Goal: Task Accomplishment & Management: Manage account settings

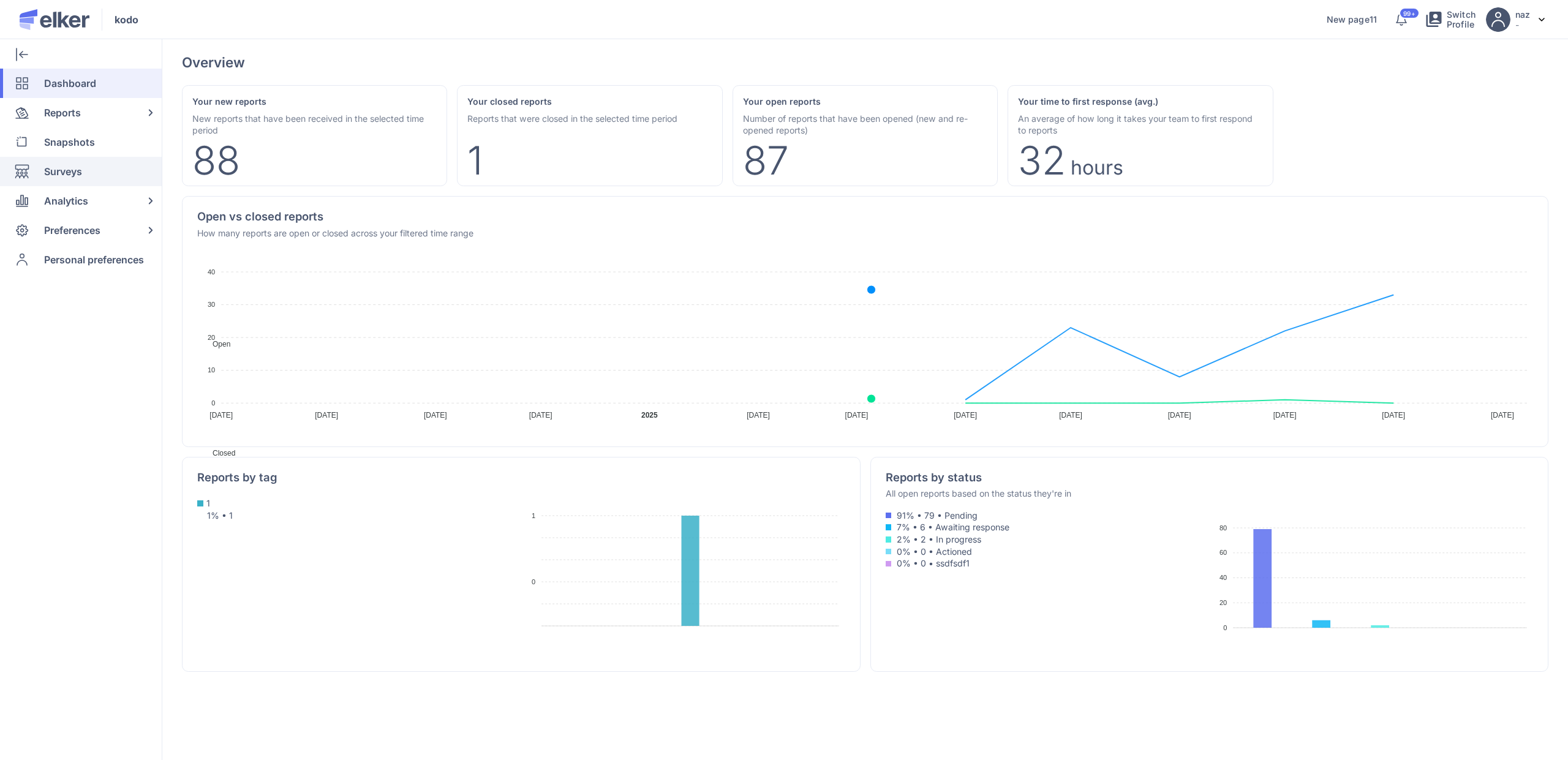
click at [90, 175] on div "Surveys" at bounding box center [78, 172] width 157 height 30
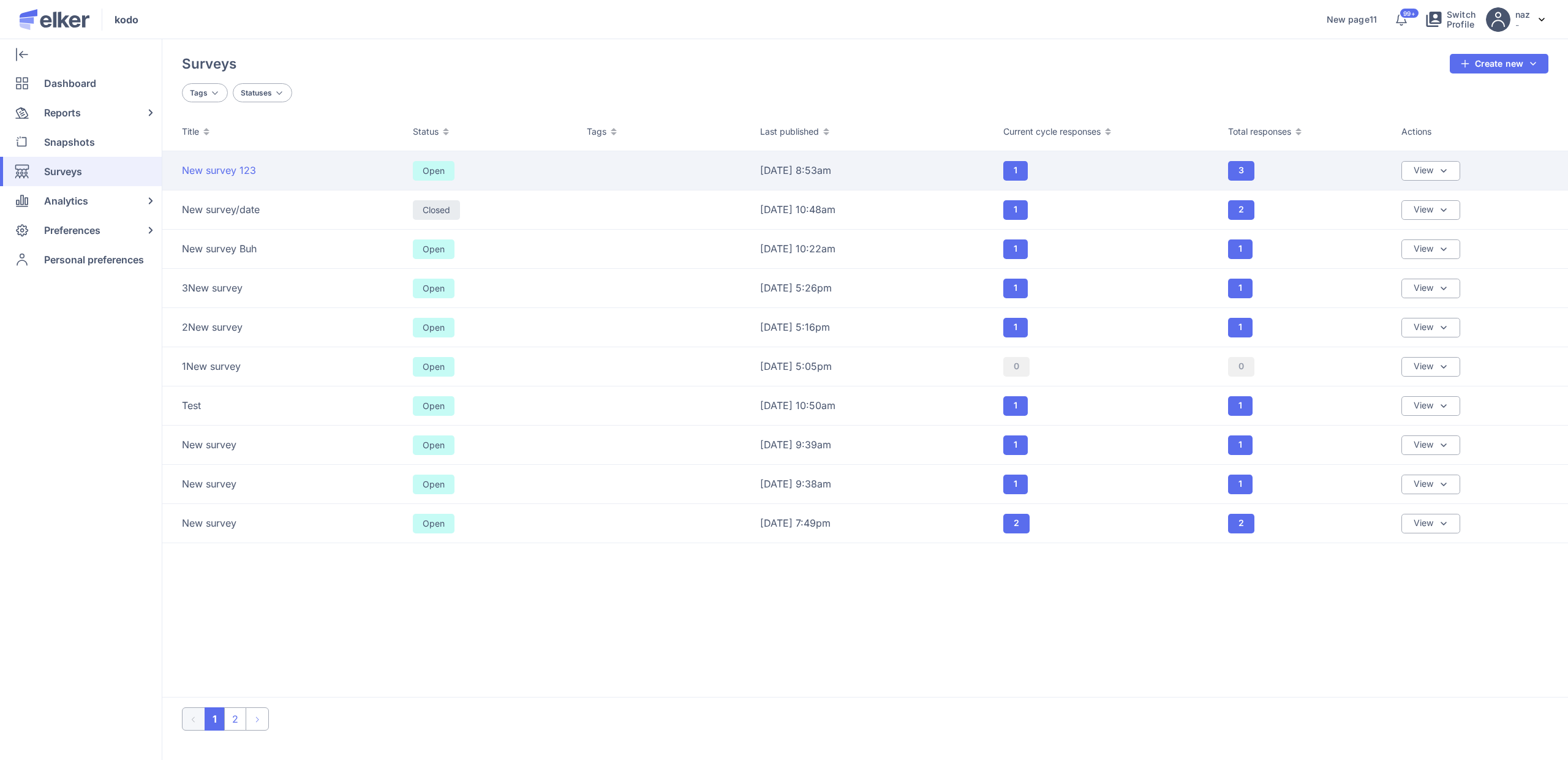
click at [215, 167] on span "New survey 123" at bounding box center [219, 171] width 74 height 14
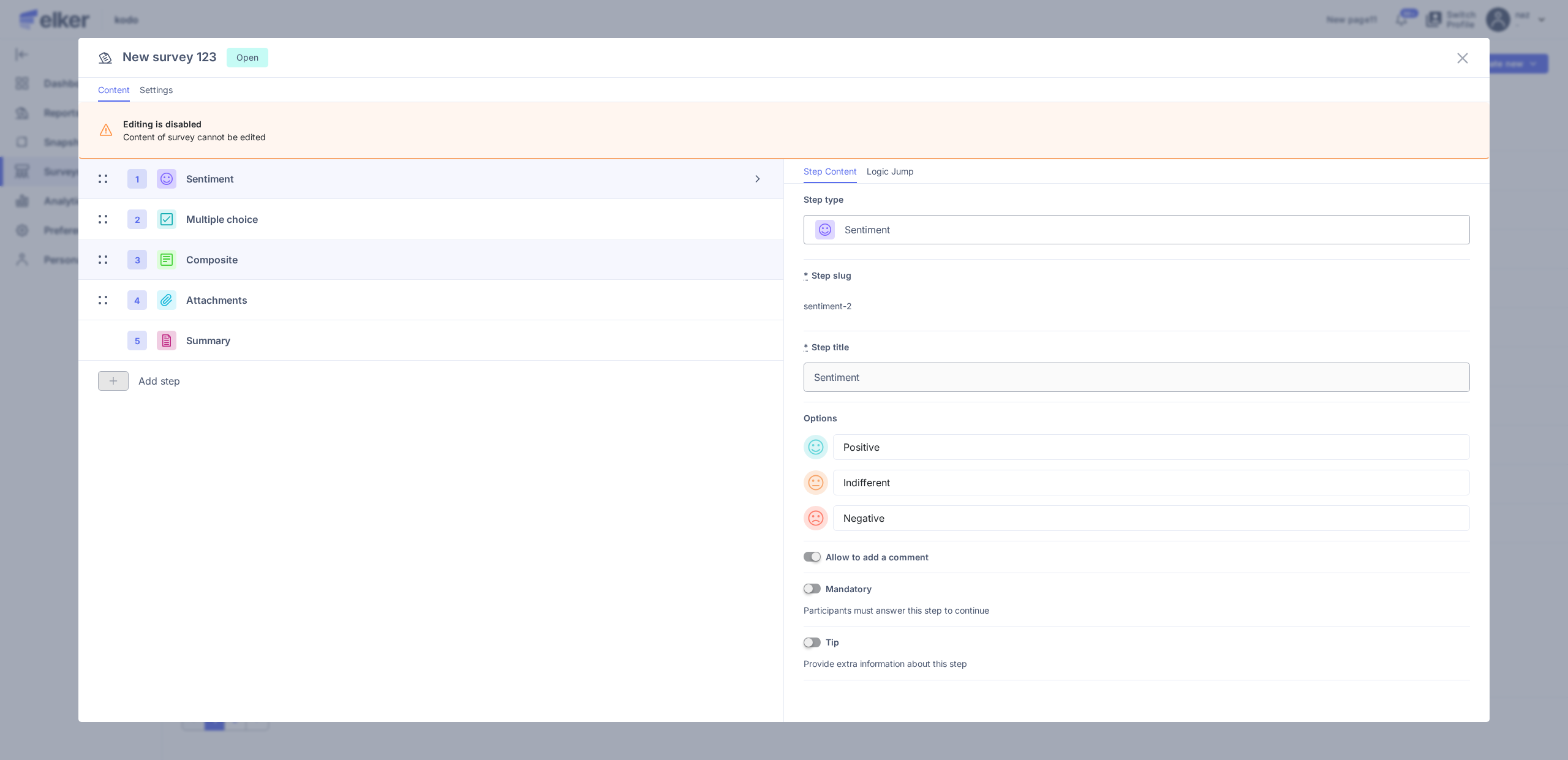
click at [224, 251] on div "3 Composite" at bounding box center [366, 260] width 477 height 20
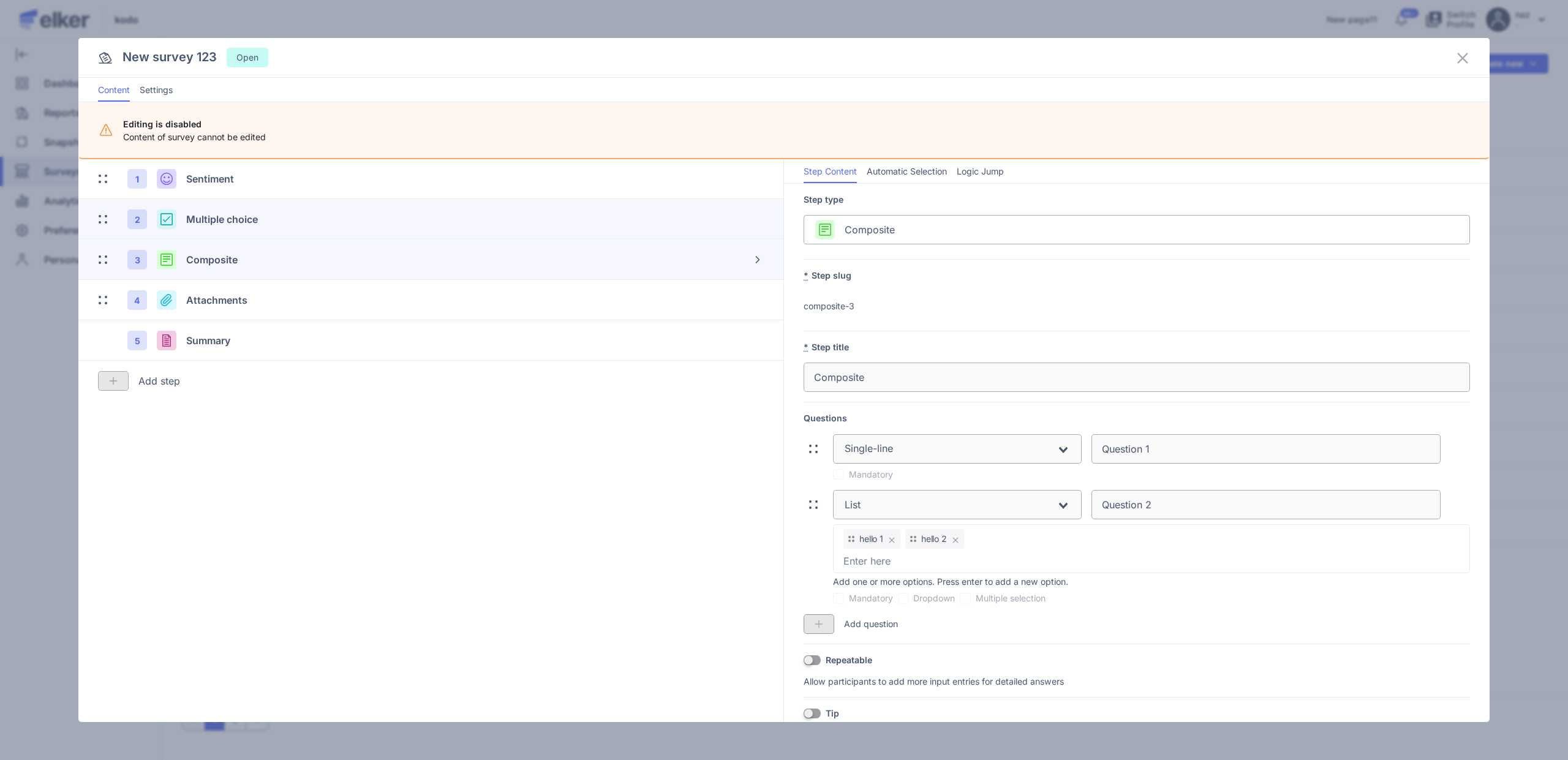
click at [263, 212] on div "Multiple choice" at bounding box center [365, 219] width 358 height 15
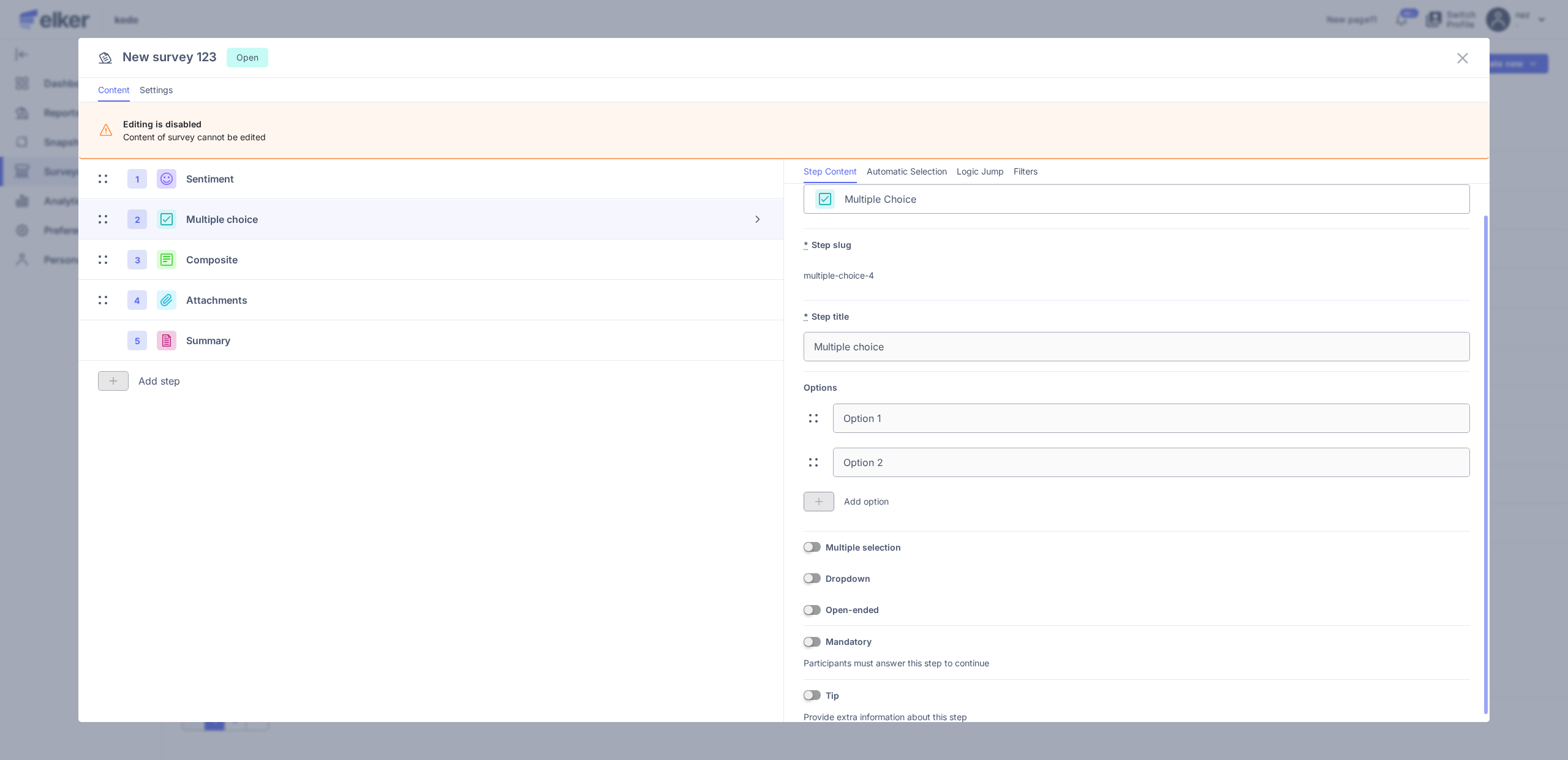
scroll to position [42, 0]
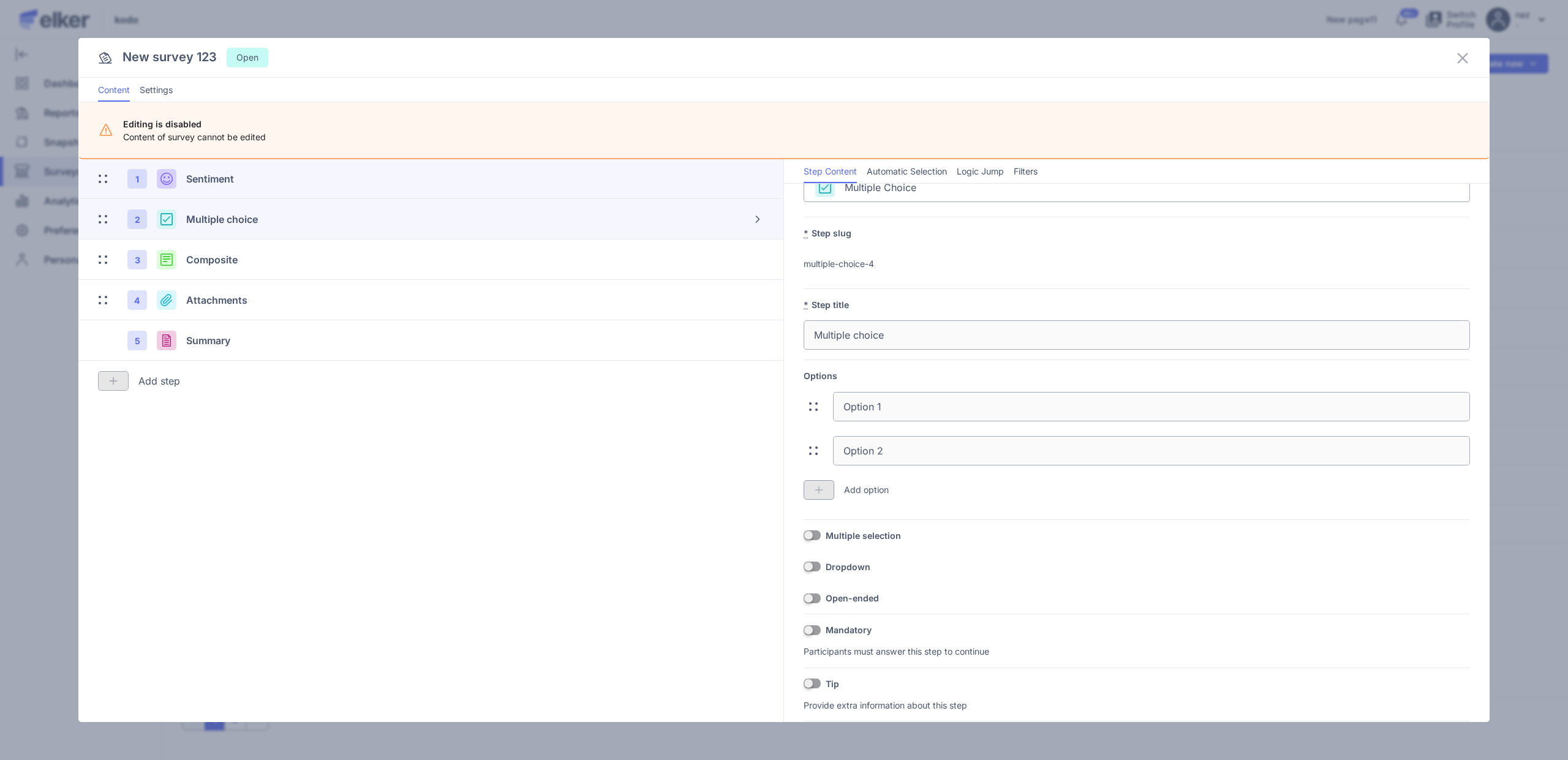
click at [243, 171] on div "1 Sentiment" at bounding box center [366, 179] width 477 height 20
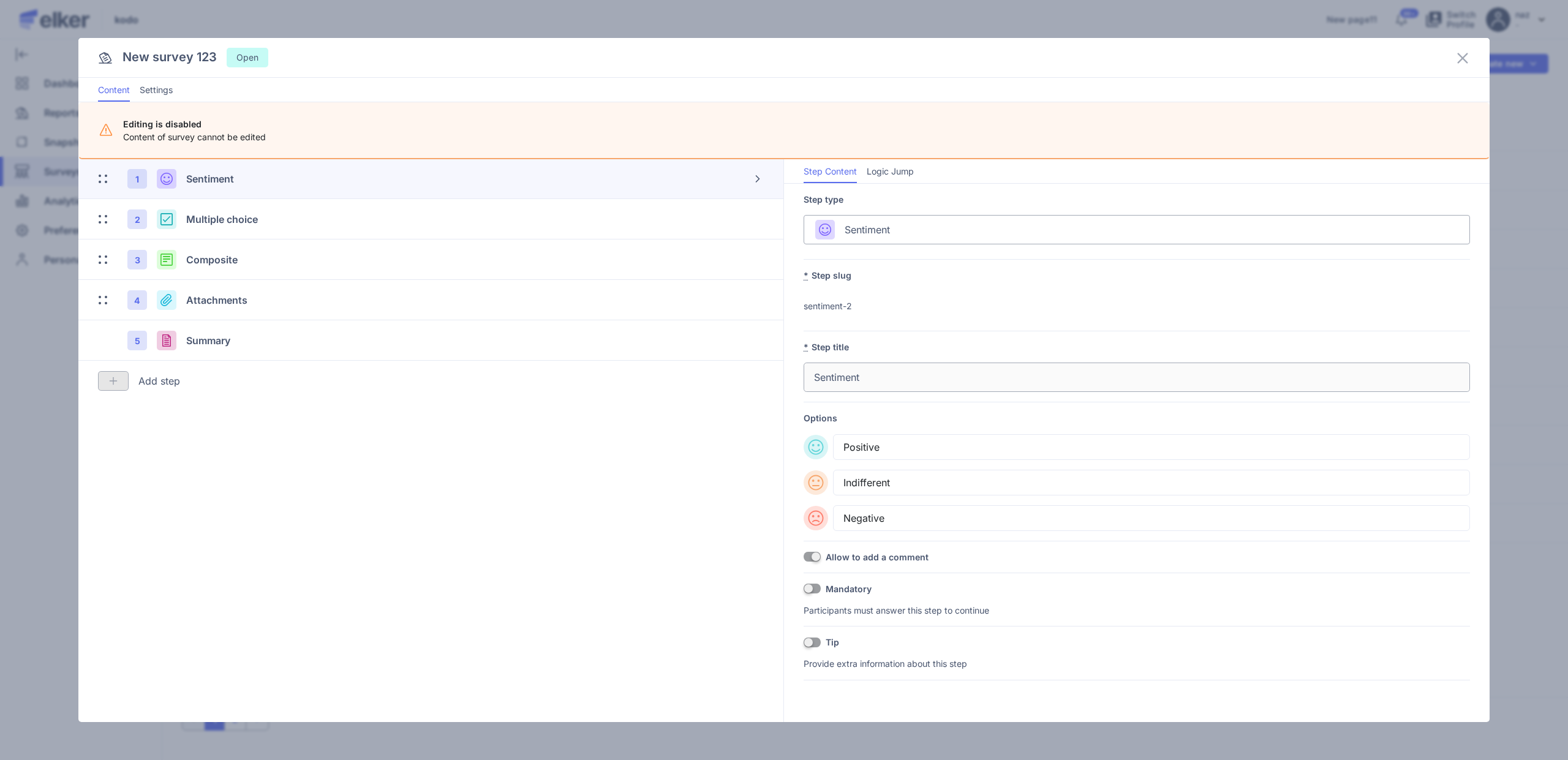
click at [809, 555] on span at bounding box center [812, 557] width 17 height 10
click at [256, 216] on span "Multiple choice" at bounding box center [222, 219] width 72 height 12
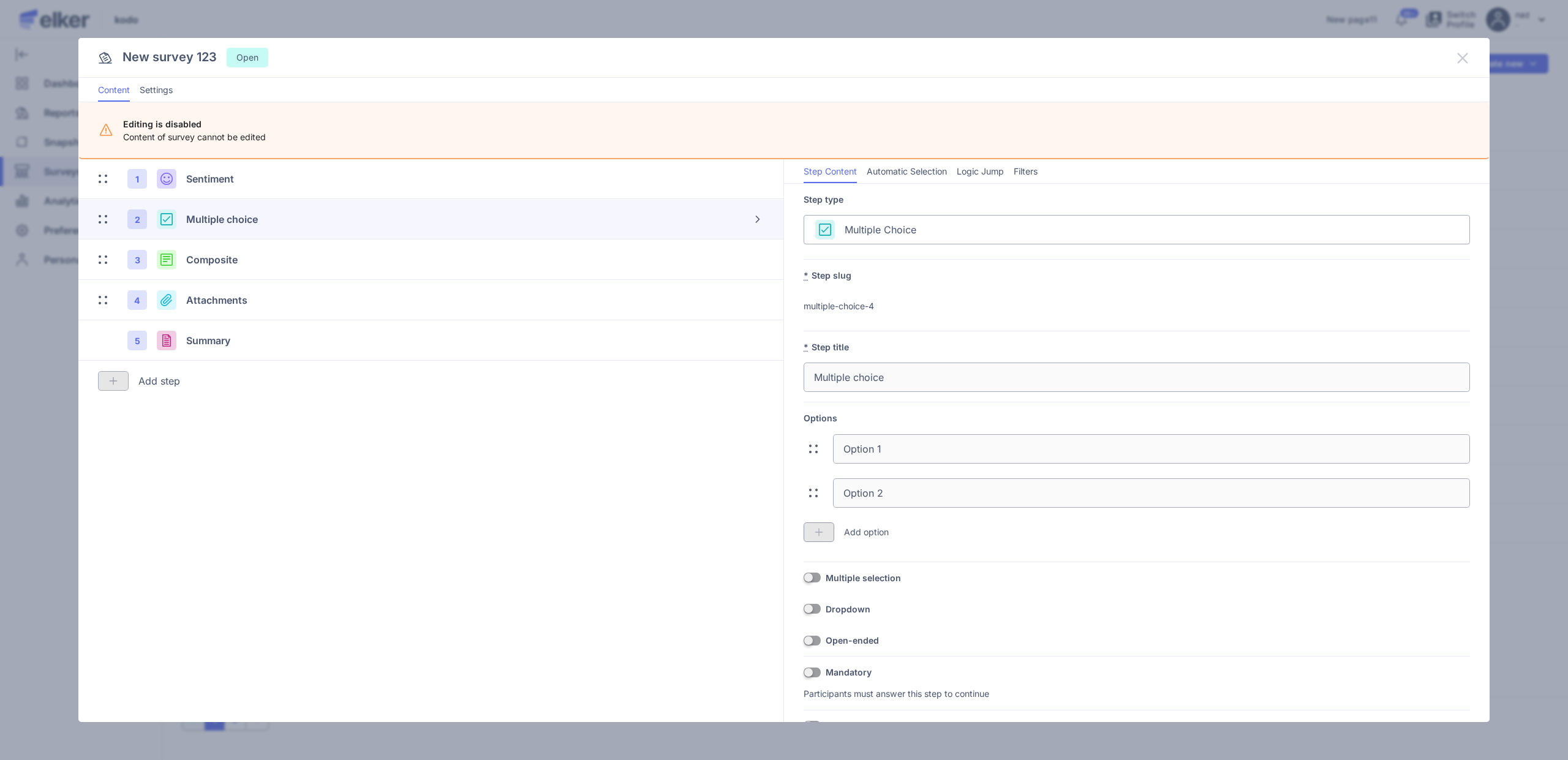
click at [1461, 56] on icon at bounding box center [1462, 57] width 11 height 11
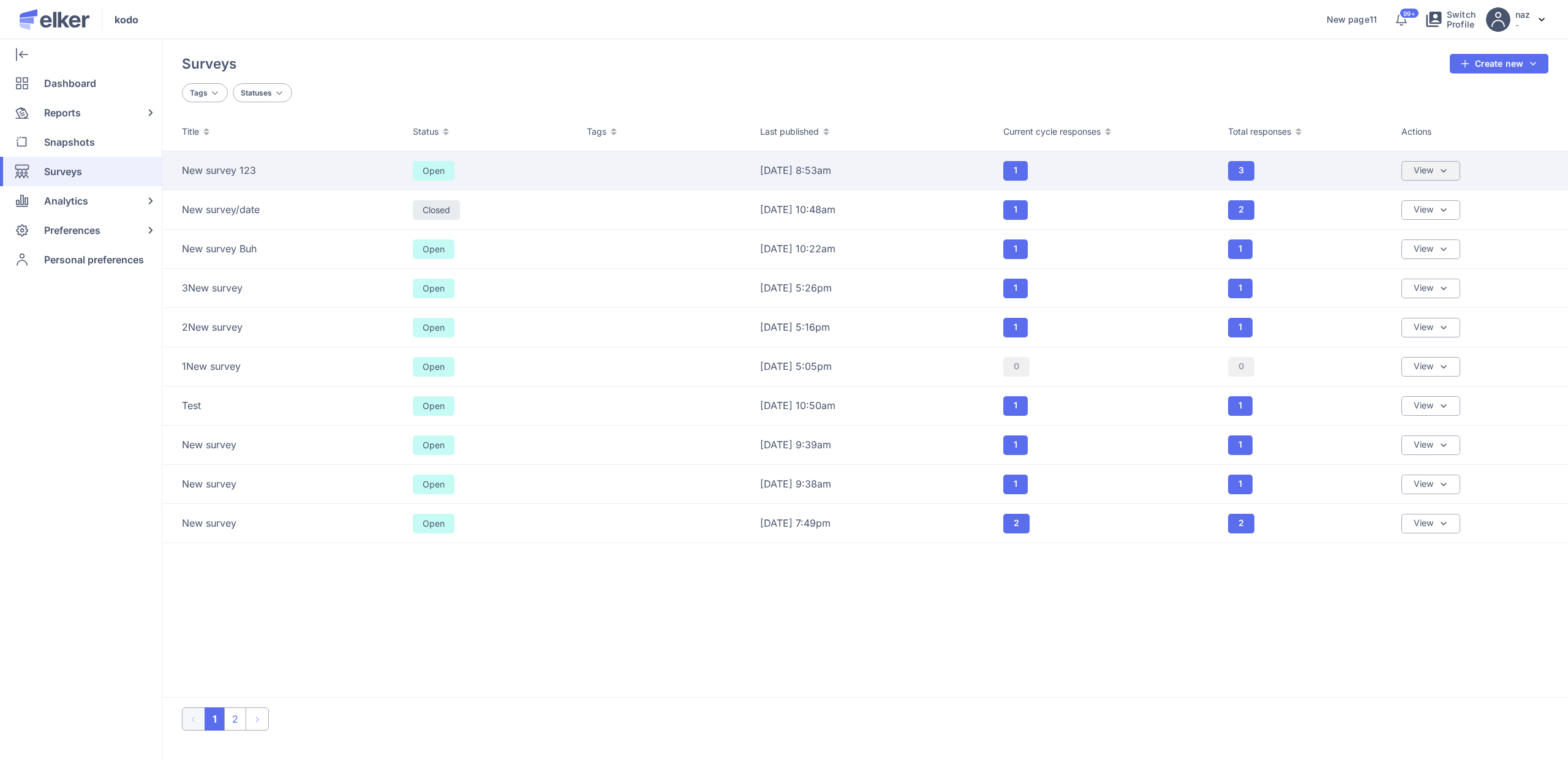
click at [1427, 166] on div "View" at bounding box center [1430, 171] width 59 height 20
click at [1381, 203] on div "Edit Survey" at bounding box center [1372, 200] width 48 height 14
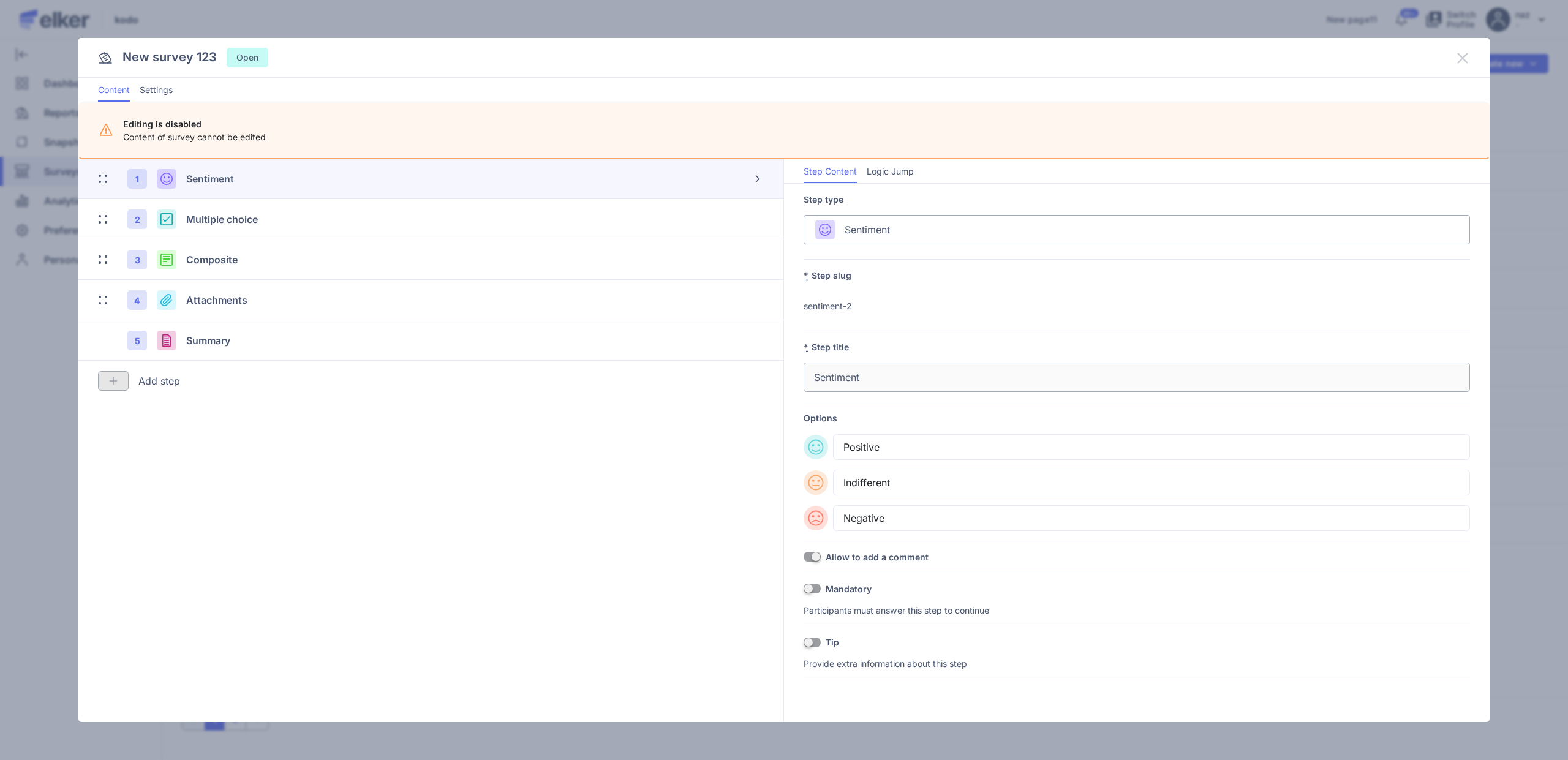
click at [1462, 56] on icon at bounding box center [1463, 58] width 15 height 15
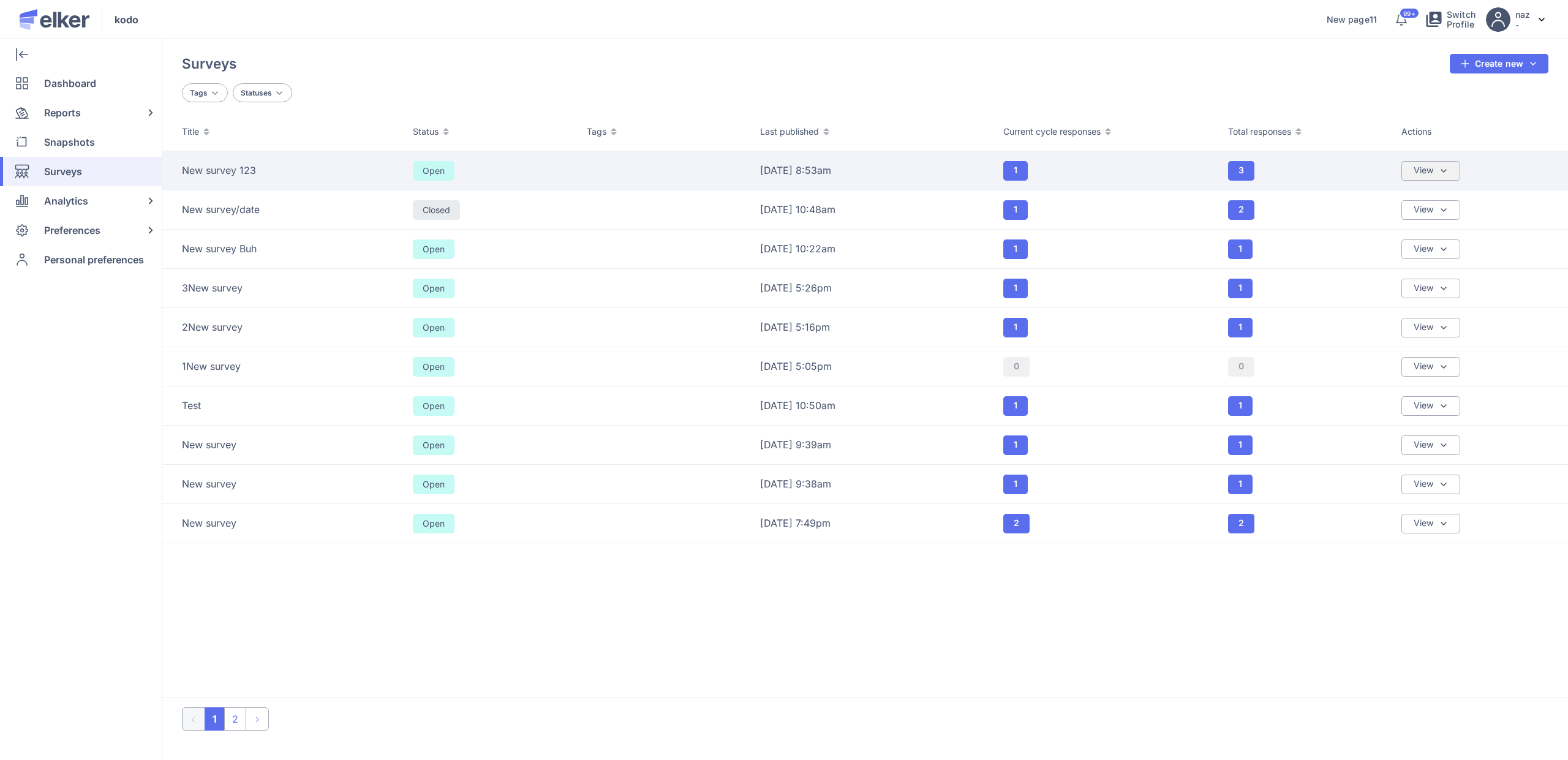
click at [1425, 165] on div "View" at bounding box center [1430, 171] width 59 height 20
click at [1380, 235] on div "Sharing & Visibility" at bounding box center [1388, 229] width 80 height 14
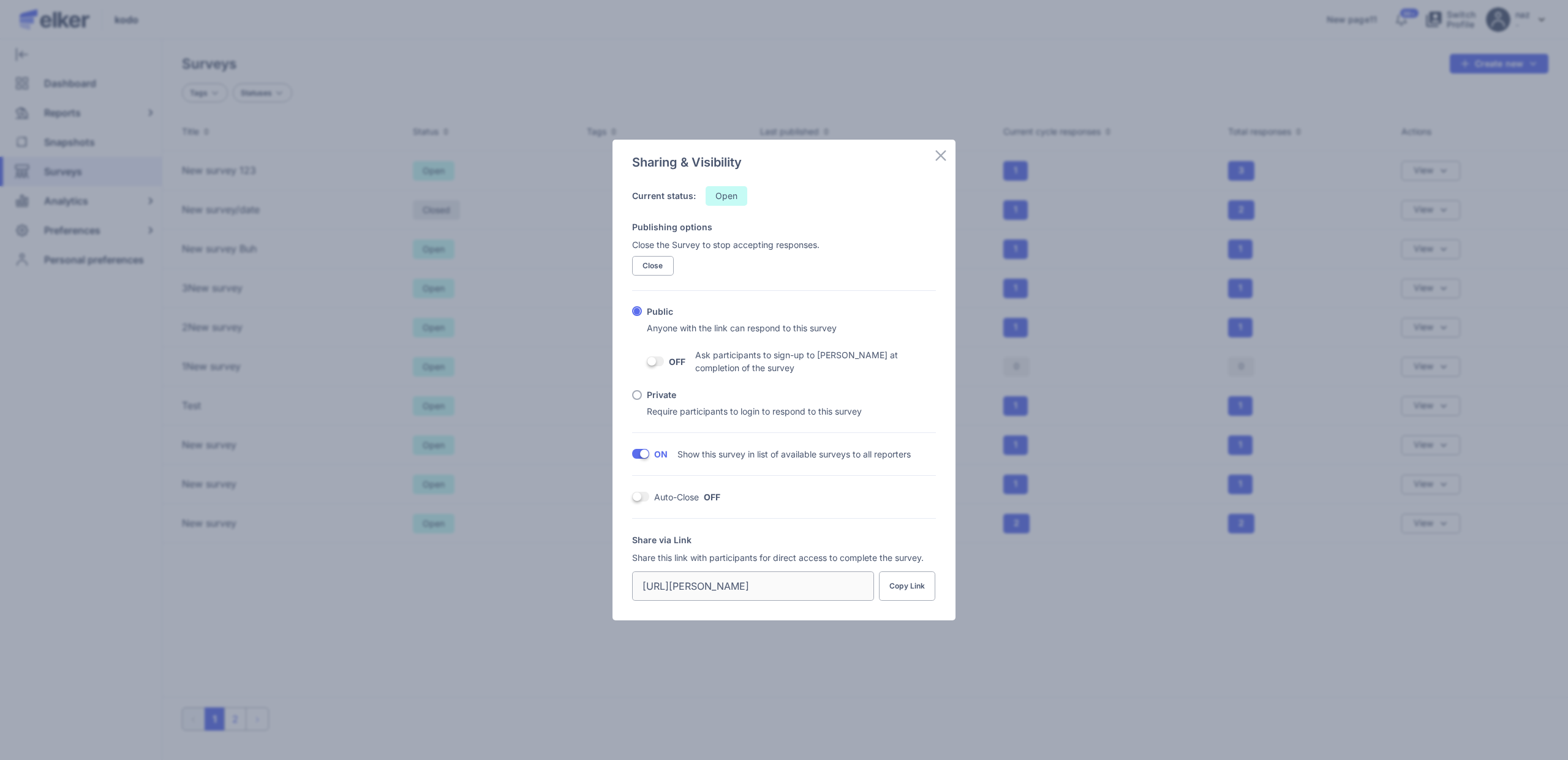
click at [670, 255] on div "Close the Survey to stop accepting responses. Close" at bounding box center [784, 257] width 304 height 37
click at [659, 262] on span "Close" at bounding box center [653, 266] width 21 height 7
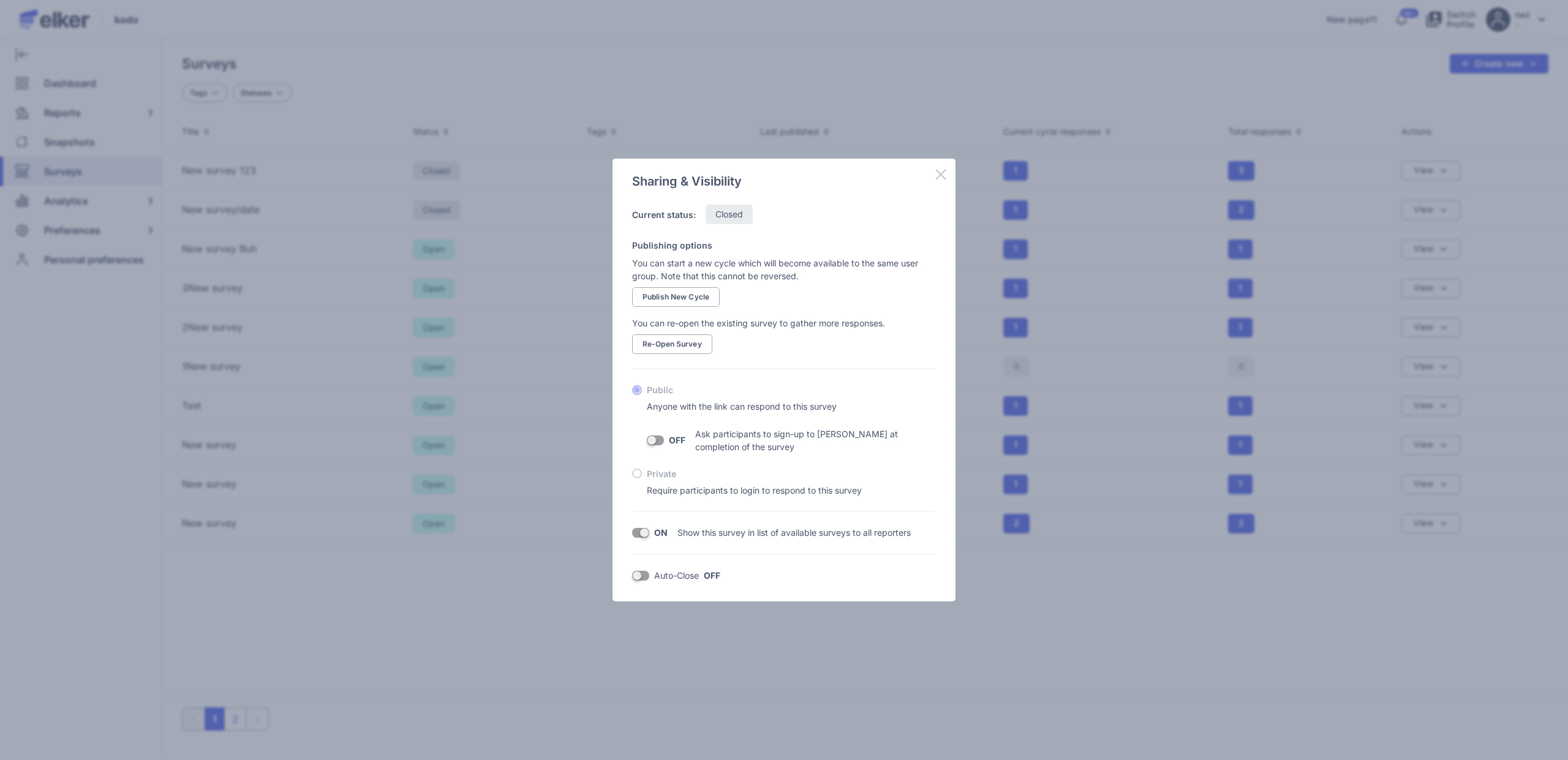
click at [940, 172] on icon at bounding box center [941, 175] width 15 height 15
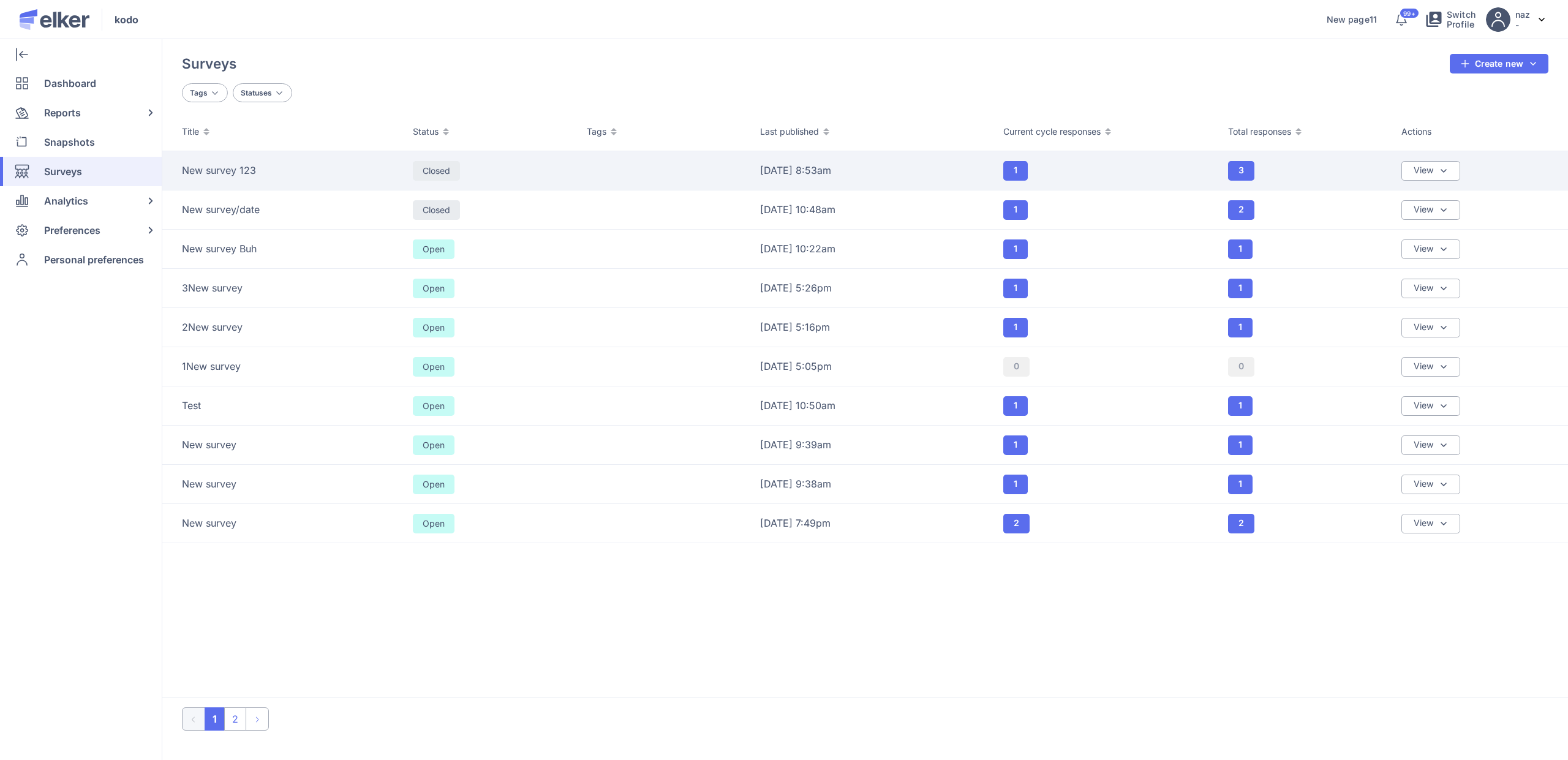
click at [250, 184] on td "New survey 123" at bounding box center [284, 171] width 243 height 39
click at [320, 160] on td "New survey 123" at bounding box center [284, 171] width 243 height 39
click at [223, 181] on td "New survey 123" at bounding box center [284, 171] width 243 height 39
click at [226, 167] on span "New survey 123" at bounding box center [219, 171] width 74 height 14
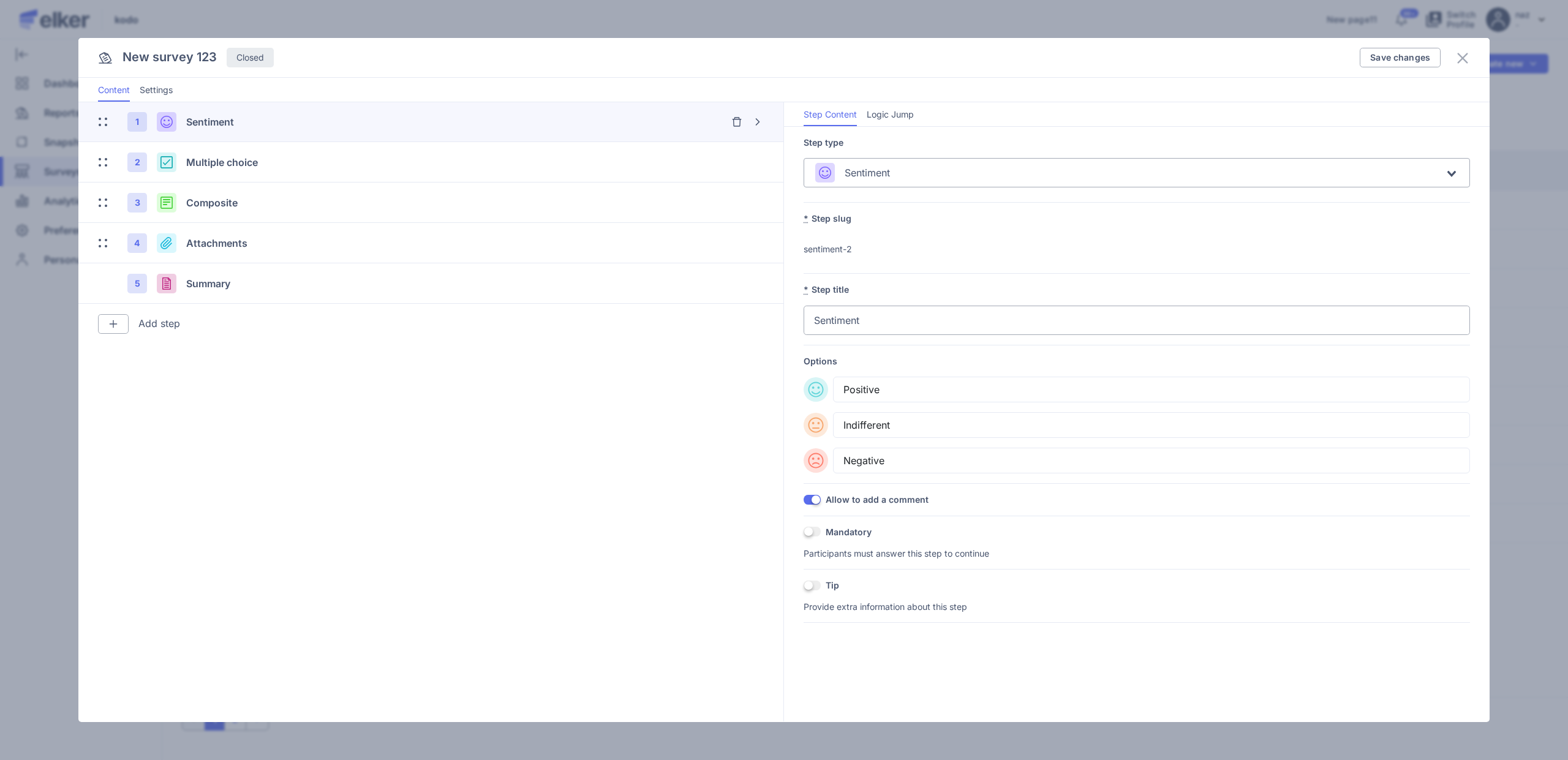
click at [226, 167] on span "Multiple choice" at bounding box center [222, 163] width 72 height 12
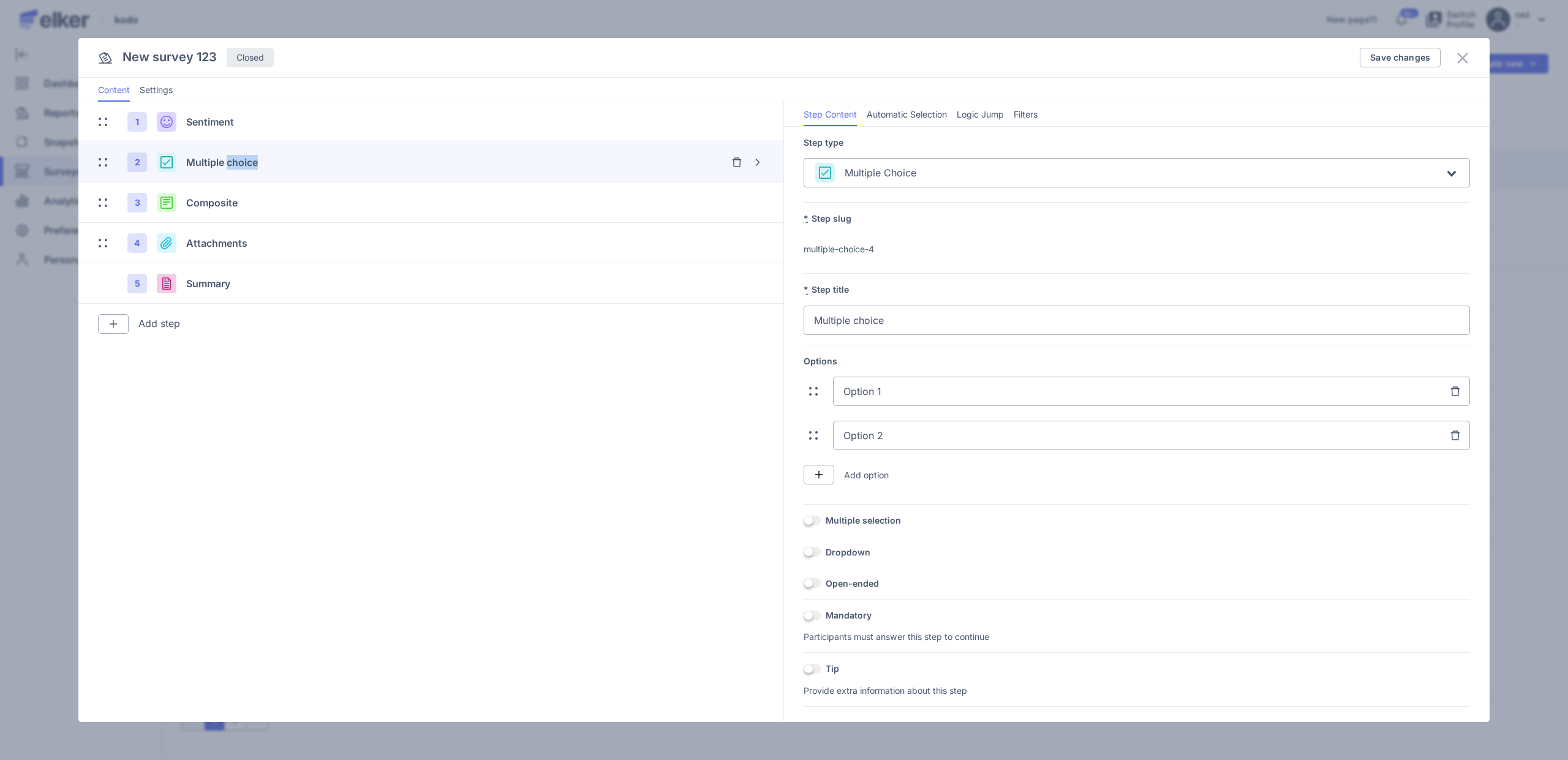
click at [226, 167] on span "Multiple choice" at bounding box center [222, 163] width 72 height 12
click at [812, 557] on div "OFF Dropdown" at bounding box center [1137, 552] width 667 height 12
click at [814, 551] on span at bounding box center [812, 552] width 17 height 10
click at [804, 552] on input "OFF" at bounding box center [804, 552] width 0 height 0
click at [814, 549] on span at bounding box center [812, 552] width 17 height 10
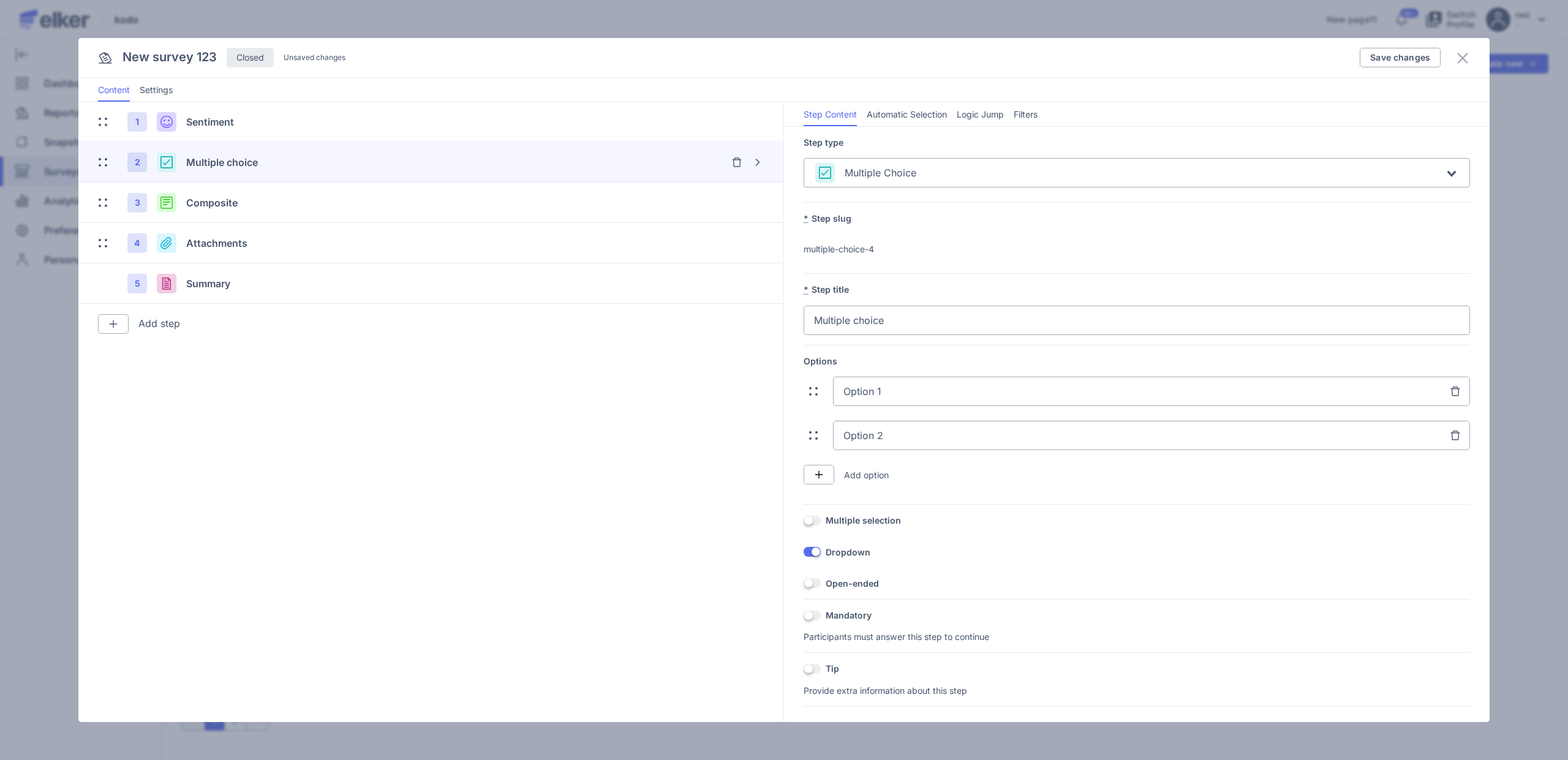
click at [804, 552] on input "ON" at bounding box center [804, 552] width 0 height 0
click at [812, 528] on div "OFF Multiple selection" at bounding box center [1137, 525] width 667 height 22
click at [814, 519] on span at bounding box center [812, 521] width 17 height 10
click at [804, 521] on input "OFF" at bounding box center [804, 521] width 0 height 0
click at [814, 519] on span at bounding box center [812, 521] width 17 height 10
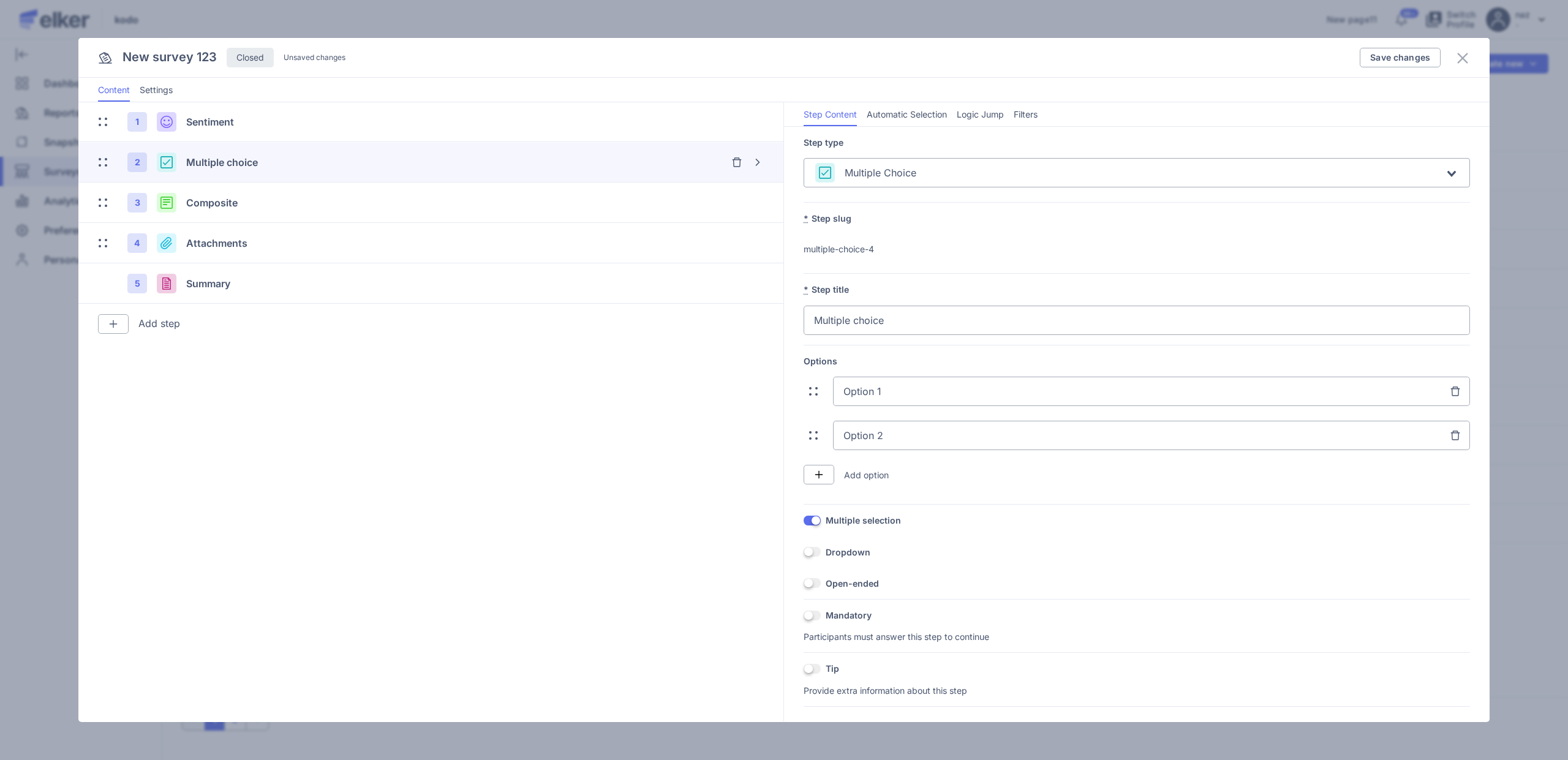
click at [804, 521] on input "ON" at bounding box center [804, 521] width 0 height 0
click at [814, 584] on span at bounding box center [812, 583] width 17 height 10
click at [804, 583] on input "OFF" at bounding box center [804, 583] width 0 height 0
click at [814, 584] on span at bounding box center [812, 583] width 17 height 10
click at [804, 583] on input "ON" at bounding box center [804, 583] width 0 height 0
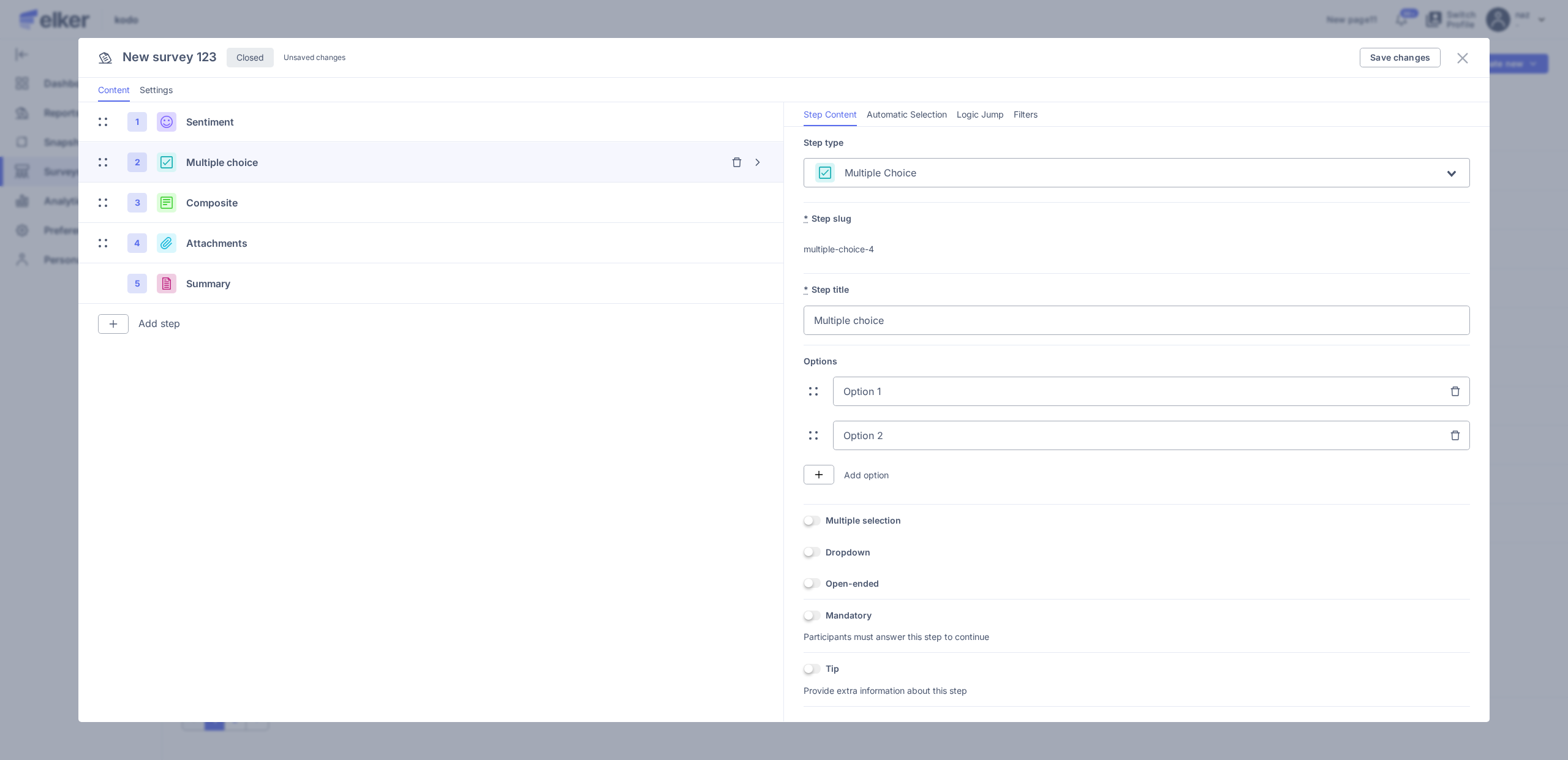
click at [812, 615] on span at bounding box center [812, 615] width 17 height 10
click at [804, 615] on input "OFF" at bounding box center [804, 615] width 0 height 0
click at [812, 615] on span at bounding box center [812, 615] width 17 height 10
click at [804, 615] on input "ON" at bounding box center [804, 615] width 0 height 0
click at [812, 670] on span at bounding box center [812, 669] width 17 height 10
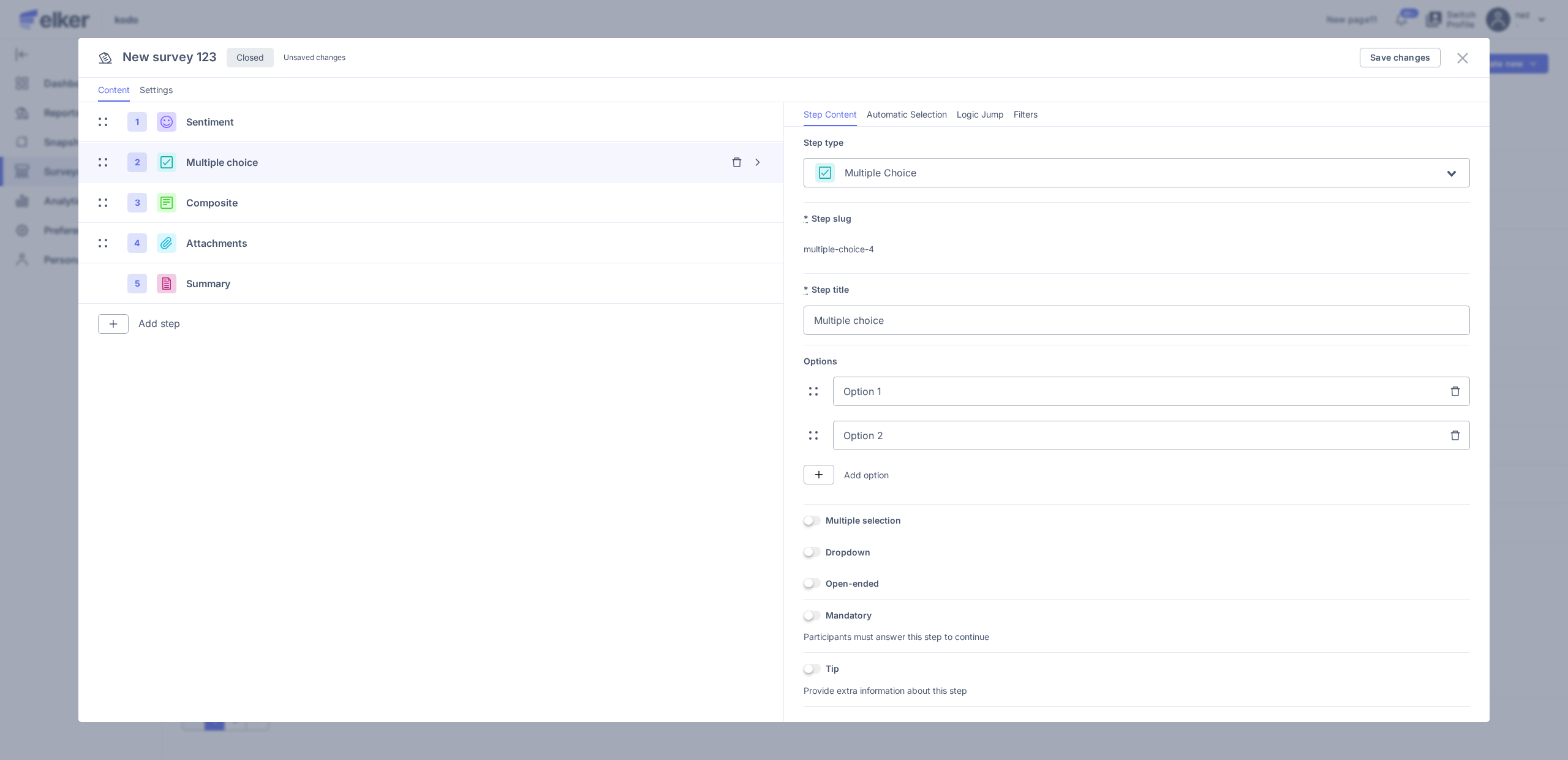
click at [804, 669] on input "OFF" at bounding box center [804, 669] width 0 height 0
click at [812, 670] on span at bounding box center [812, 669] width 17 height 10
click at [804, 669] on input "ON" at bounding box center [804, 669] width 0 height 0
click at [818, 476] on img "button" at bounding box center [819, 475] width 10 height 10
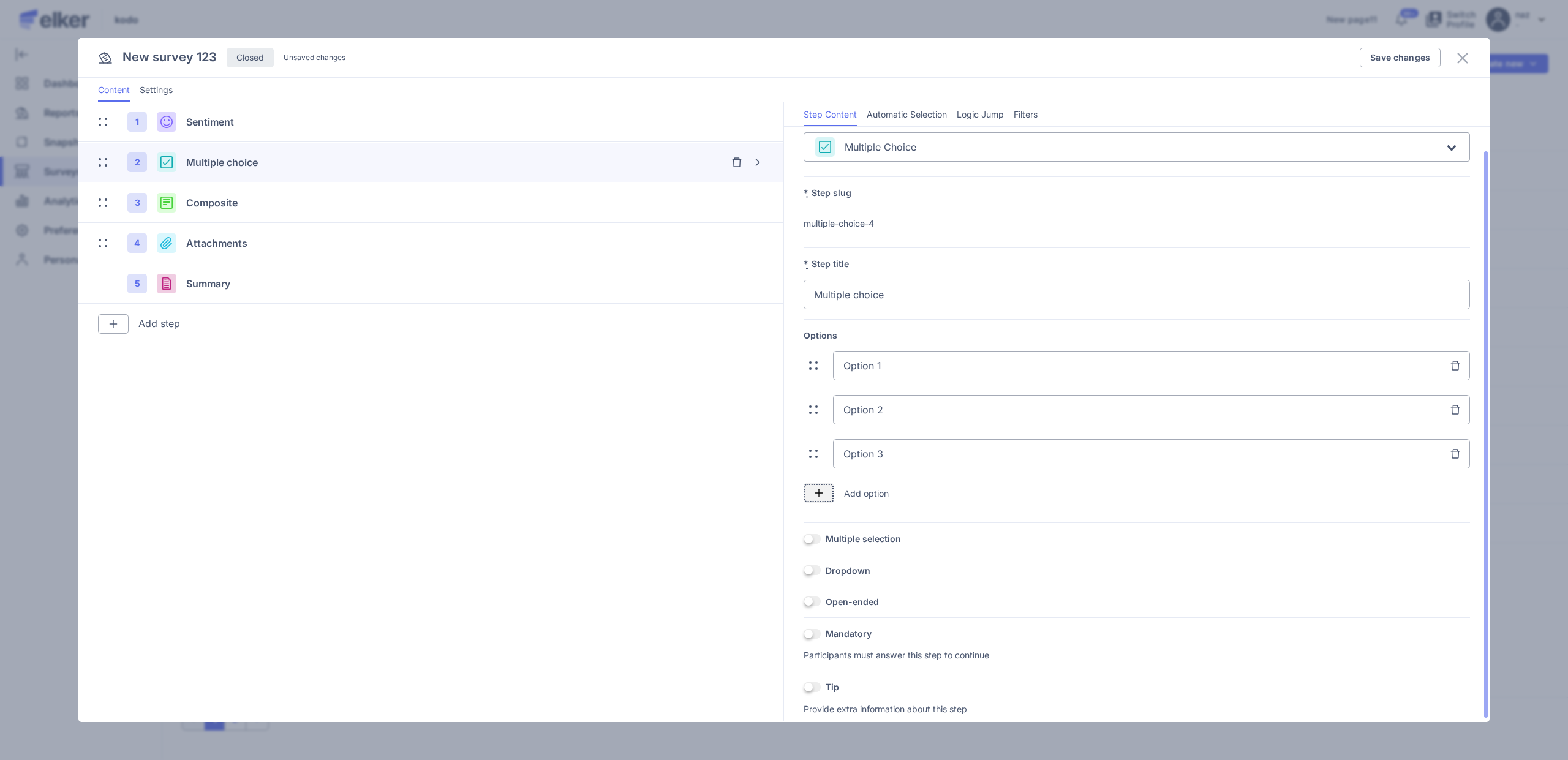
scroll to position [30, 0]
click at [929, 441] on input "Option 3" at bounding box center [1151, 450] width 637 height 30
click at [914, 454] on input "Option 3" at bounding box center [1151, 450] width 637 height 30
type input "Option 34"
click at [923, 490] on div "Add option" at bounding box center [1137, 489] width 667 height 20
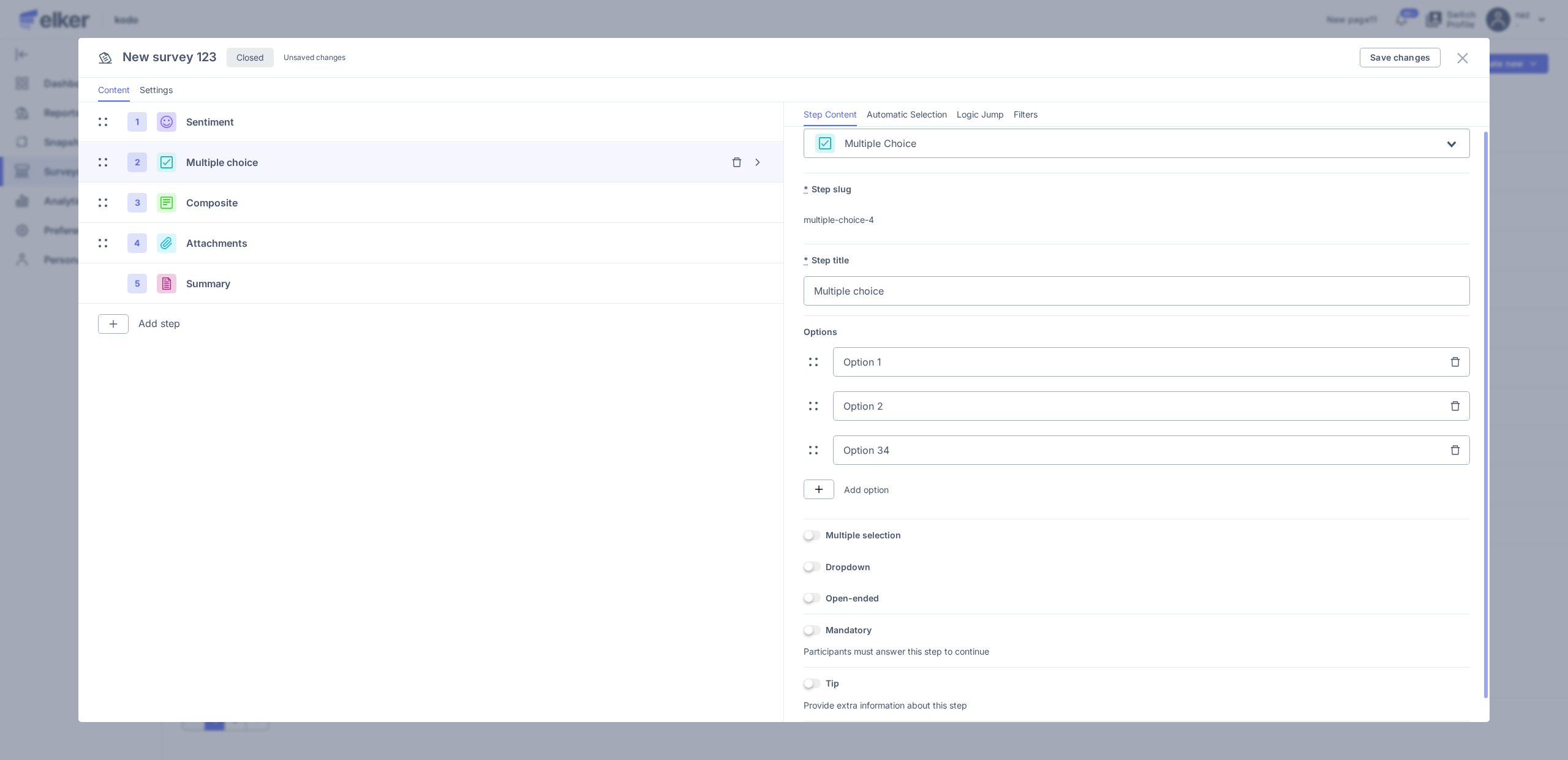
scroll to position [0, 0]
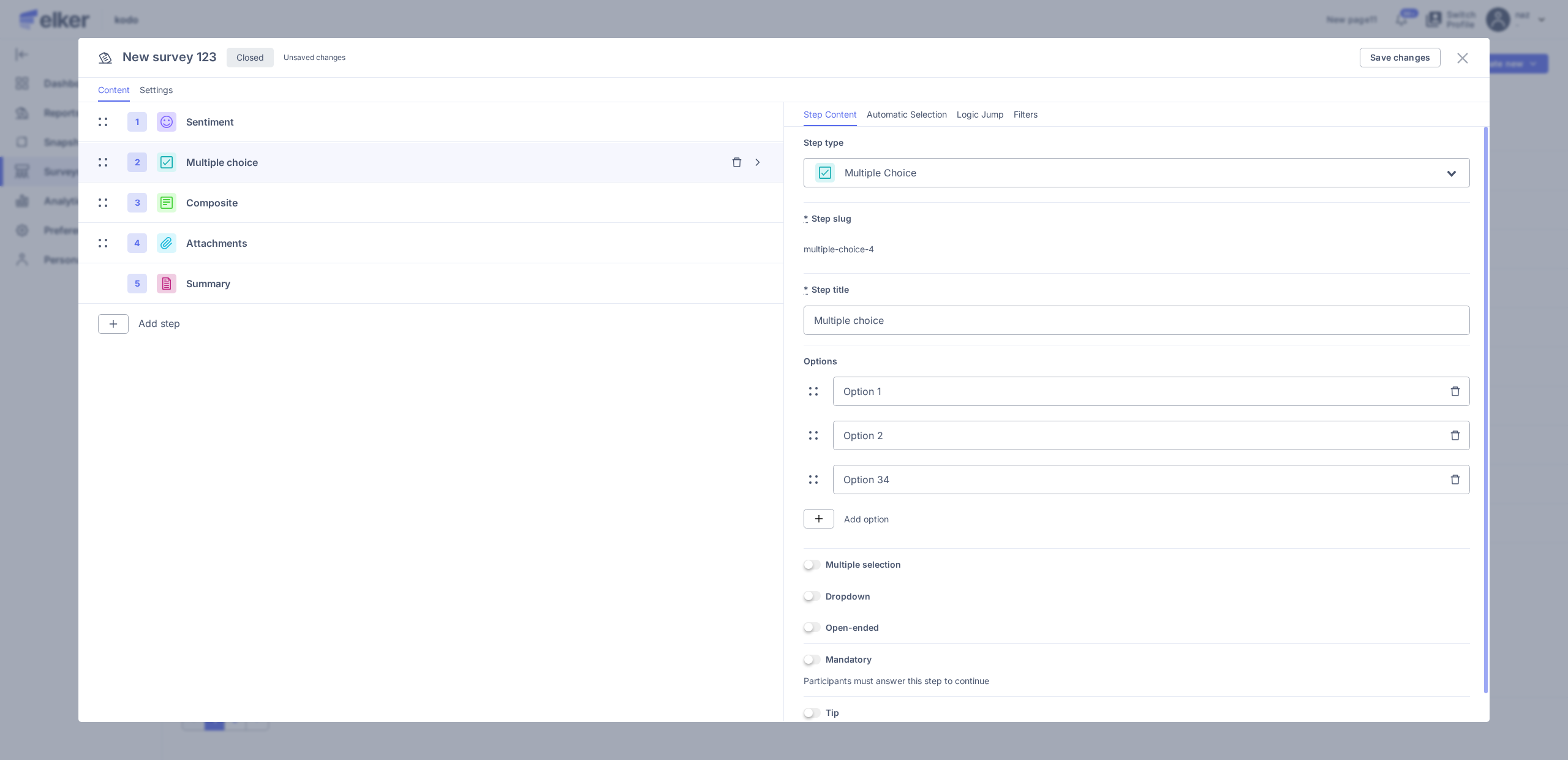
click at [890, 124] on li "Automatic Selection" at bounding box center [907, 114] width 80 height 24
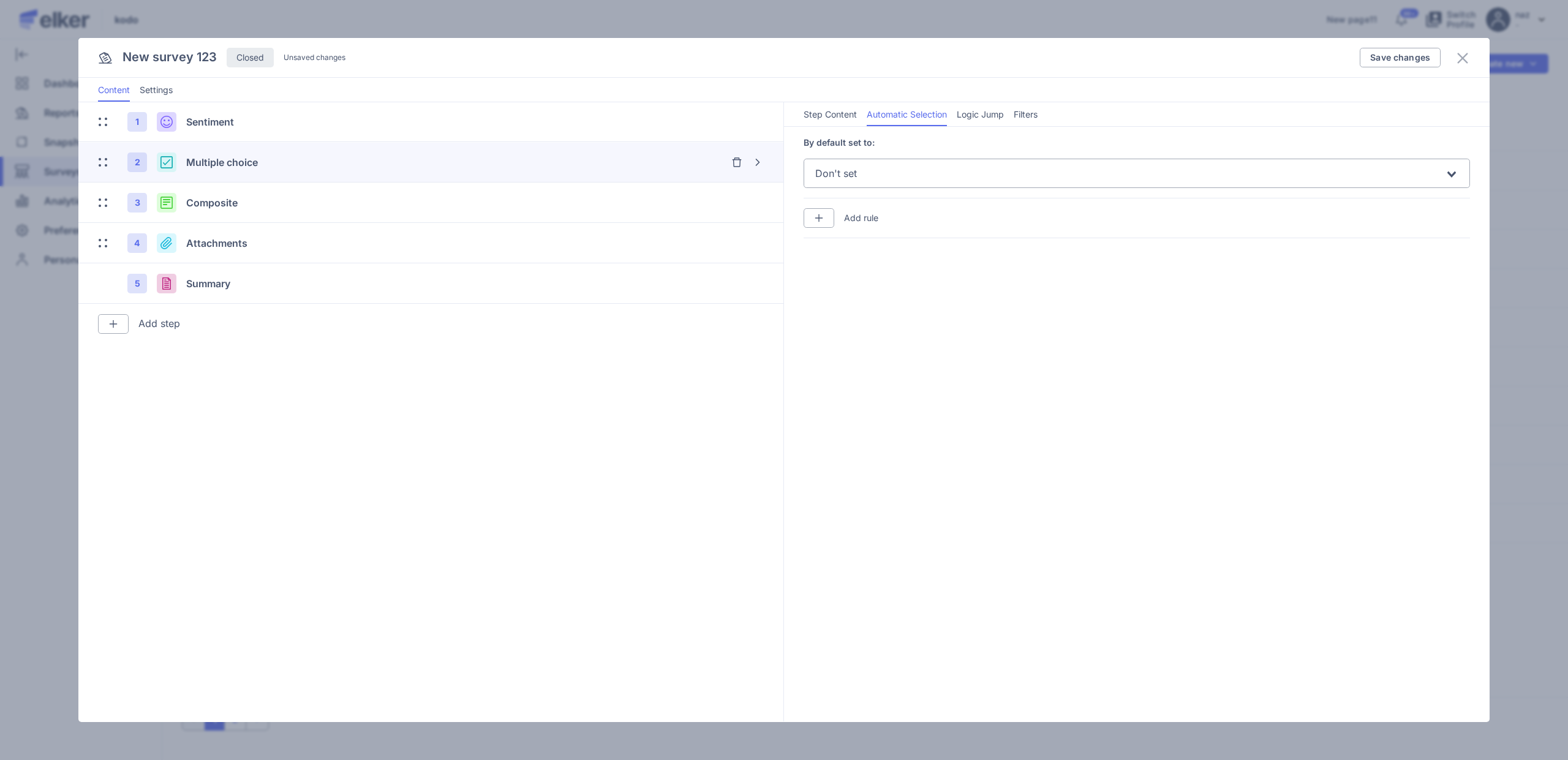
click at [988, 114] on span "Logic Jump" at bounding box center [980, 114] width 47 height 12
click at [1035, 111] on span "Filters" at bounding box center [1026, 114] width 24 height 12
click at [831, 123] on li "Step Content" at bounding box center [830, 114] width 53 height 24
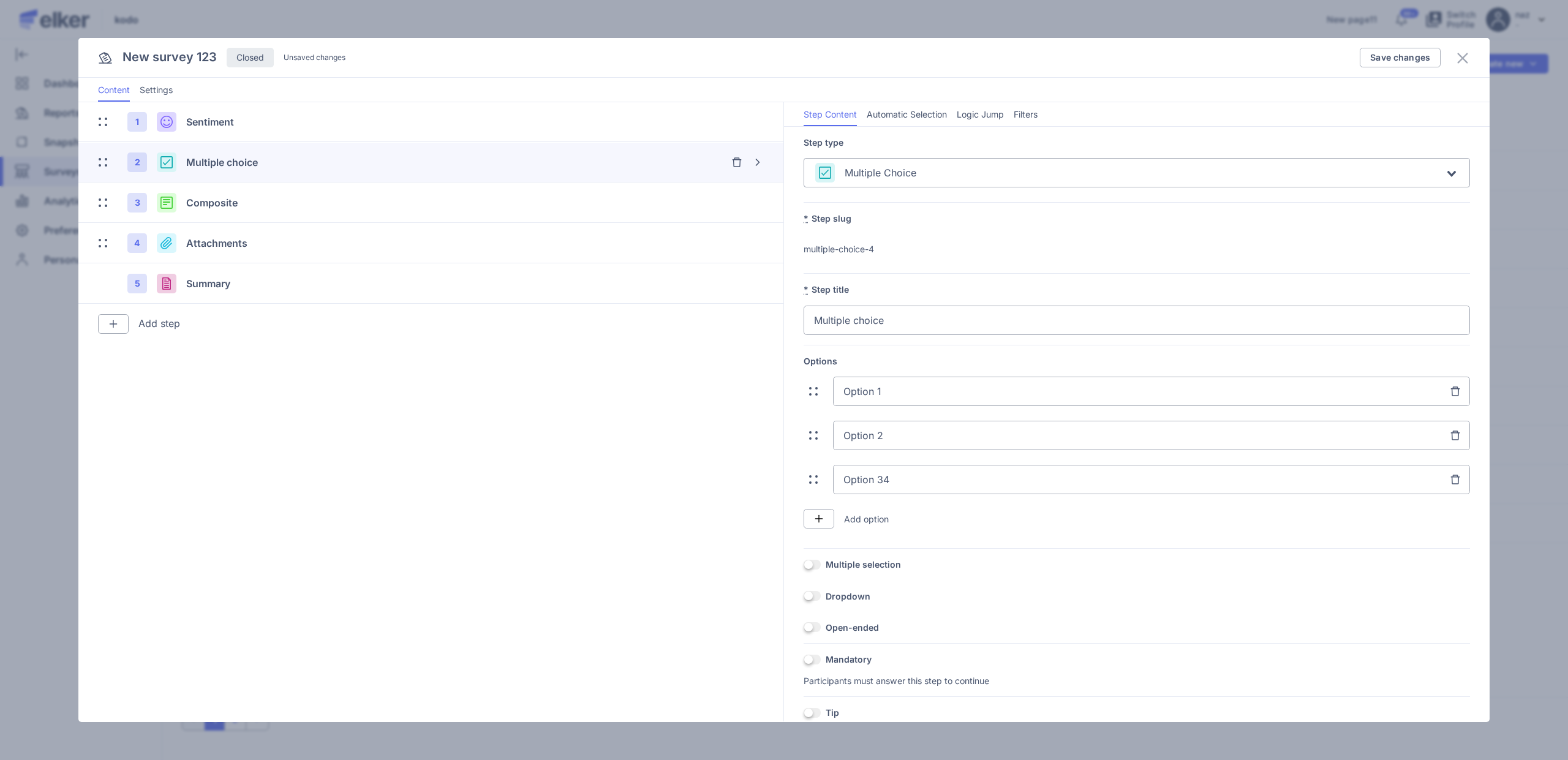
click at [884, 118] on span "Automatic Selection" at bounding box center [907, 114] width 80 height 12
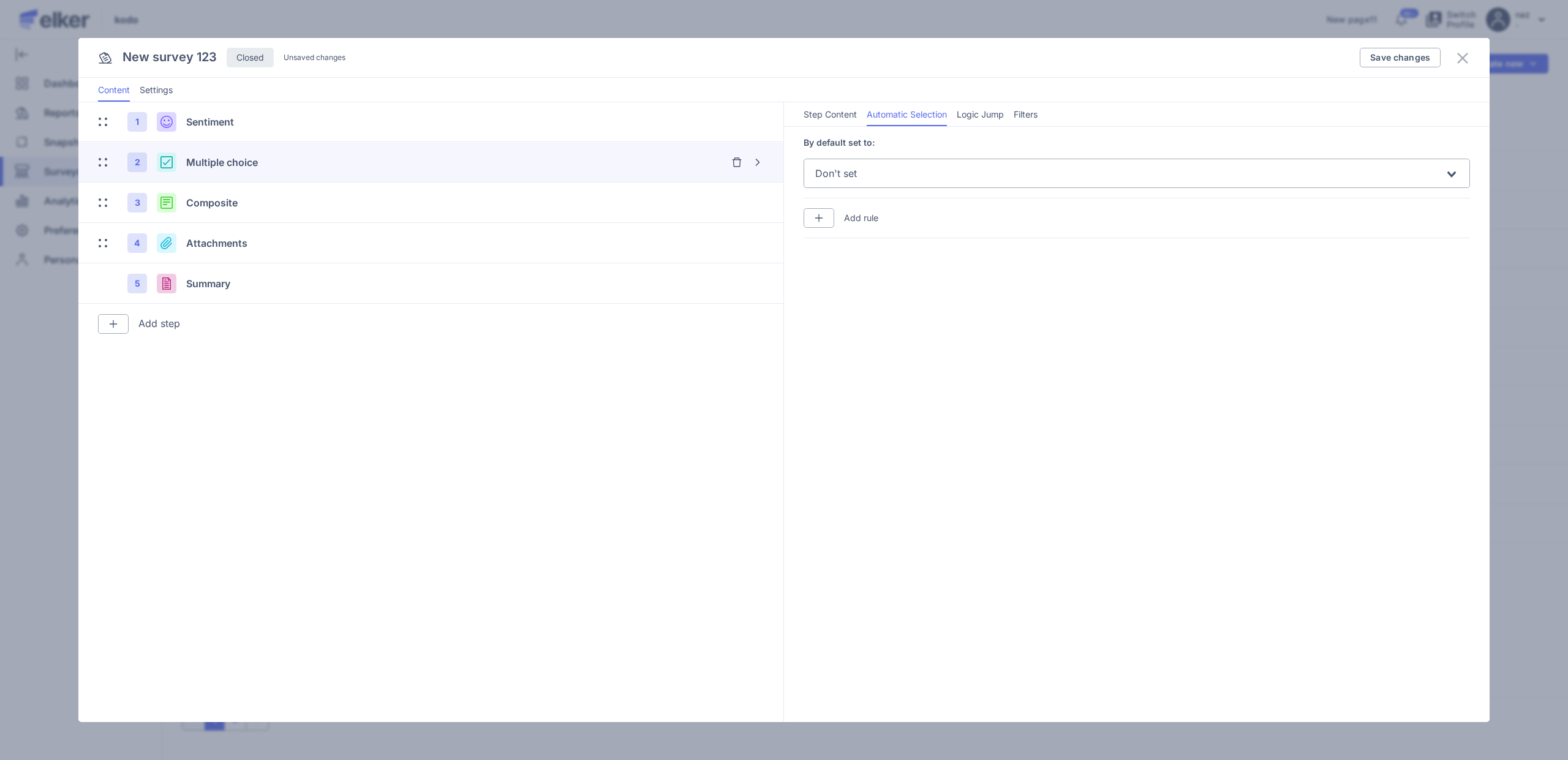
click at [967, 113] on span "Logic Jump" at bounding box center [980, 114] width 47 height 12
click at [1049, 114] on ul "Step Content Automatic Selection Logic Jump Filters" at bounding box center [1137, 115] width 706 height 25
click at [1019, 116] on span "Filters" at bounding box center [1026, 114] width 24 height 12
click at [814, 119] on span "Step Content" at bounding box center [830, 114] width 53 height 12
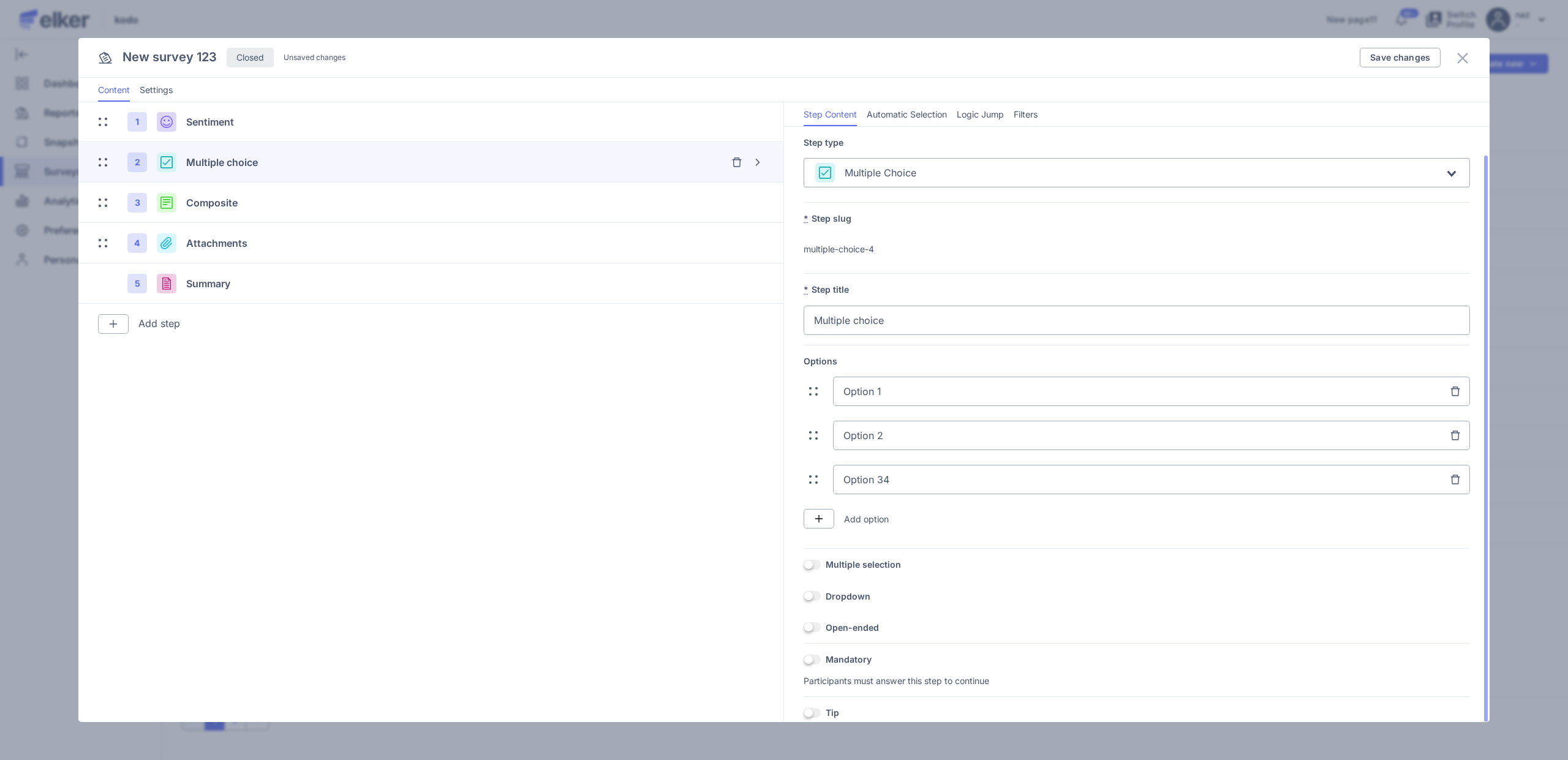
scroll to position [30, 0]
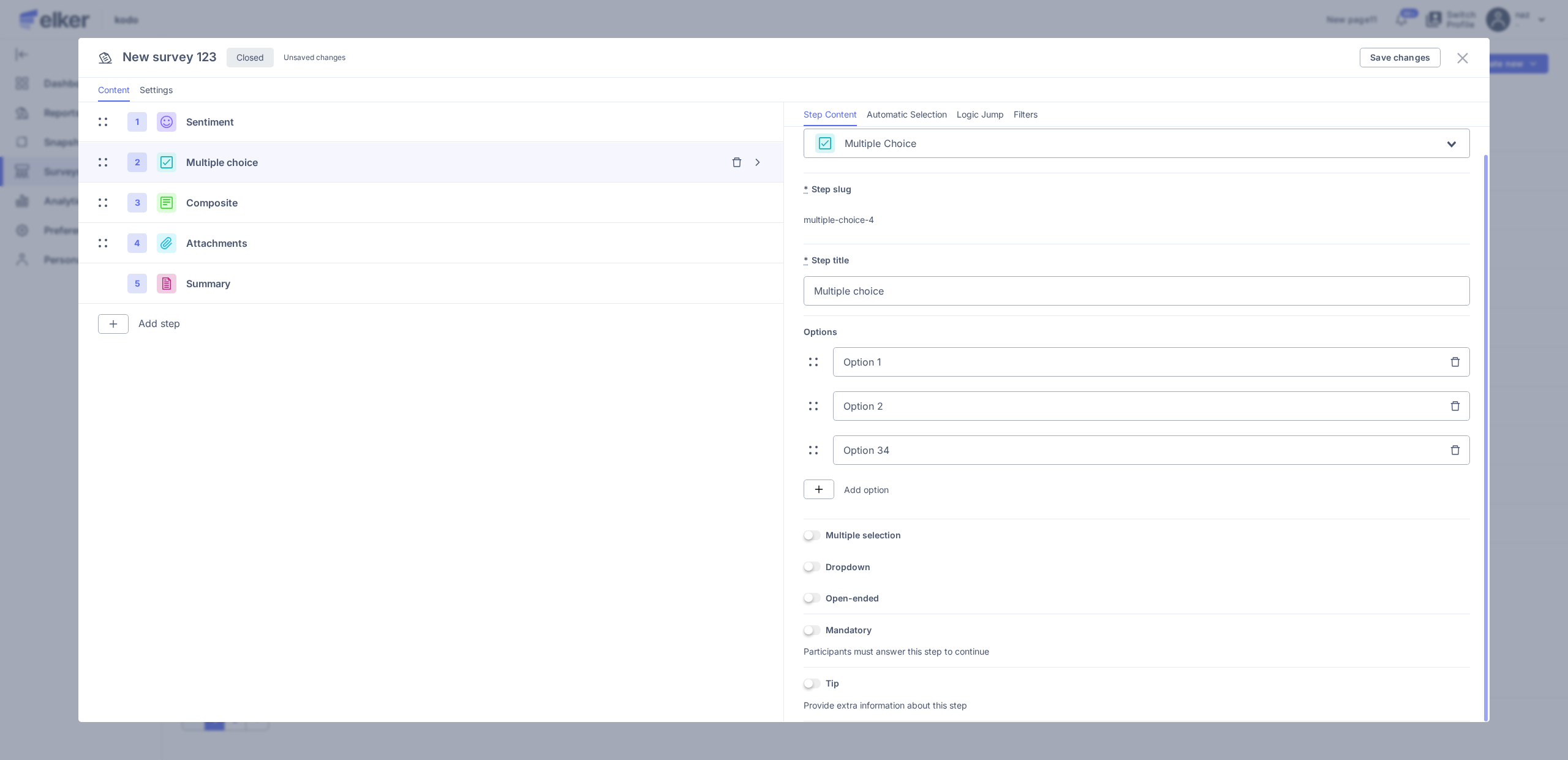
click at [814, 594] on span at bounding box center [812, 598] width 17 height 10
click at [804, 598] on input "OFF" at bounding box center [804, 598] width 0 height 0
click at [814, 595] on span at bounding box center [812, 598] width 17 height 10
click at [804, 598] on input "ON" at bounding box center [804, 598] width 0 height 0
click at [805, 625] on span at bounding box center [812, 630] width 17 height 10
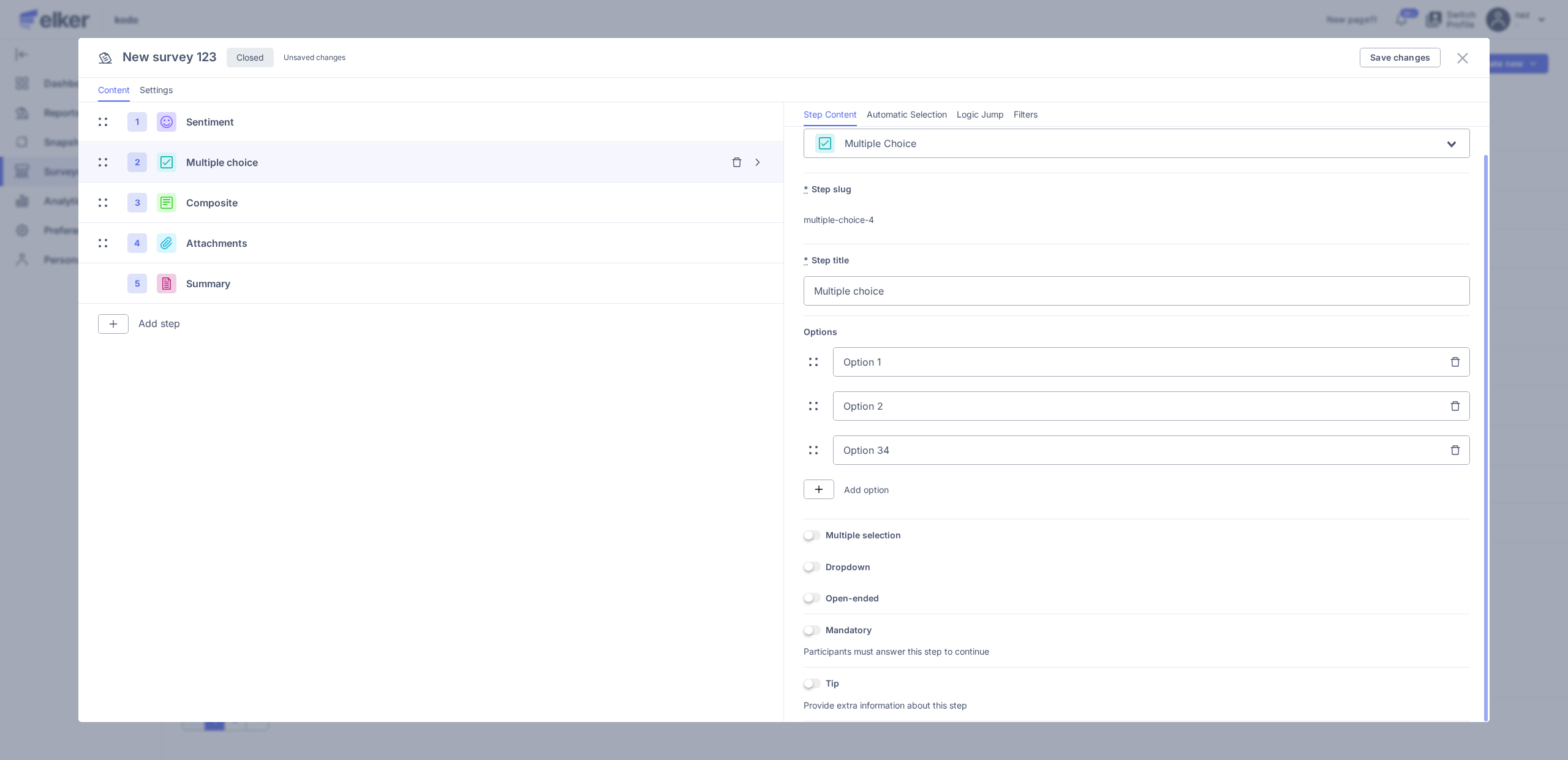
click at [804, 630] on input "OFF" at bounding box center [804, 630] width 0 height 0
click at [805, 625] on span at bounding box center [812, 630] width 17 height 10
click at [804, 630] on input "ON" at bounding box center [804, 630] width 0 height 0
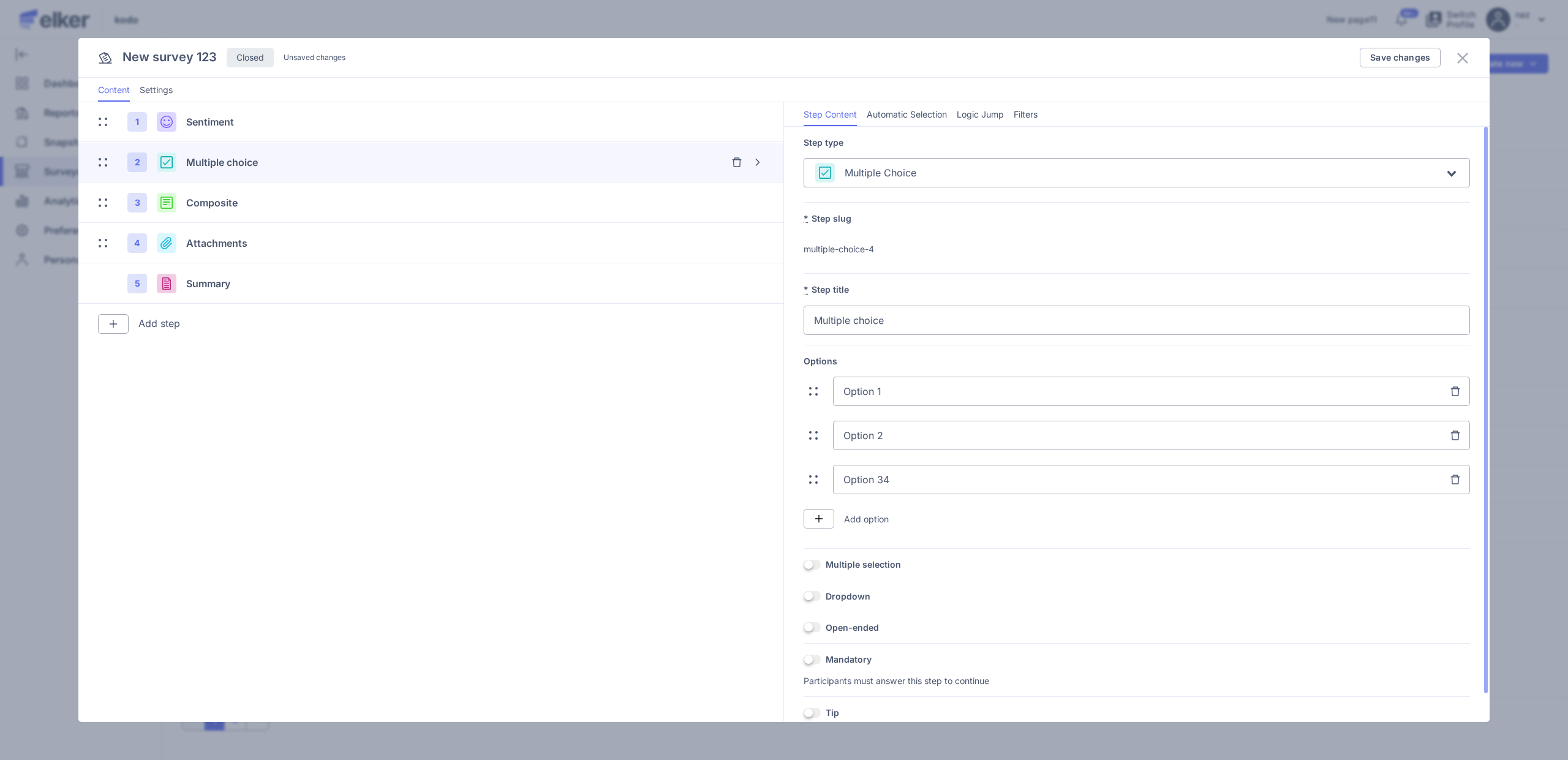
click at [886, 153] on div "Step type Multiple choice Loading..." at bounding box center [1137, 162] width 667 height 51
click at [890, 164] on div "Multiple choice" at bounding box center [866, 173] width 101 height 20
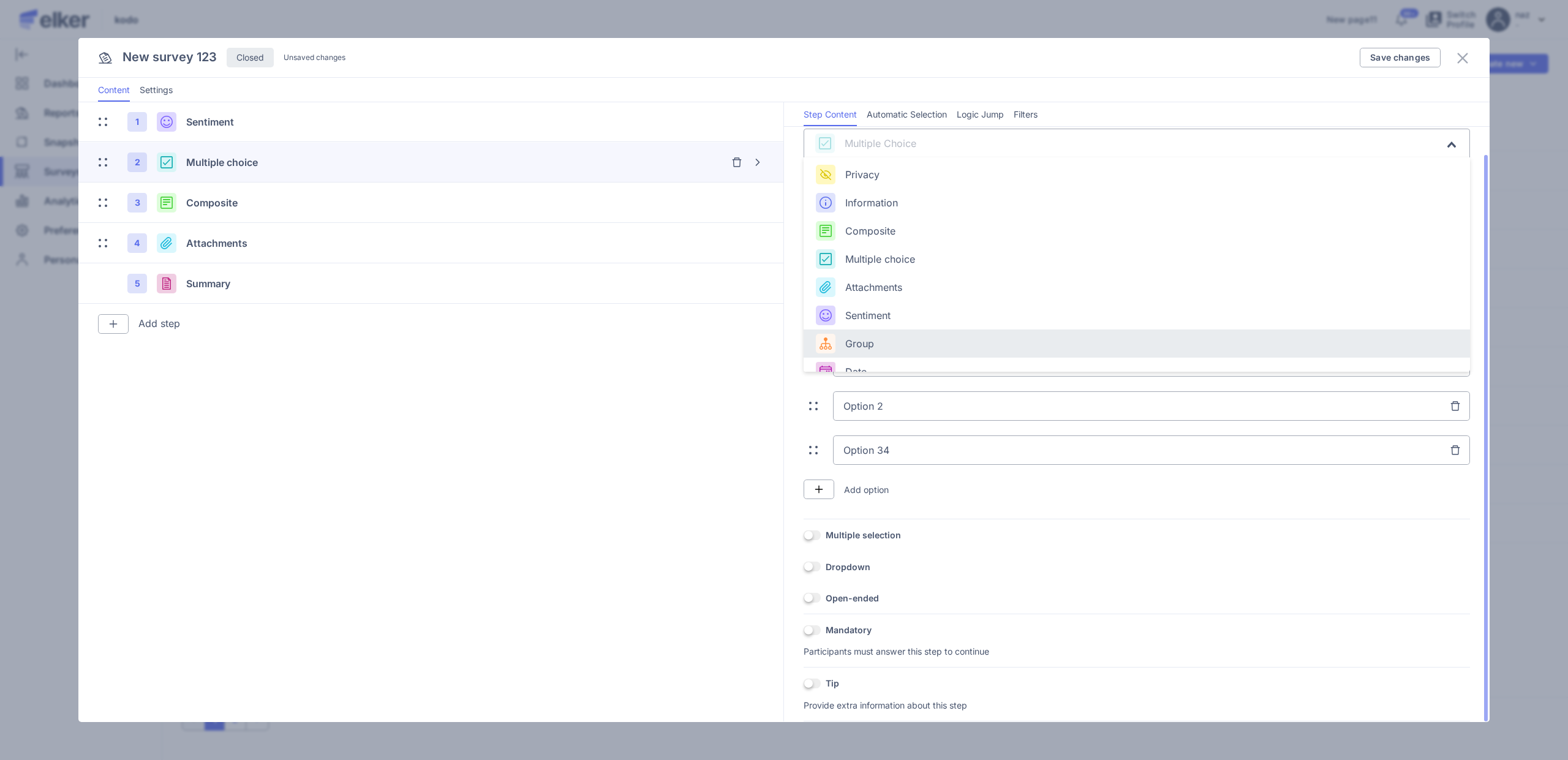
scroll to position [17, 0]
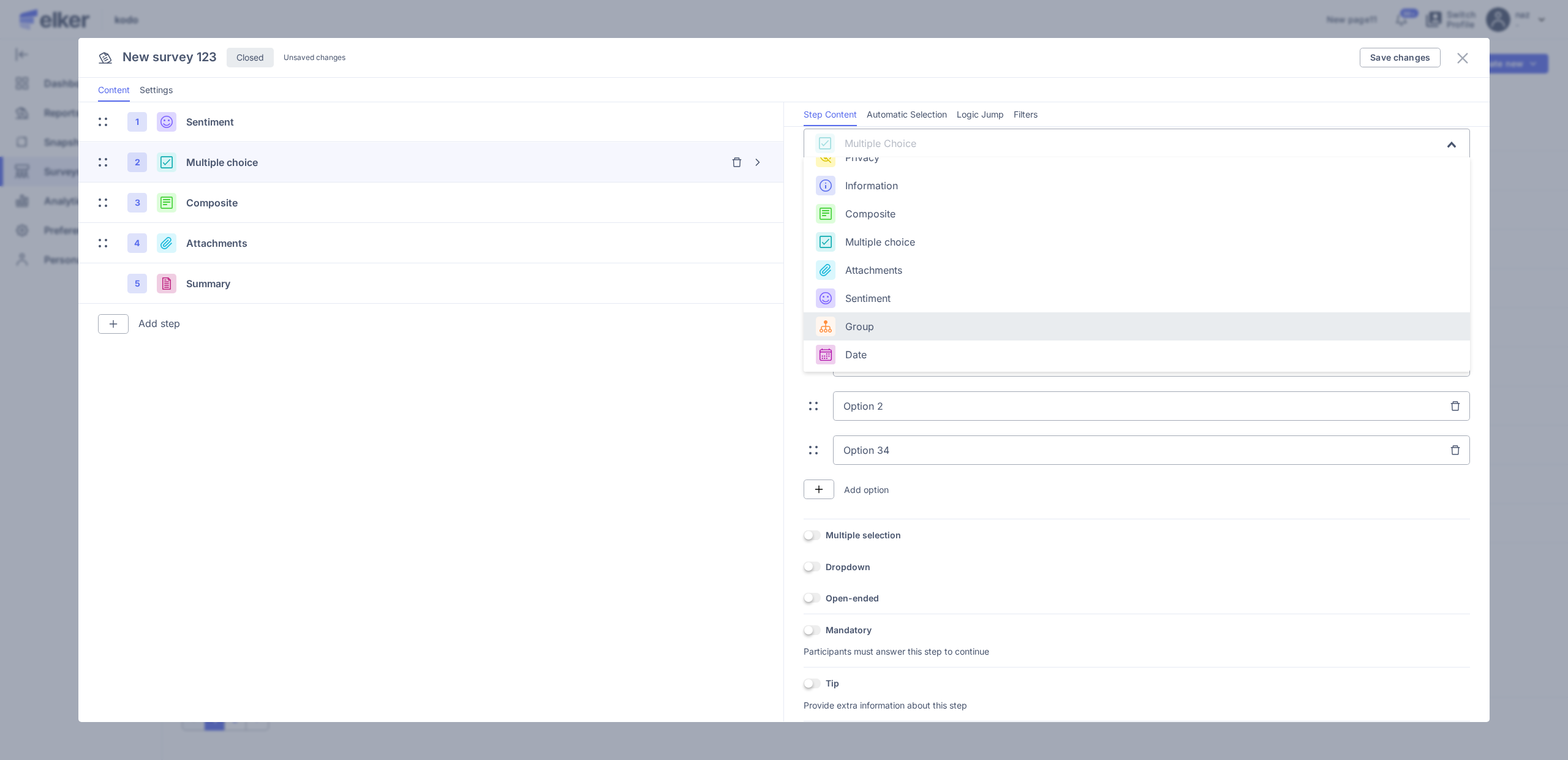
click at [710, 363] on section "1 Sentiment 2 Multiple choice 3 Composite 4 Attachments 5 Summary Are you sure …" at bounding box center [431, 412] width 706 height 619
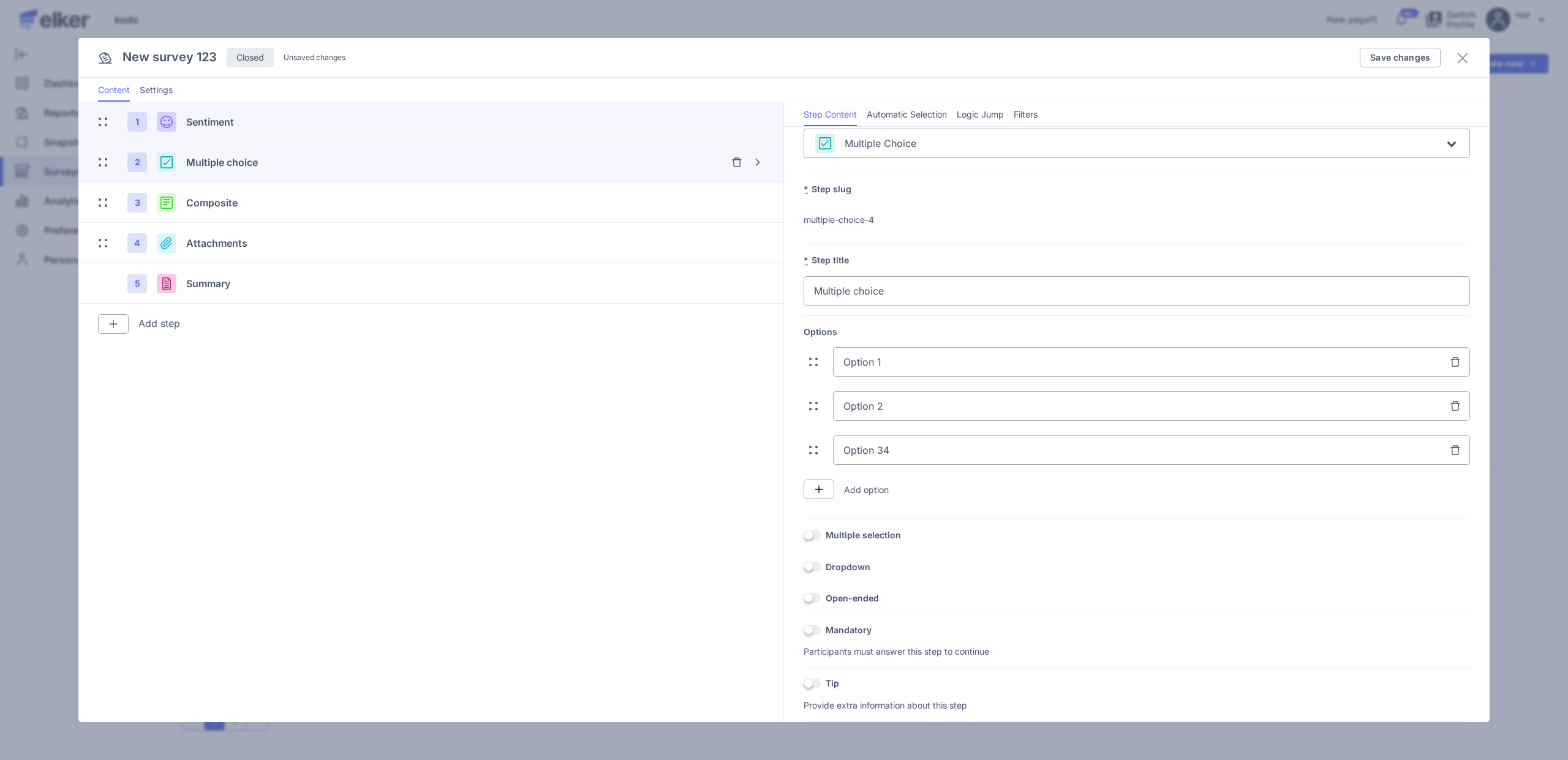
click at [525, 130] on div "1 Sentiment" at bounding box center [366, 122] width 477 height 20
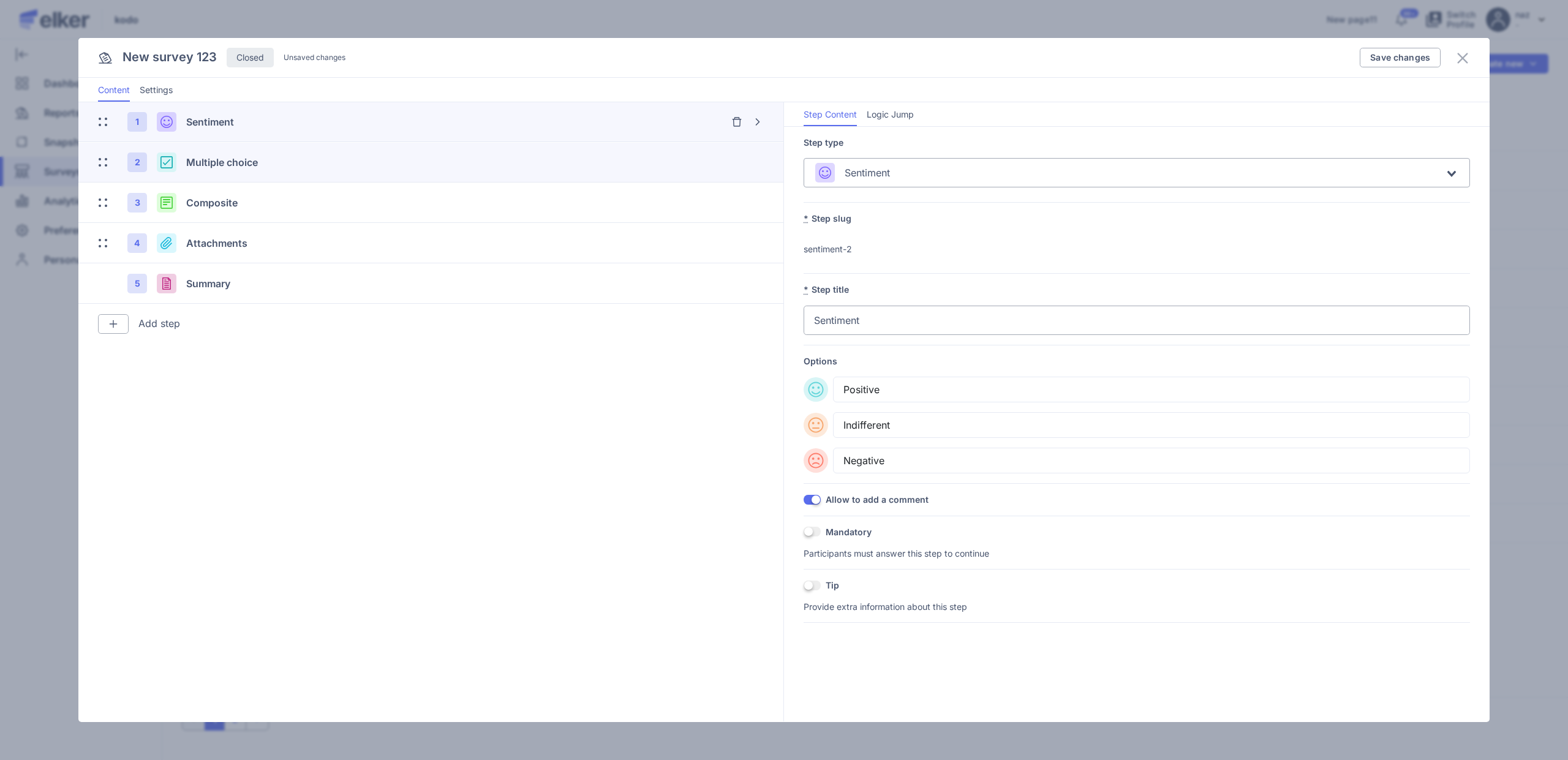
click at [227, 166] on span "Multiple choice" at bounding box center [222, 163] width 72 height 12
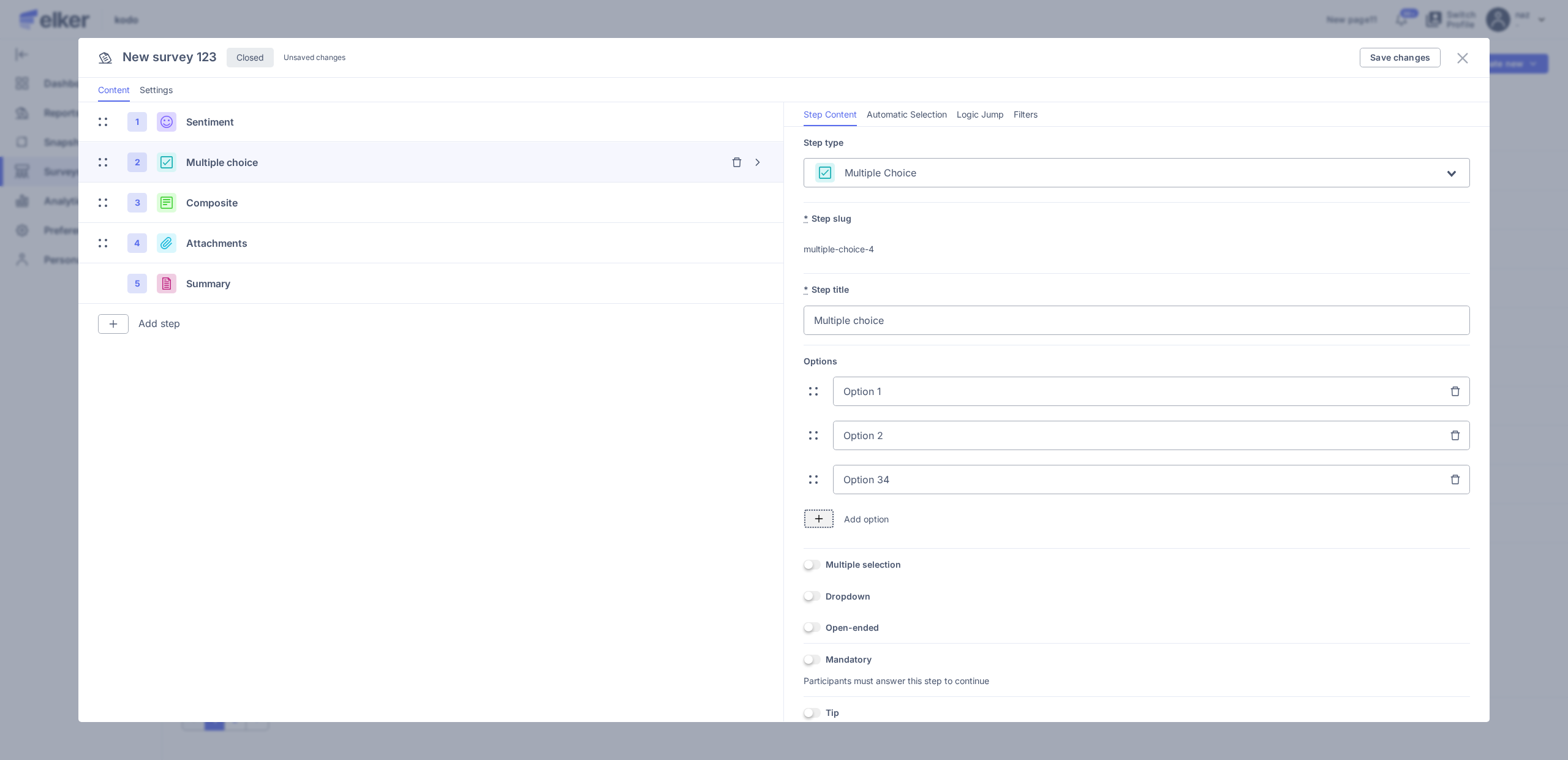
click at [817, 520] on img "button" at bounding box center [819, 519] width 10 height 10
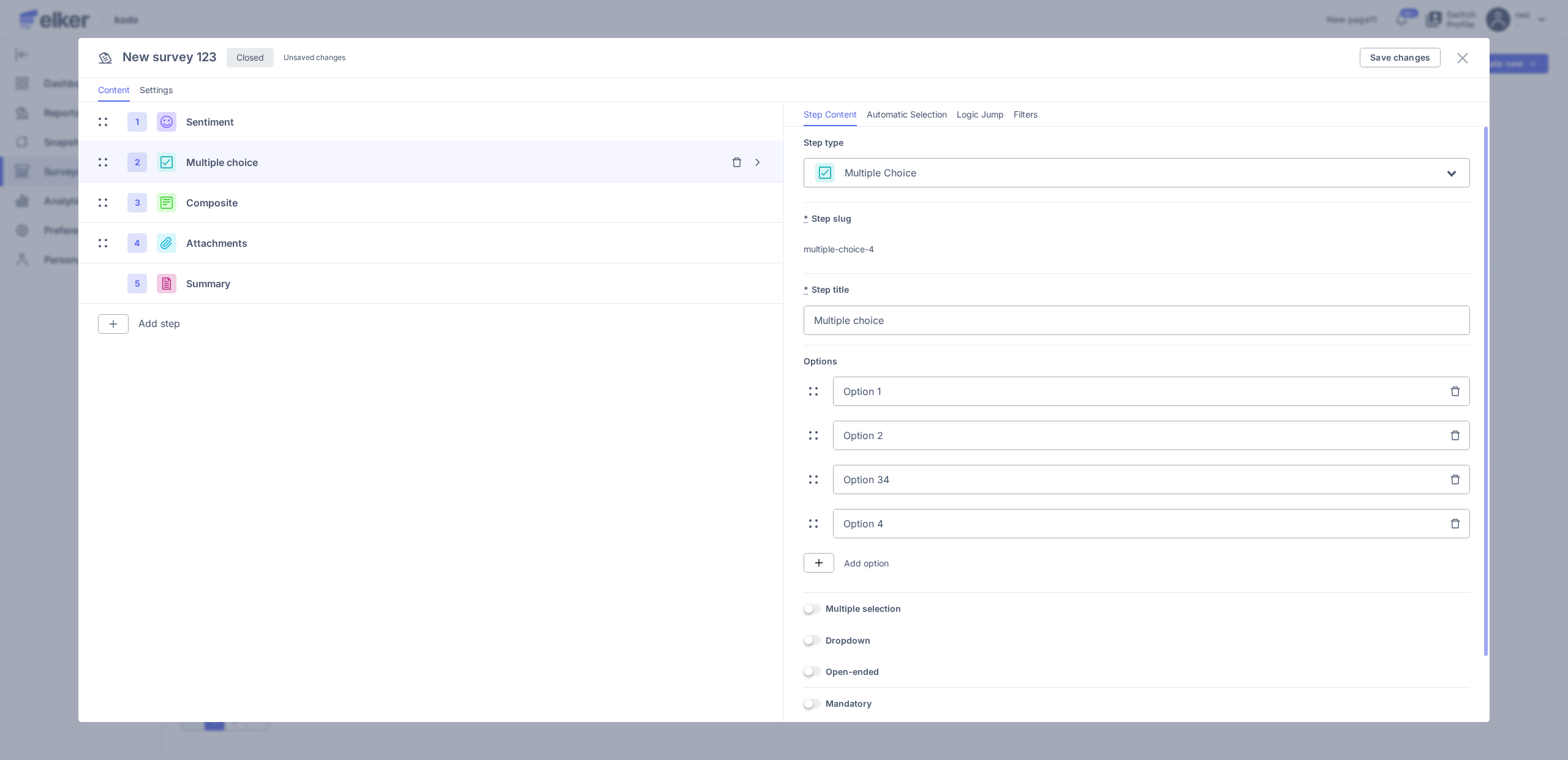
click at [809, 526] on span at bounding box center [814, 524] width 15 height 15
drag, startPoint x: 809, startPoint y: 526, endPoint x: 808, endPoint y: 460, distance: 66.0
click at [809, 460] on div "Option 1 Option 2 Option 34 Option 4" at bounding box center [1137, 460] width 667 height 167
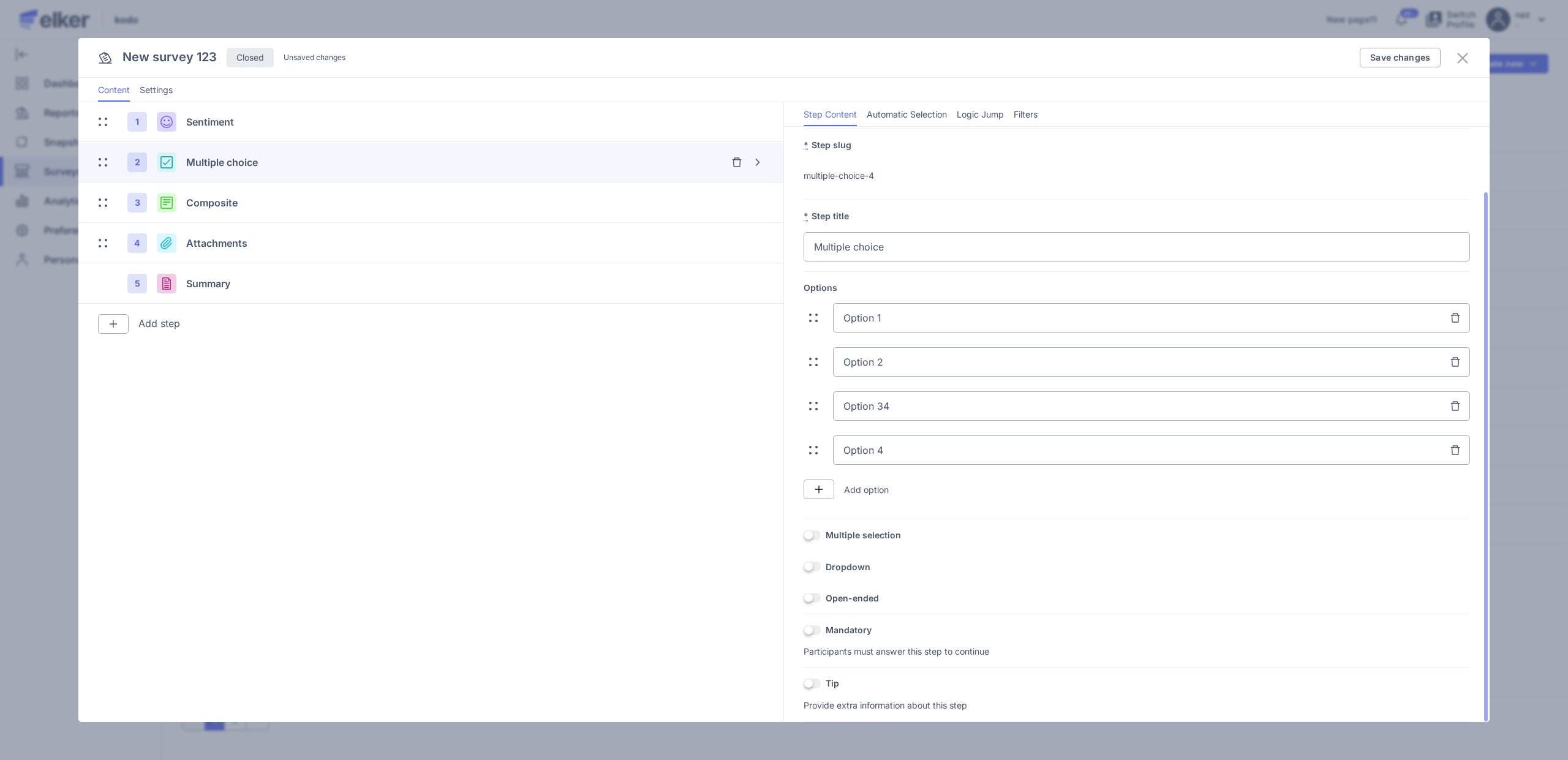
click at [814, 635] on div "OFF Mandatory" at bounding box center [1137, 630] width 667 height 12
click at [814, 629] on span at bounding box center [812, 630] width 17 height 10
click at [804, 630] on input "OFF" at bounding box center [804, 630] width 0 height 0
click at [814, 628] on span at bounding box center [812, 630] width 17 height 10
click at [804, 630] on input "ON" at bounding box center [804, 630] width 0 height 0
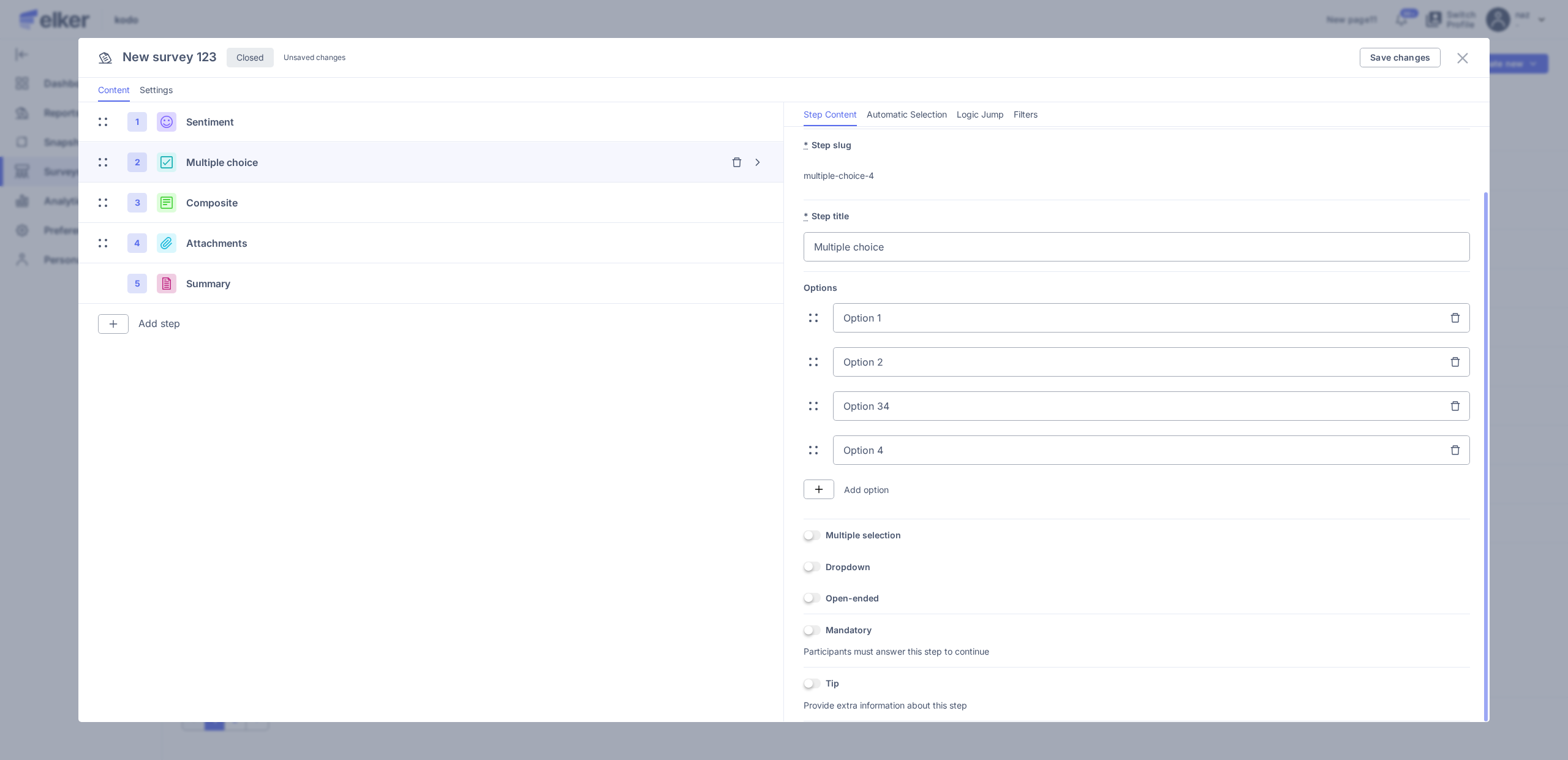
click at [816, 601] on span at bounding box center [812, 598] width 17 height 10
click at [804, 598] on input "OFF" at bounding box center [804, 598] width 0 height 0
click at [816, 600] on span at bounding box center [812, 598] width 17 height 10
click at [804, 598] on input "ON" at bounding box center [804, 598] width 0 height 0
click at [1470, 55] on div "New survey 123 Closed Unsaved changes Save changes" at bounding box center [784, 57] width 1411 height 40
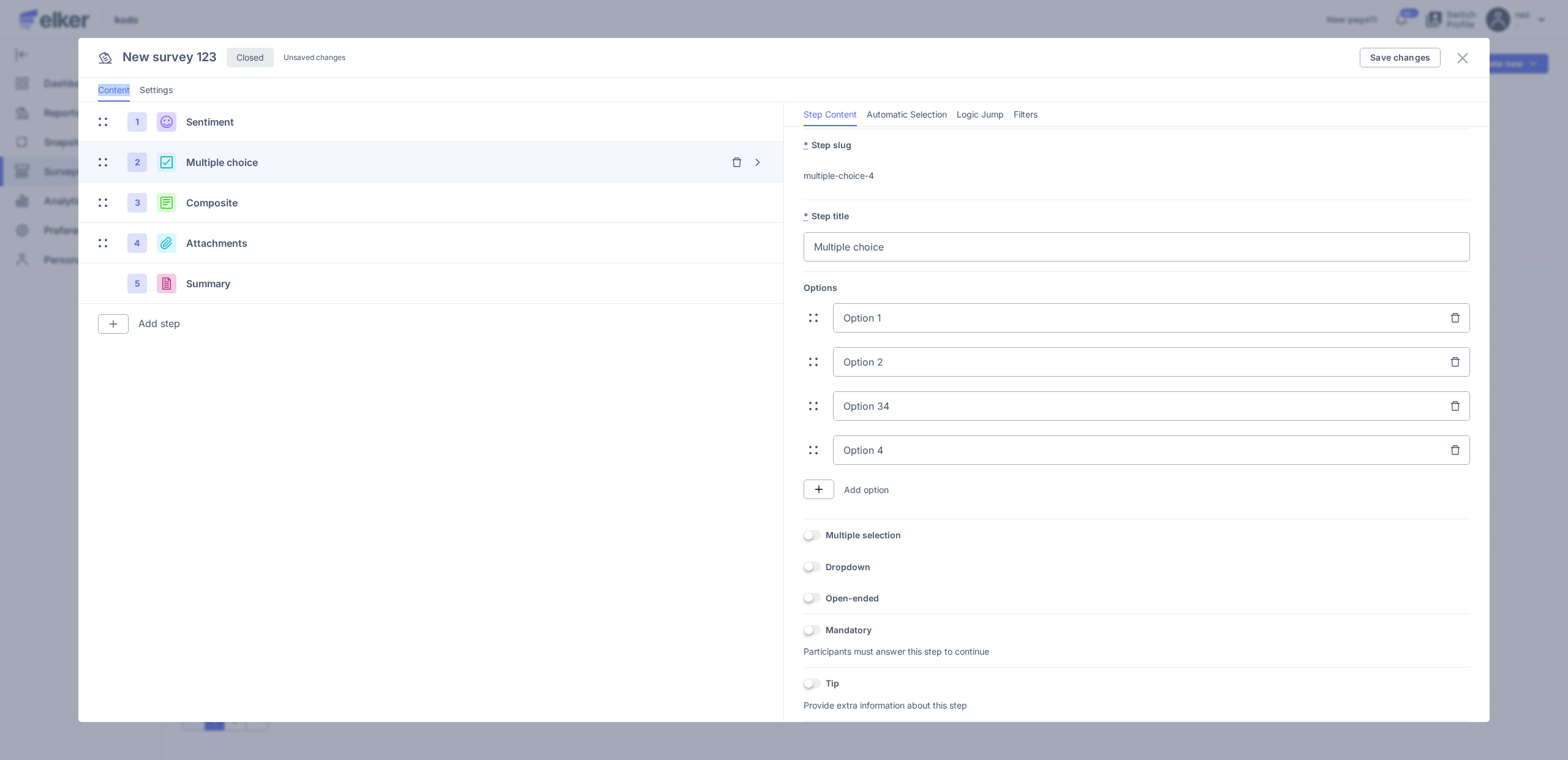
click at [1470, 55] on div "New survey 123 Closed Unsaved changes Save changes" at bounding box center [784, 57] width 1411 height 40
click at [1467, 55] on icon at bounding box center [1463, 58] width 15 height 15
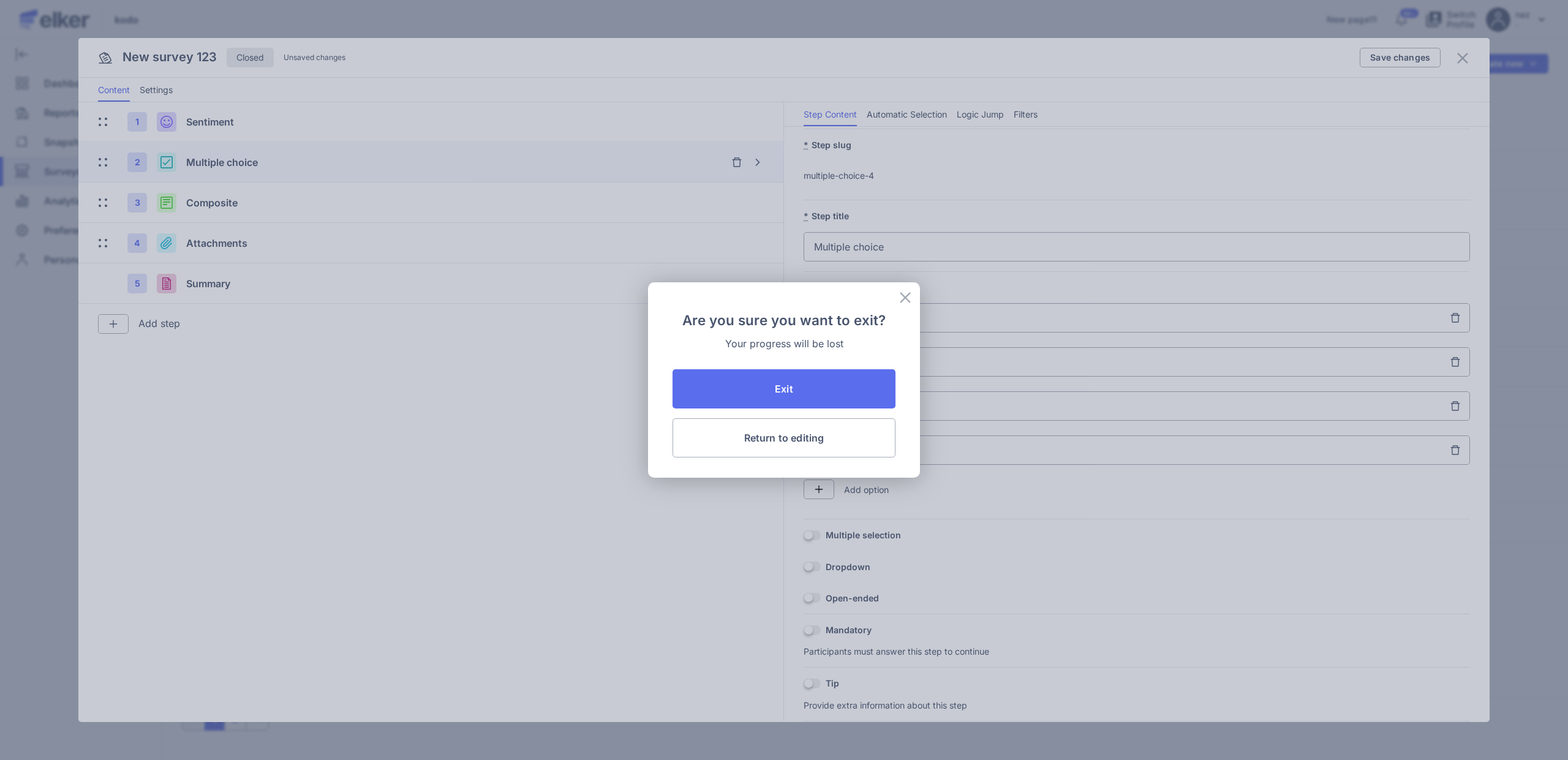
drag, startPoint x: 900, startPoint y: 297, endPoint x: 929, endPoint y: 266, distance: 42.4
click at [925, 267] on div "Are you sure you want to exit? Your progress will be lost Exit Return to editing" at bounding box center [784, 380] width 1568 height 760
click at [908, 296] on icon at bounding box center [905, 298] width 15 height 15
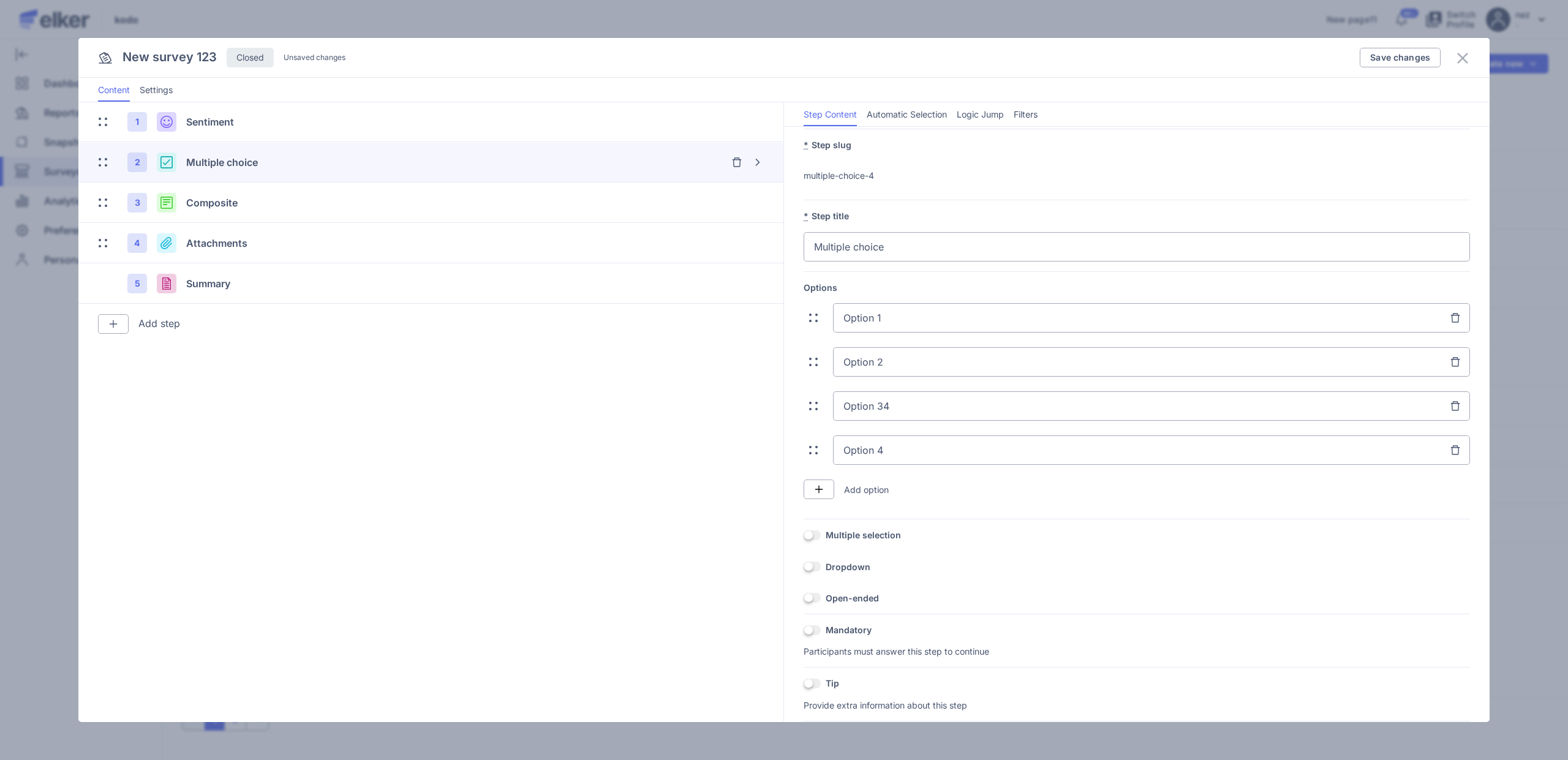
click at [109, 324] on img at bounding box center [113, 324] width 10 height 10
click at [193, 414] on div "Composite" at bounding box center [155, 412] width 114 height 30
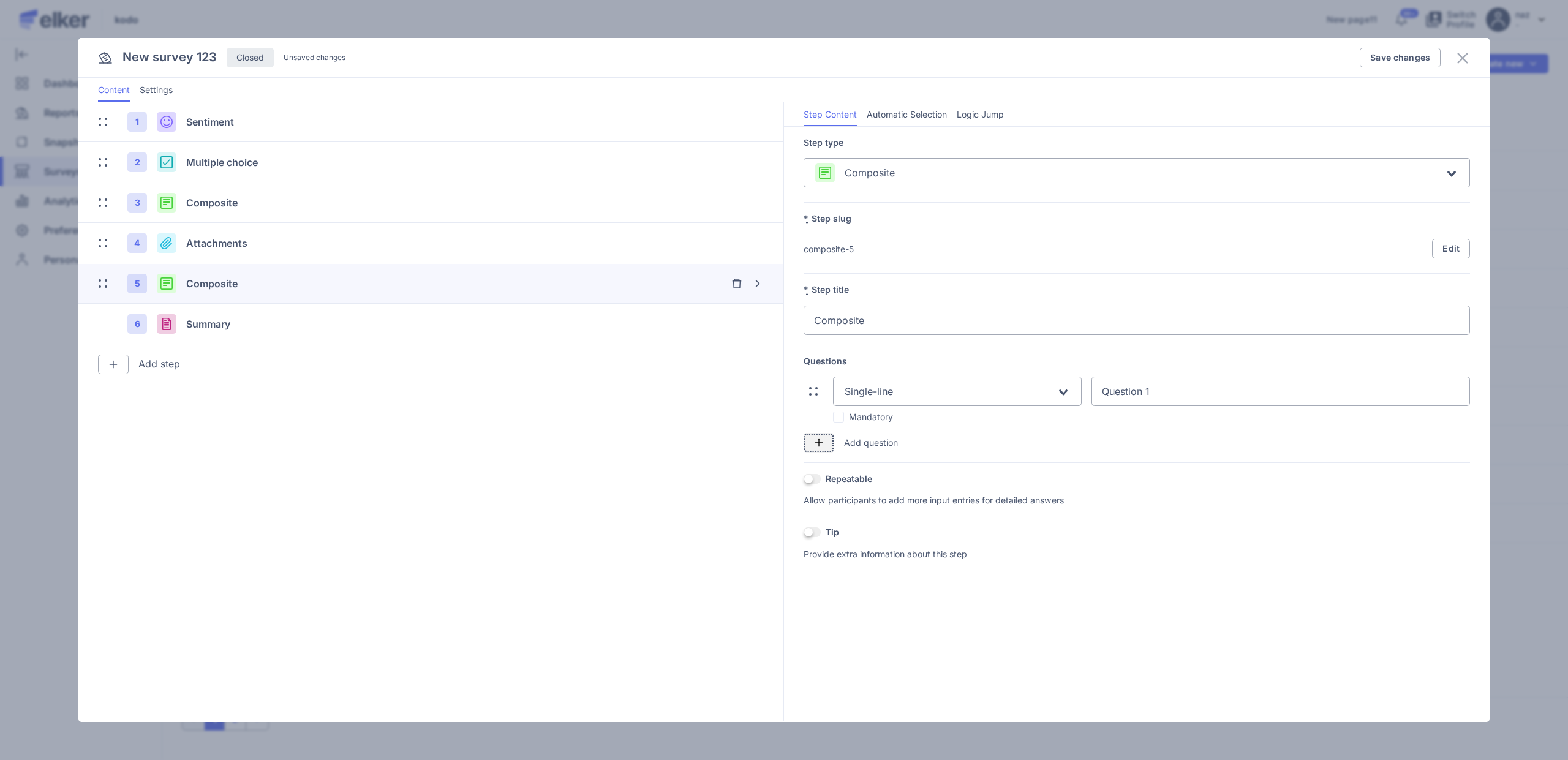
click at [824, 442] on button "button" at bounding box center [819, 443] width 31 height 20
click at [882, 444] on span "Single-line" at bounding box center [869, 448] width 48 height 12
click at [883, 476] on span "Single-line" at bounding box center [869, 473] width 48 height 12
click at [1162, 431] on div "Single-line Loading... Question 1 Mandatory Single-line Loading... Question 2 M…" at bounding box center [1137, 428] width 667 height 103
click at [1162, 454] on input "Question 2" at bounding box center [1266, 448] width 349 height 30
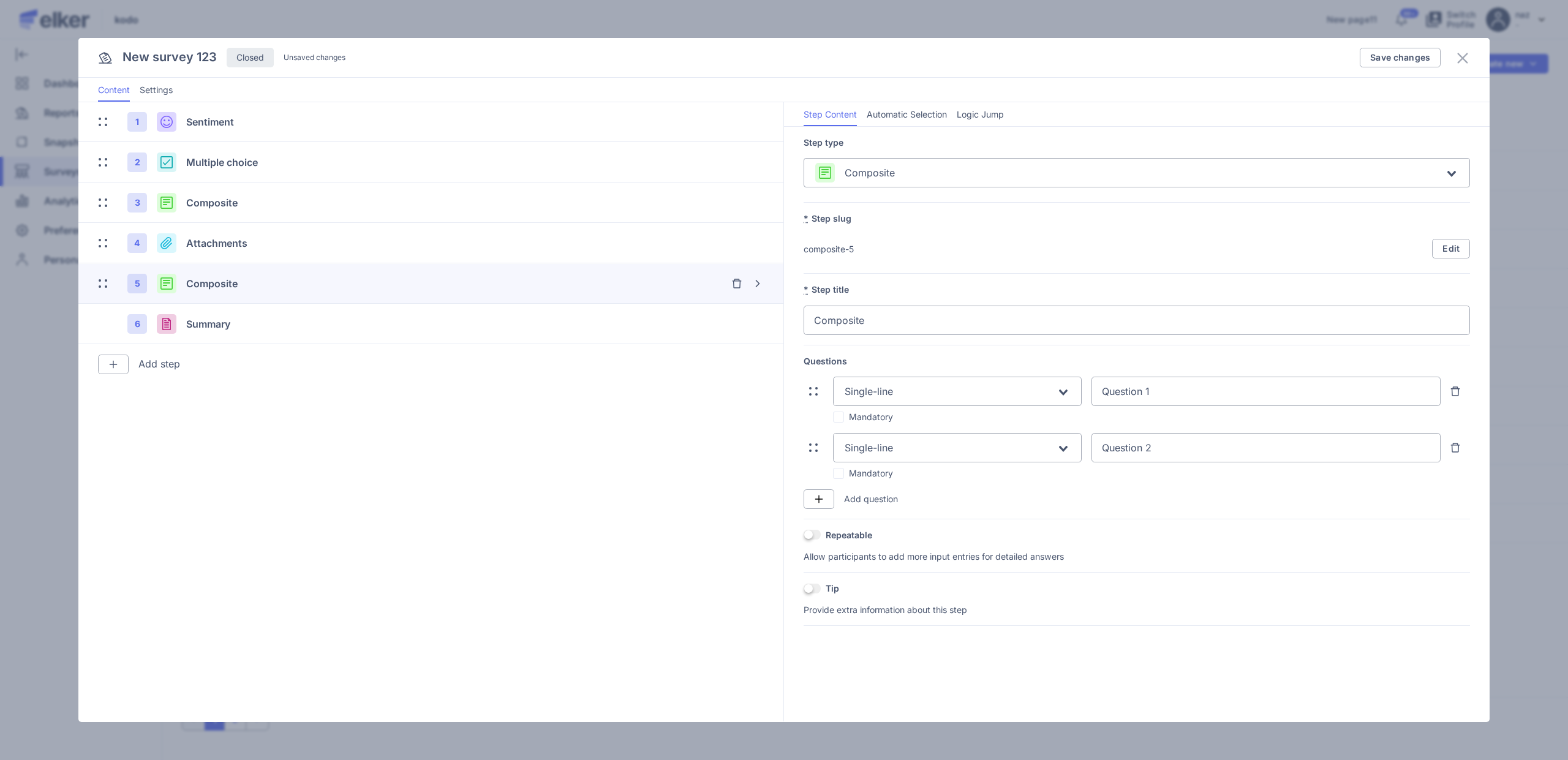
click at [905, 478] on div "Mandatory" at bounding box center [1137, 473] width 667 height 12
click at [907, 446] on input "Search for option" at bounding box center [975, 449] width 161 height 15
click at [872, 520] on div "List" at bounding box center [957, 527] width 224 height 14
click at [955, 486] on textarea at bounding box center [1151, 482] width 616 height 15
type textarea "§"
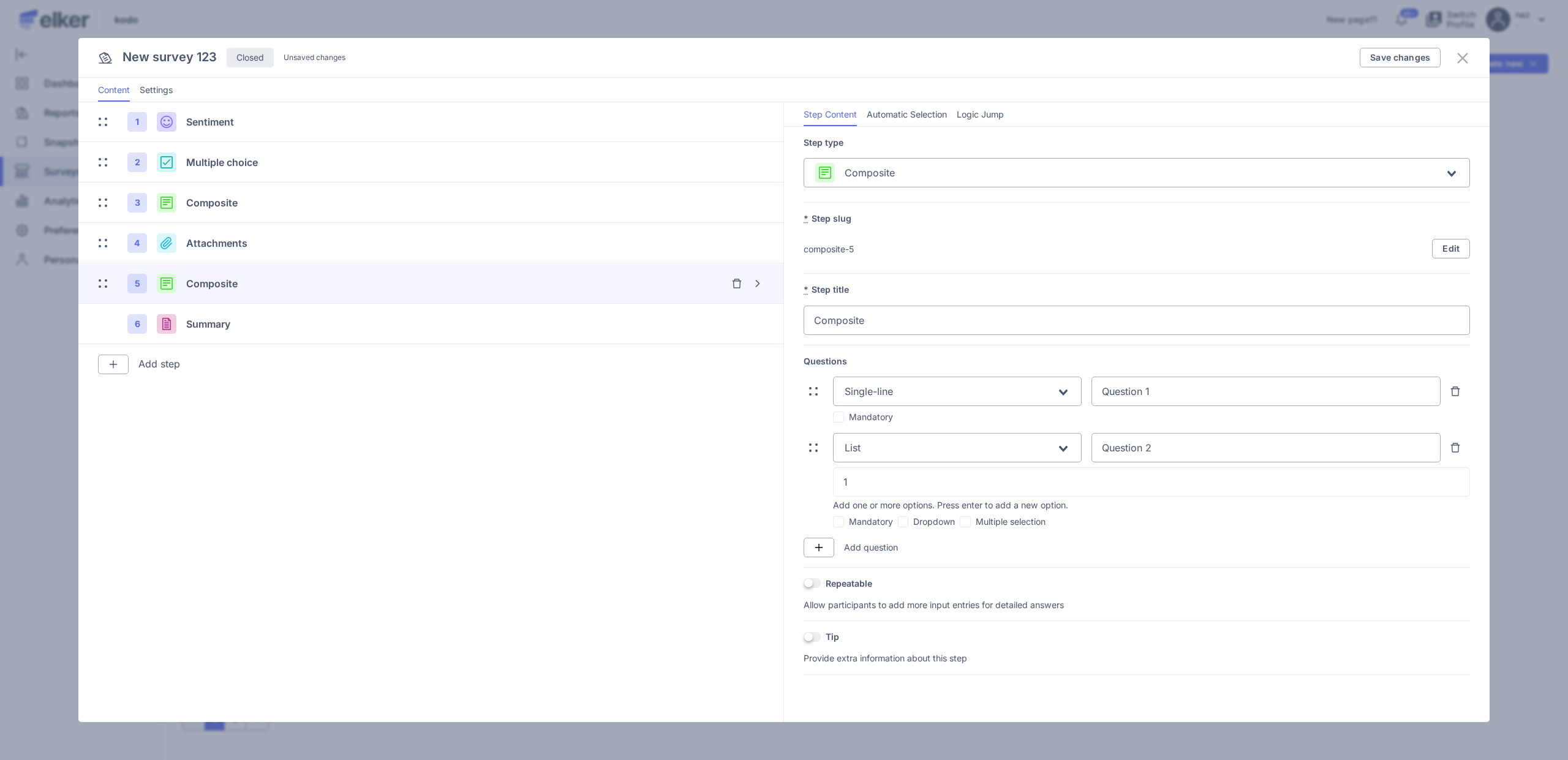
type textarea "1"
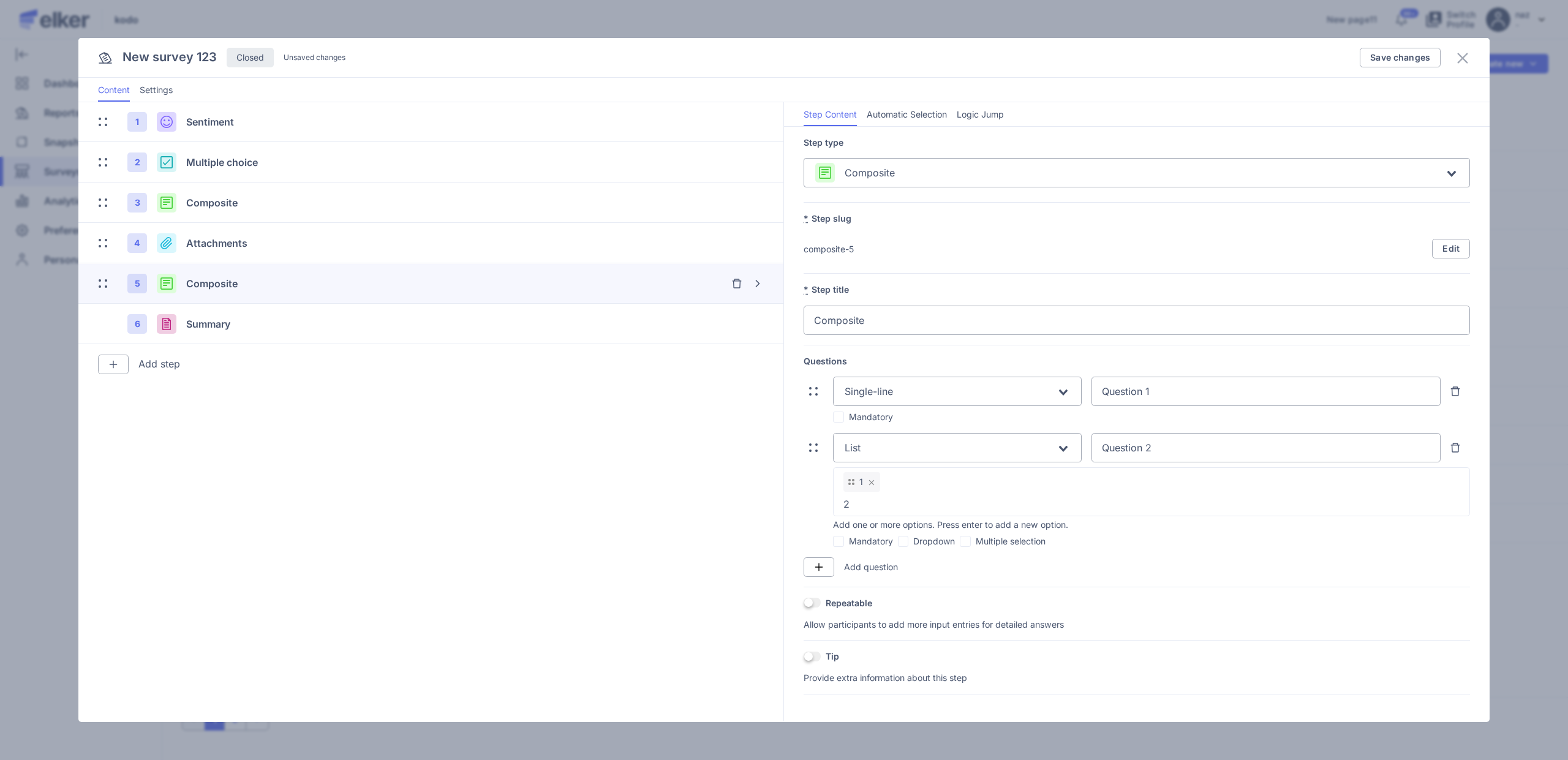
type textarea "2"
type textarea "3"
click at [813, 536] on div "Mandatory Dropdown Multiple selection" at bounding box center [1137, 541] width 667 height 12
click at [909, 536] on label "Dropdown" at bounding box center [926, 541] width 57 height 12
click at [898, 541] on input "Dropdown" at bounding box center [898, 541] width 0 height 0
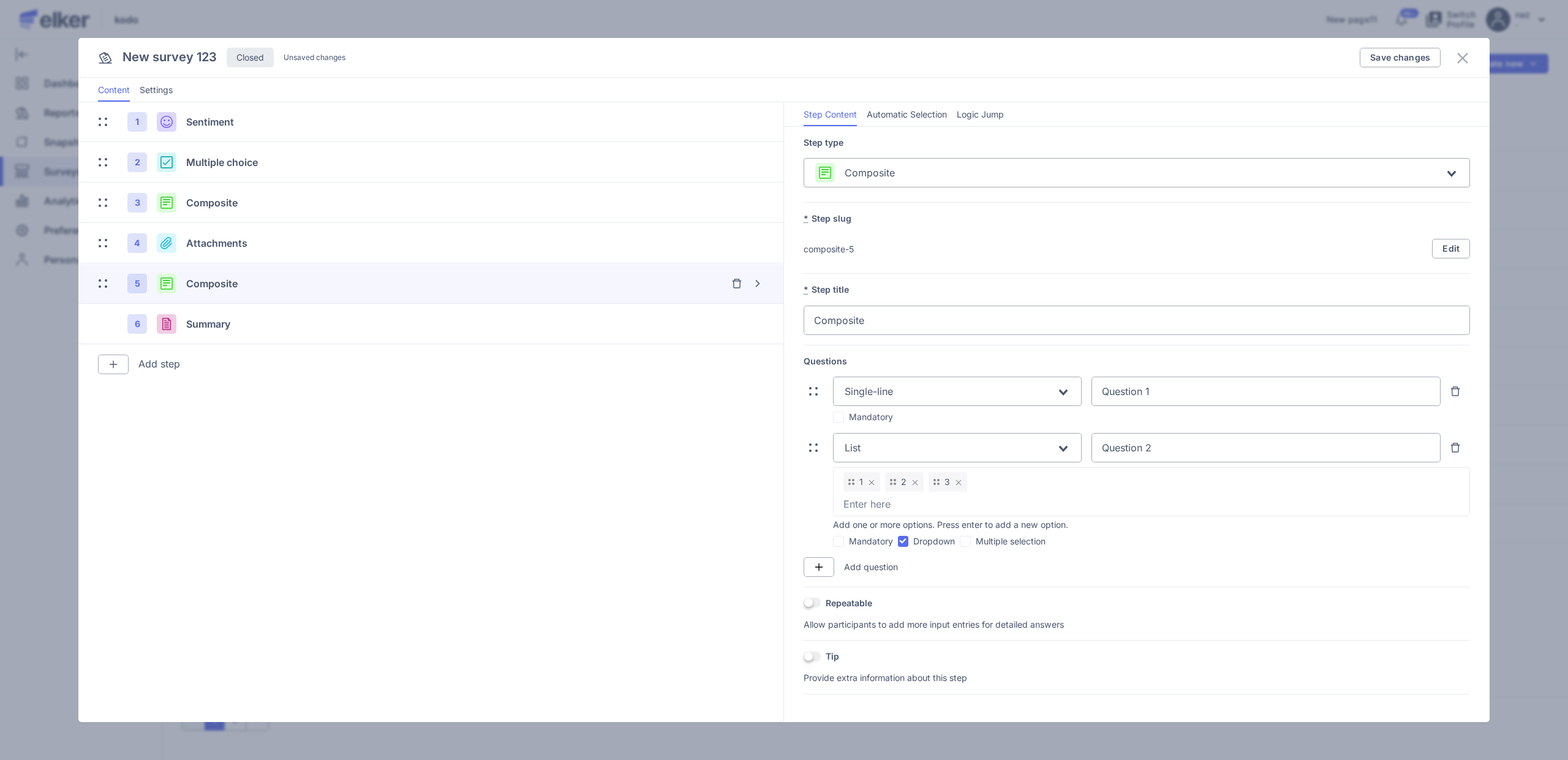
click at [998, 543] on label "Multiple selection" at bounding box center [1003, 541] width 86 height 12
click at [960, 541] on input "Multiple selection" at bounding box center [960, 541] width 0 height 0
click at [928, 543] on label "Dropdown" at bounding box center [926, 541] width 57 height 12
click at [898, 541] on input "Dropdown" at bounding box center [898, 541] width 0 height 0
click at [978, 543] on label "Multiple selection" at bounding box center [1003, 541] width 86 height 12
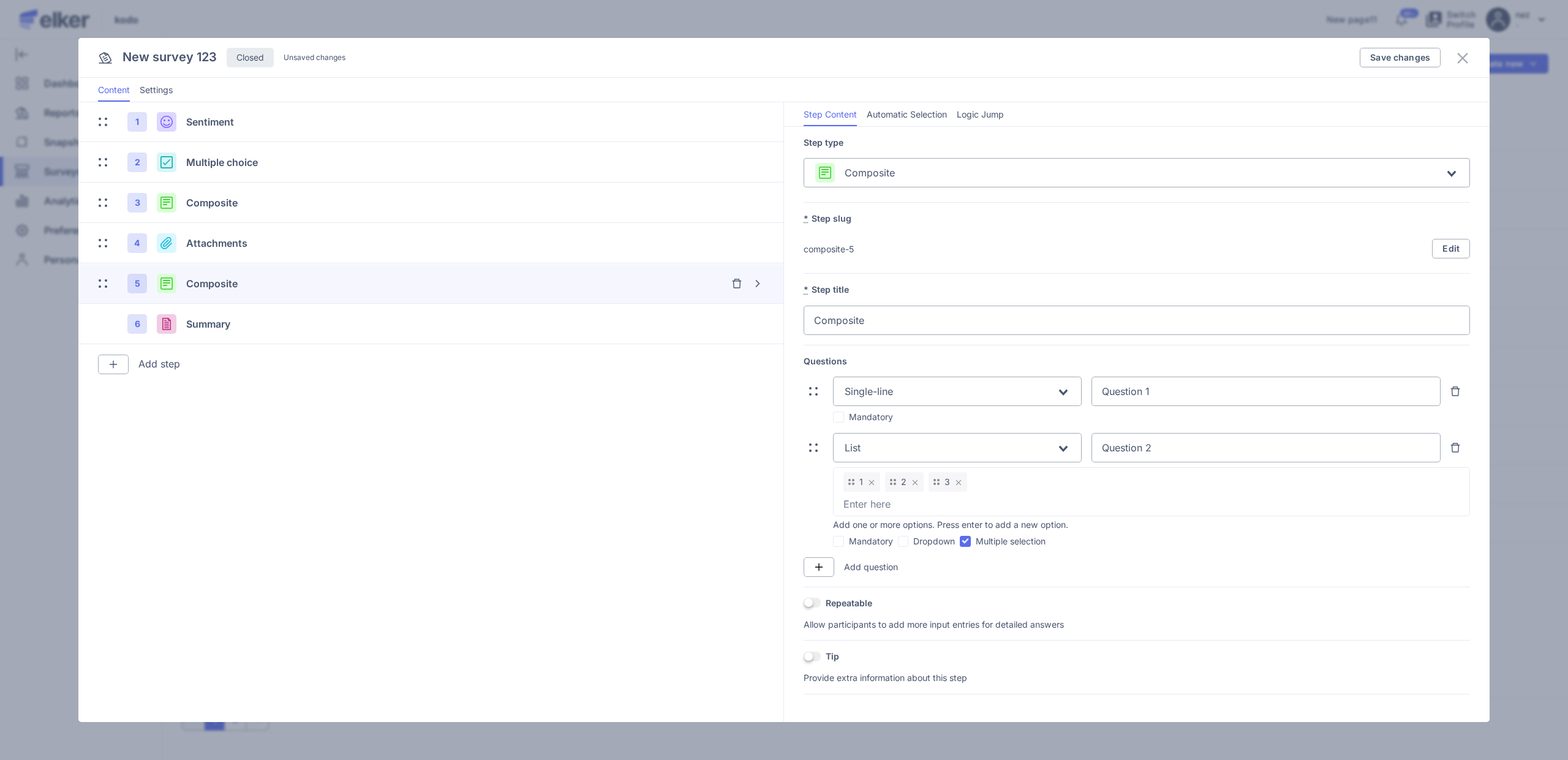
click at [960, 541] on input "Multiple selection" at bounding box center [960, 541] width 0 height 0
click at [876, 541] on label "Mandatory" at bounding box center [862, 541] width 60 height 12
click at [833, 541] on input "Mandatory" at bounding box center [833, 541] width 0 height 0
click at [909, 543] on label "Dropdown" at bounding box center [926, 541] width 57 height 12
click at [898, 541] on input "Dropdown" at bounding box center [898, 541] width 0 height 0
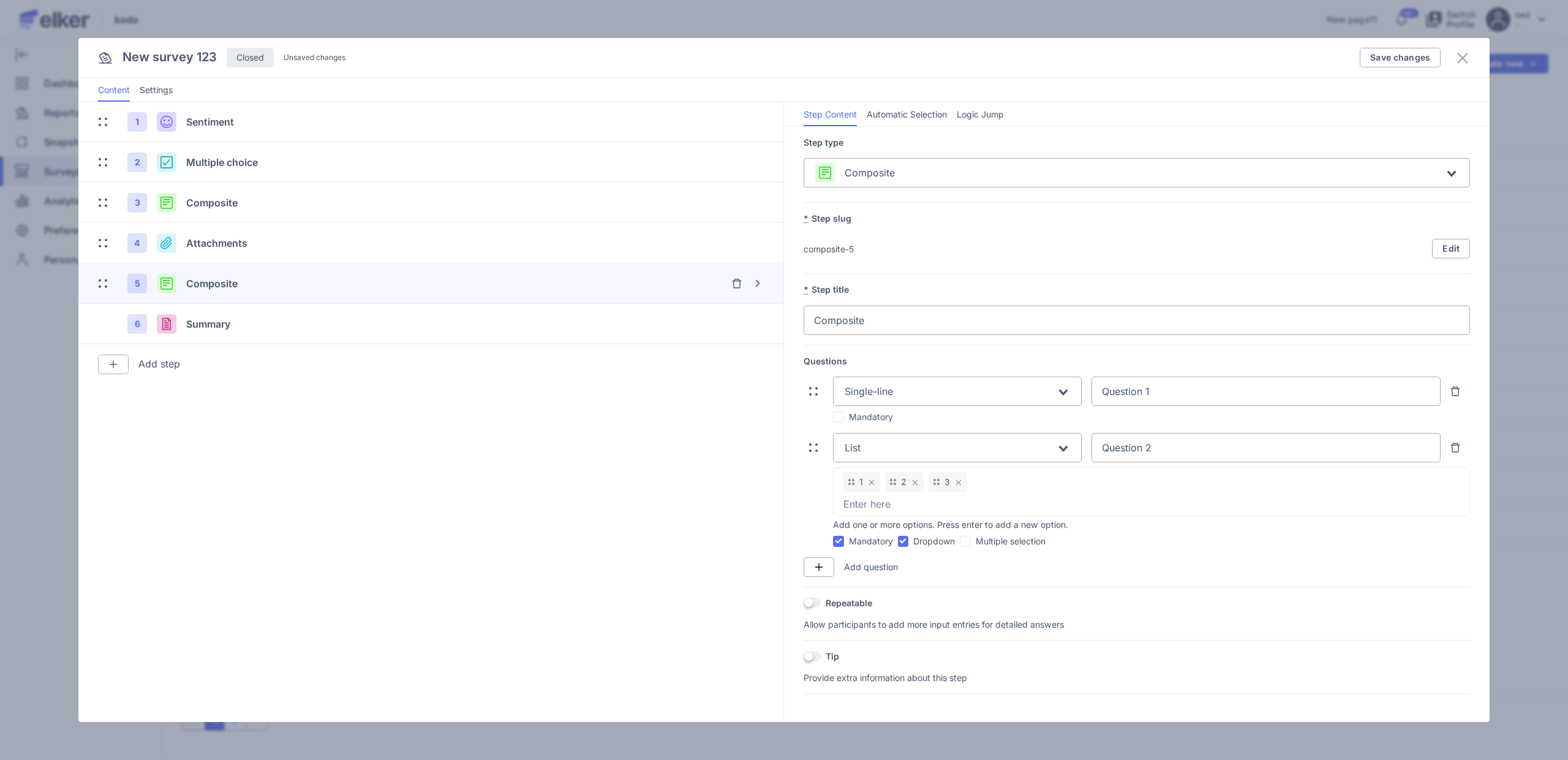
click at [987, 539] on label "Multiple selection" at bounding box center [1003, 541] width 86 height 12
click at [960, 541] on input "Multiple selection" at bounding box center [960, 541] width 0 height 0
click at [988, 539] on label "Multiple selection" at bounding box center [1003, 541] width 86 height 12
click at [960, 541] on input "Multiple selection" at bounding box center [960, 541] width 0 height 0
click at [895, 538] on div "Mandatory Dropdown Multiple selection" at bounding box center [1137, 541] width 667 height 12
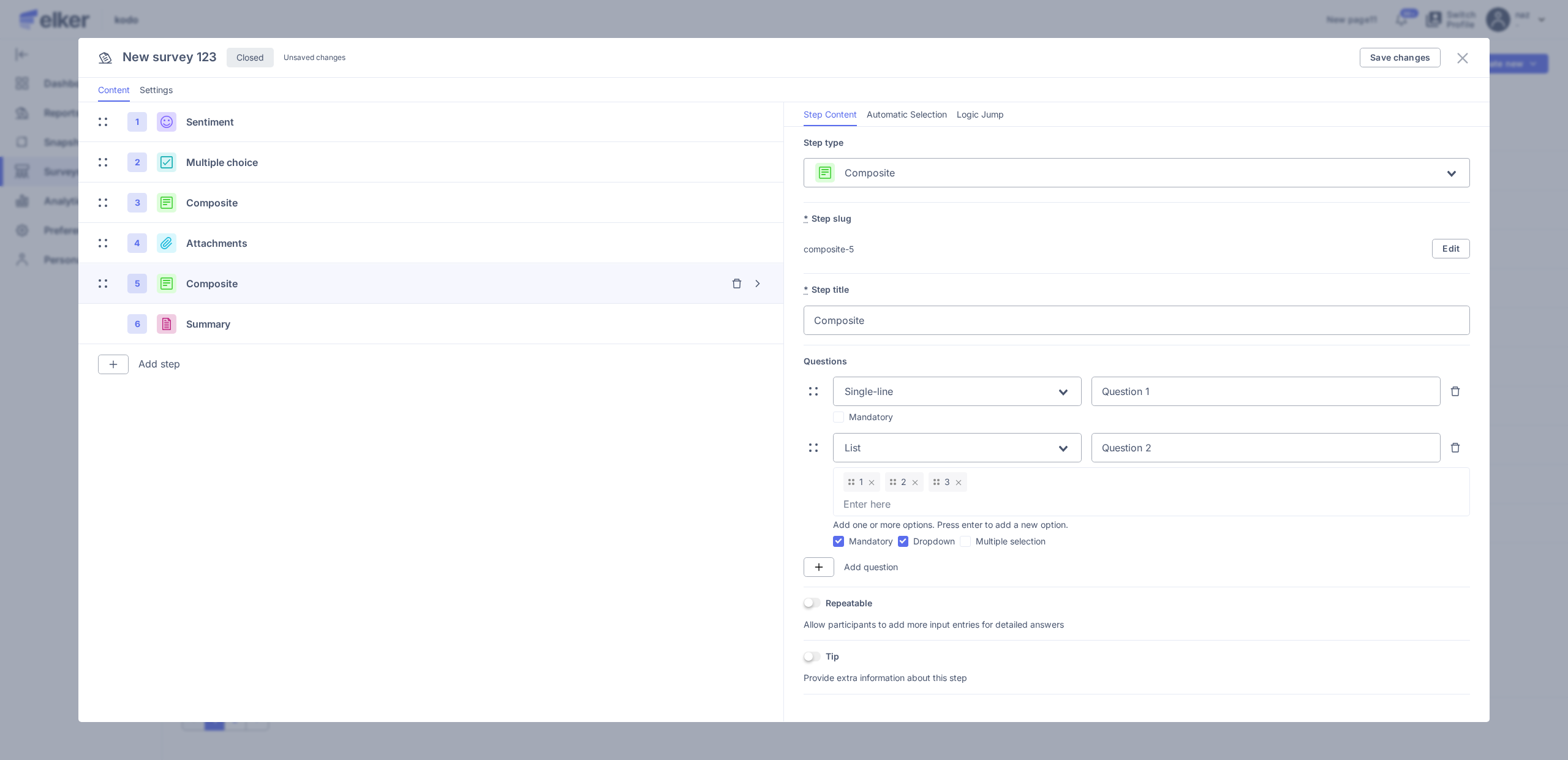
click at [906, 538] on span at bounding box center [903, 541] width 11 height 11
click at [898, 541] on input "Dropdown" at bounding box center [898, 541] width 0 height 0
click at [861, 538] on label "Mandatory" at bounding box center [862, 541] width 60 height 12
click at [833, 541] on input "Mandatory" at bounding box center [833, 541] width 0 height 0
click at [811, 601] on span at bounding box center [812, 603] width 17 height 10
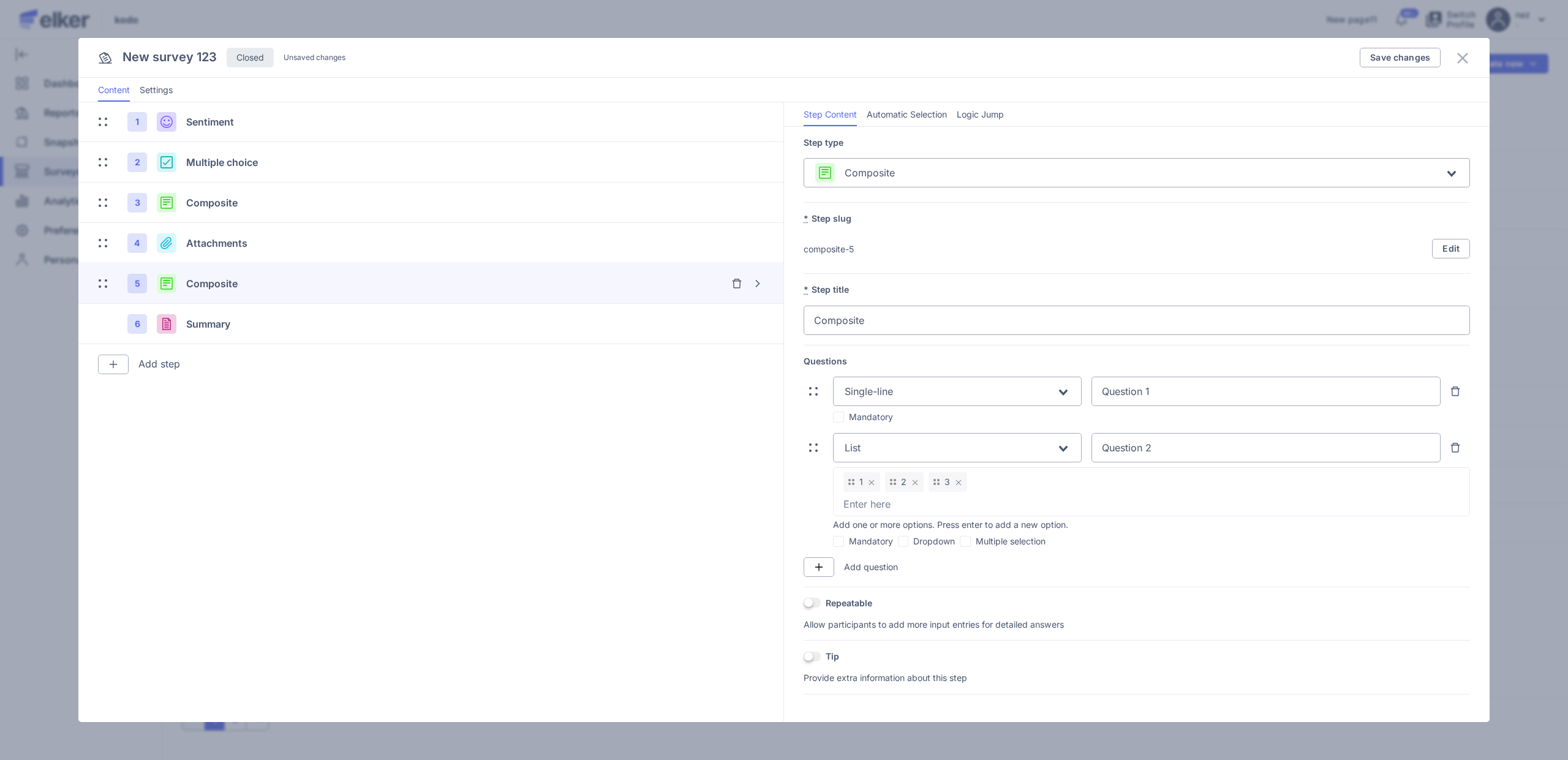
click at [804, 603] on input "OFF" at bounding box center [804, 603] width 0 height 0
click at [811, 600] on span at bounding box center [812, 603] width 17 height 10
click at [804, 603] on input "ON" at bounding box center [804, 603] width 0 height 0
click at [811, 600] on span at bounding box center [812, 603] width 17 height 10
click at [804, 603] on input "OFF" at bounding box center [804, 603] width 0 height 0
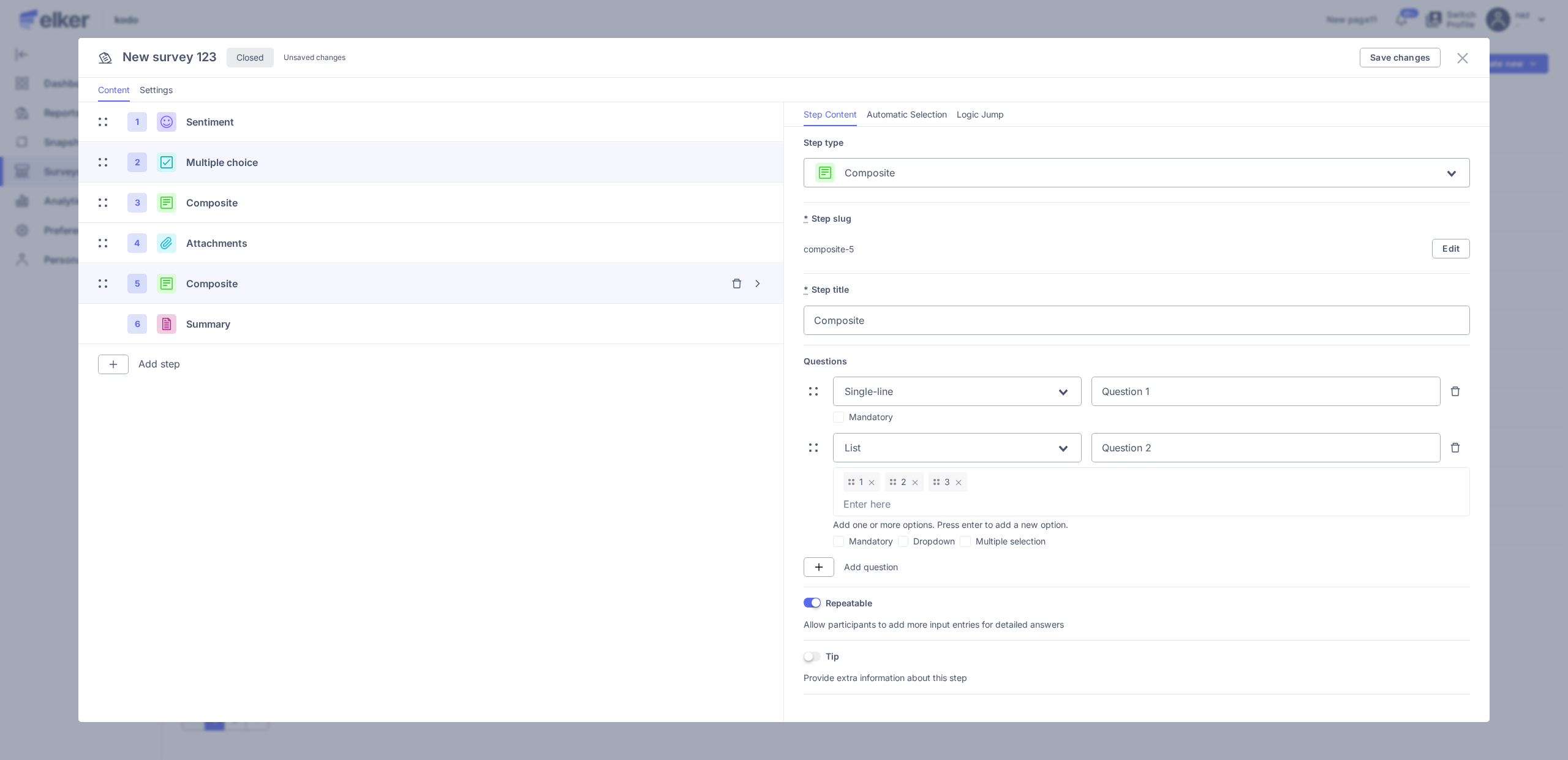
click at [352, 161] on div "Multiple choice" at bounding box center [365, 163] width 358 height 15
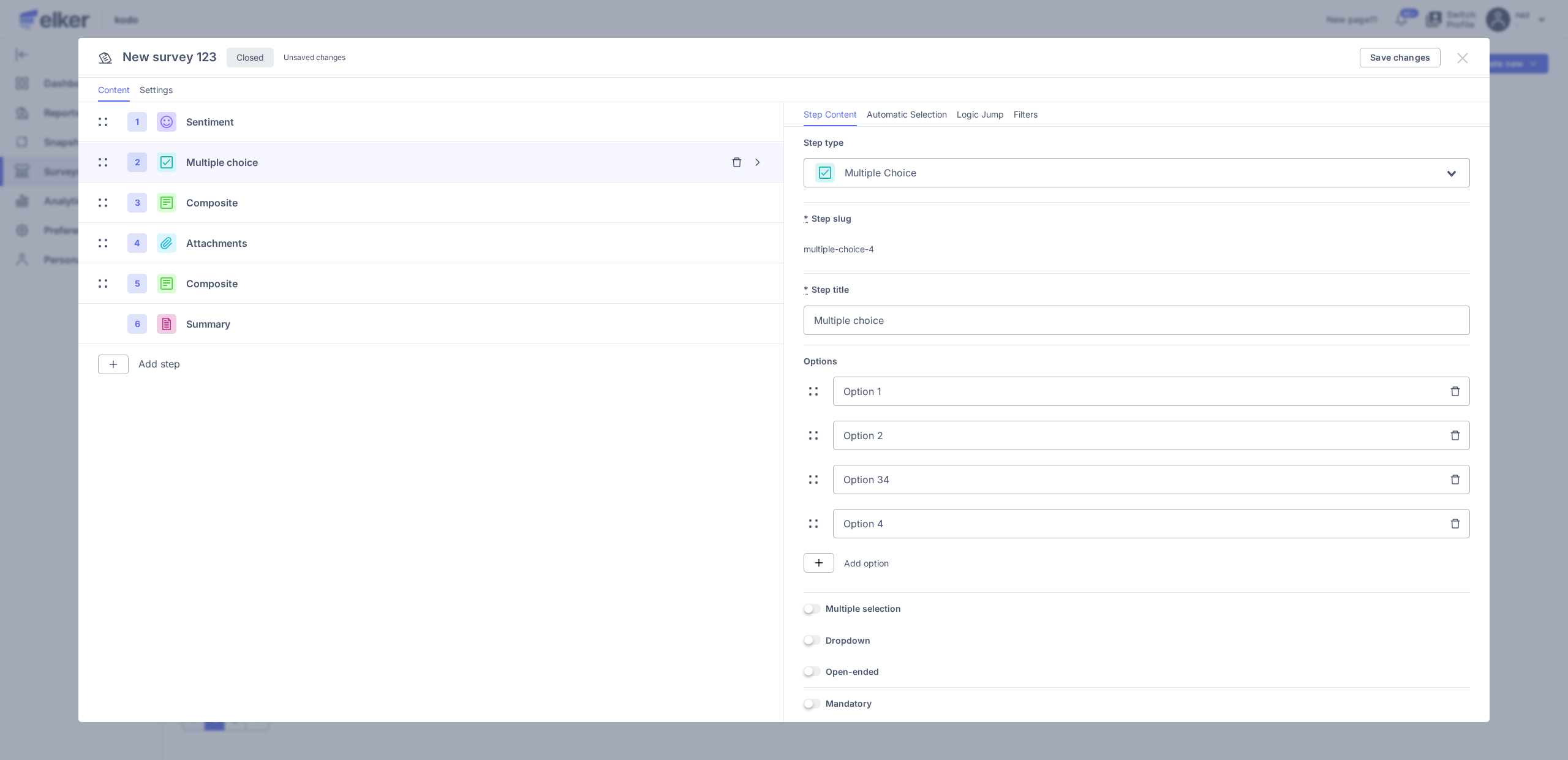
click at [1467, 59] on icon at bounding box center [1463, 58] width 15 height 15
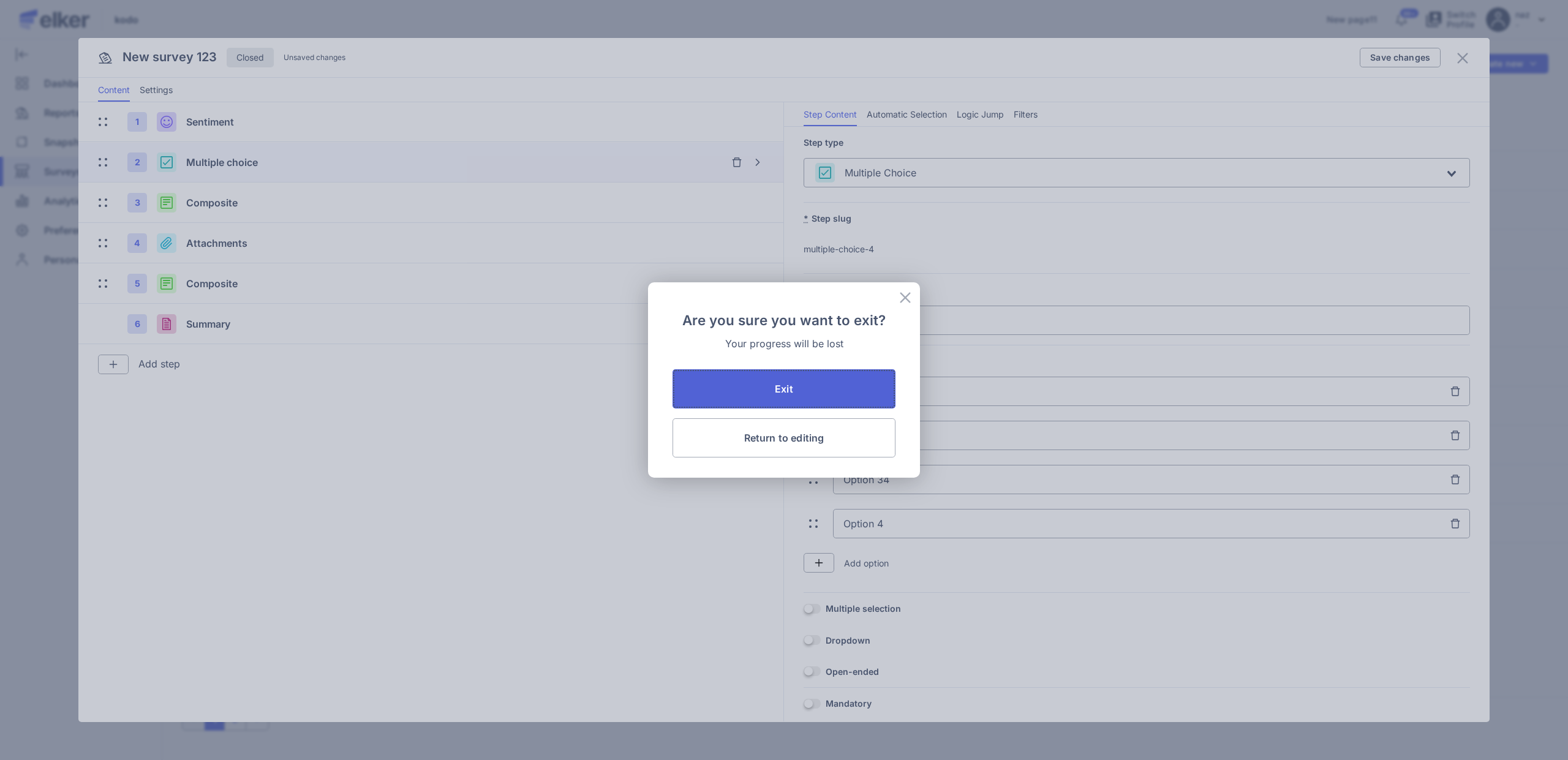
click at [762, 389] on button "Exit" at bounding box center [784, 389] width 223 height 39
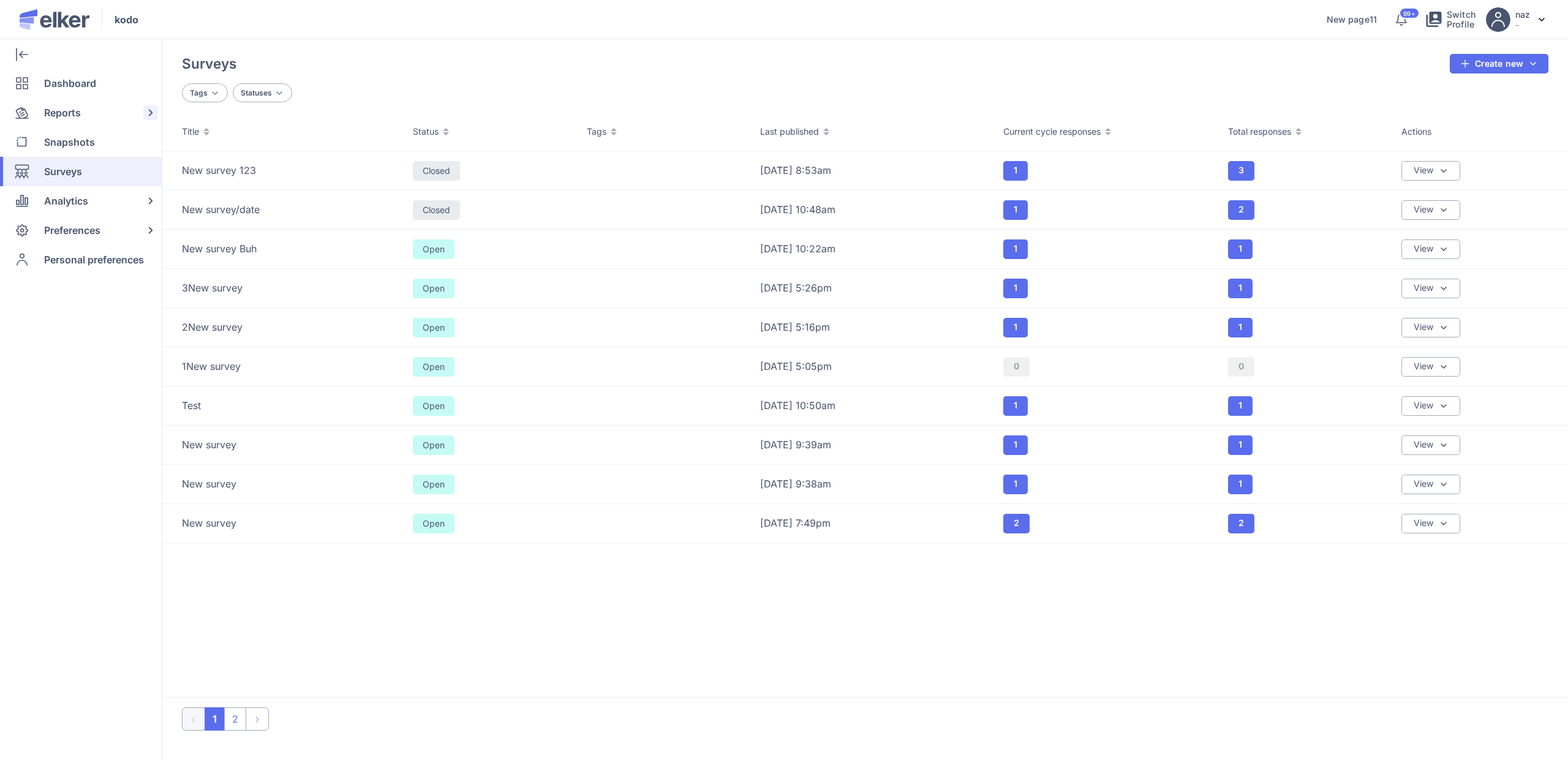
click at [83, 119] on div "Reports" at bounding box center [78, 113] width 157 height 30
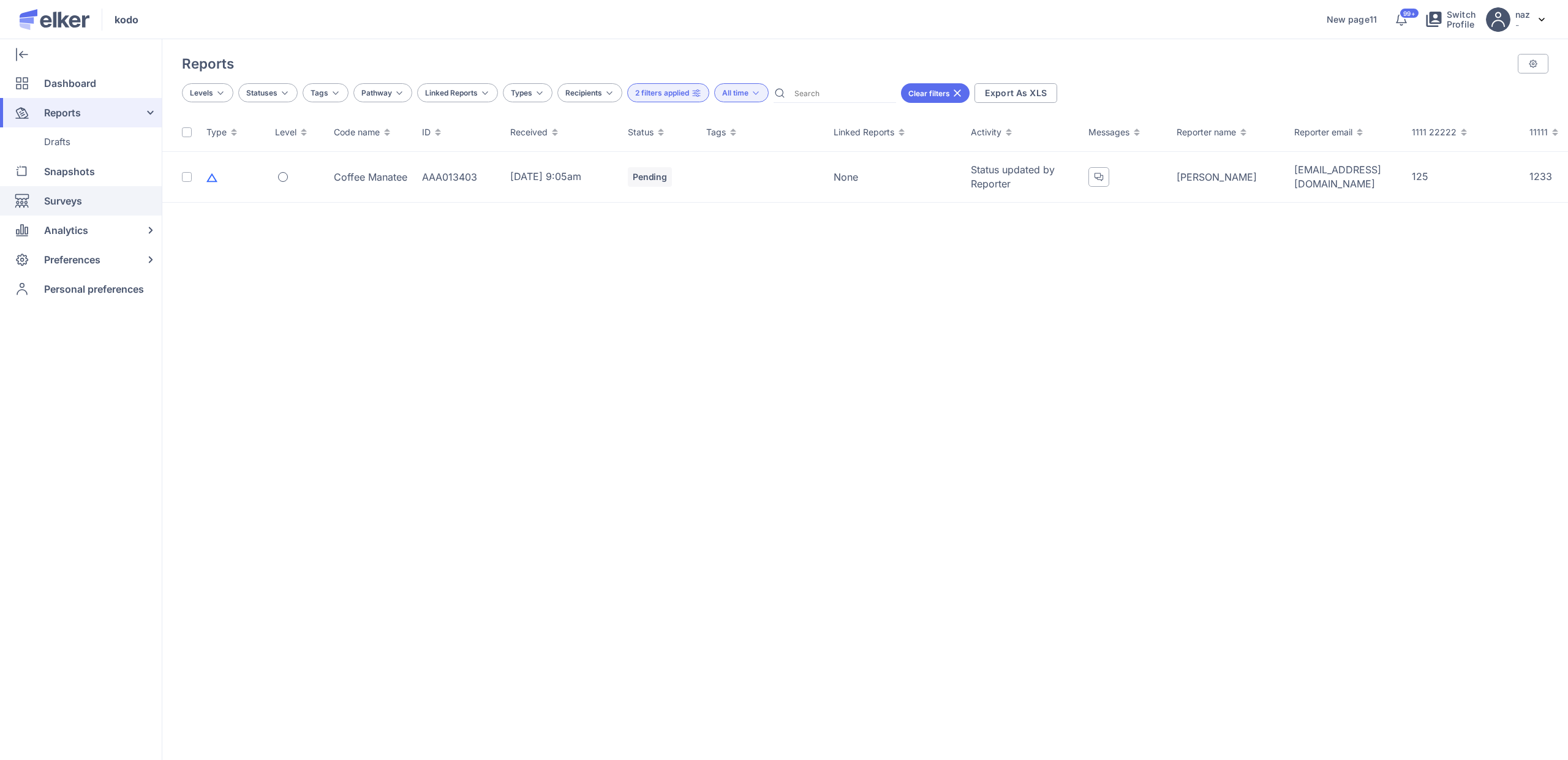
click at [80, 194] on span "Surveys" at bounding box center [62, 201] width 38 height 30
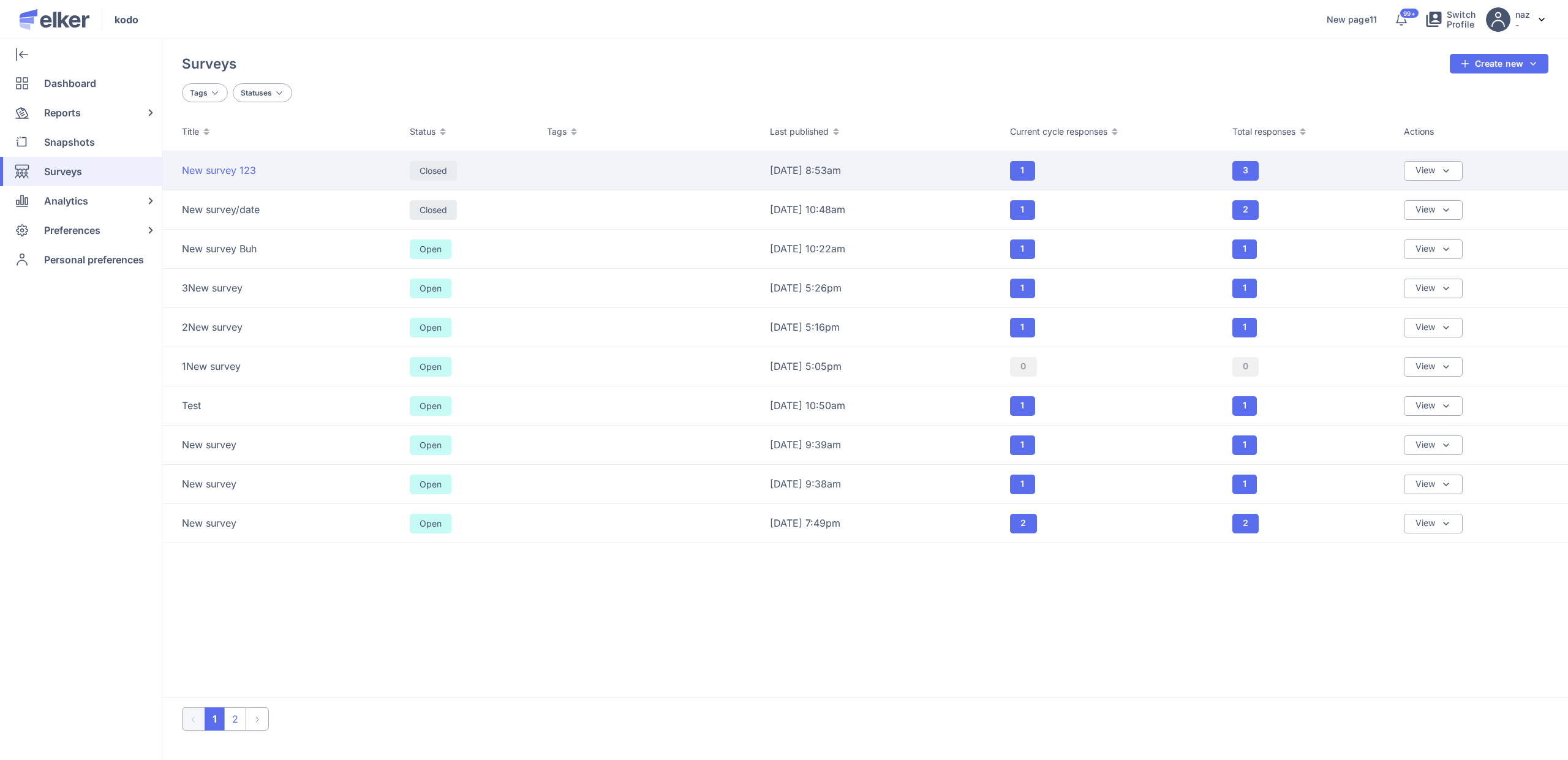
click at [251, 170] on span "New survey 123" at bounding box center [219, 171] width 74 height 14
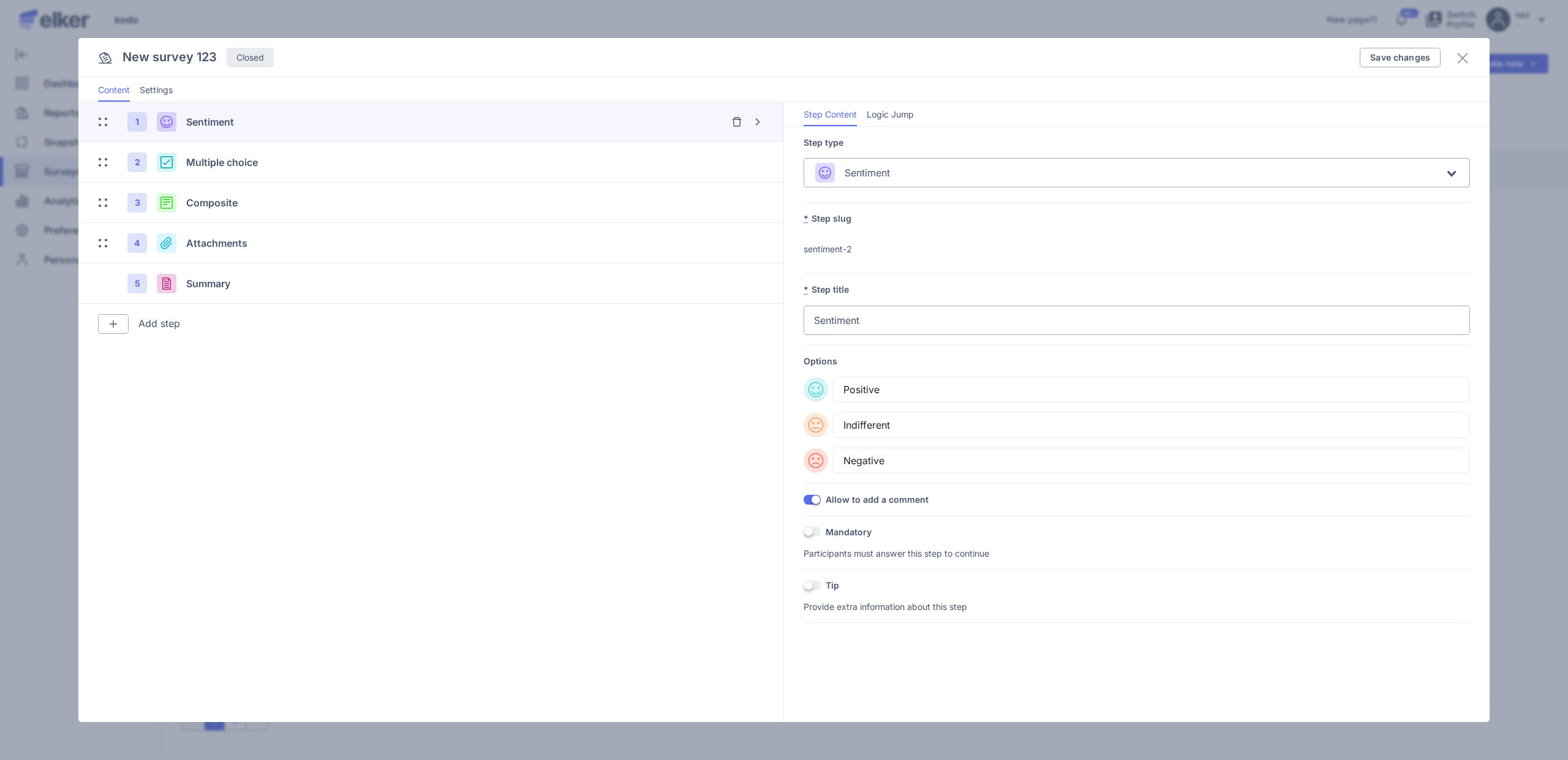
click at [250, 169] on div "Multiple choice" at bounding box center [365, 163] width 358 height 15
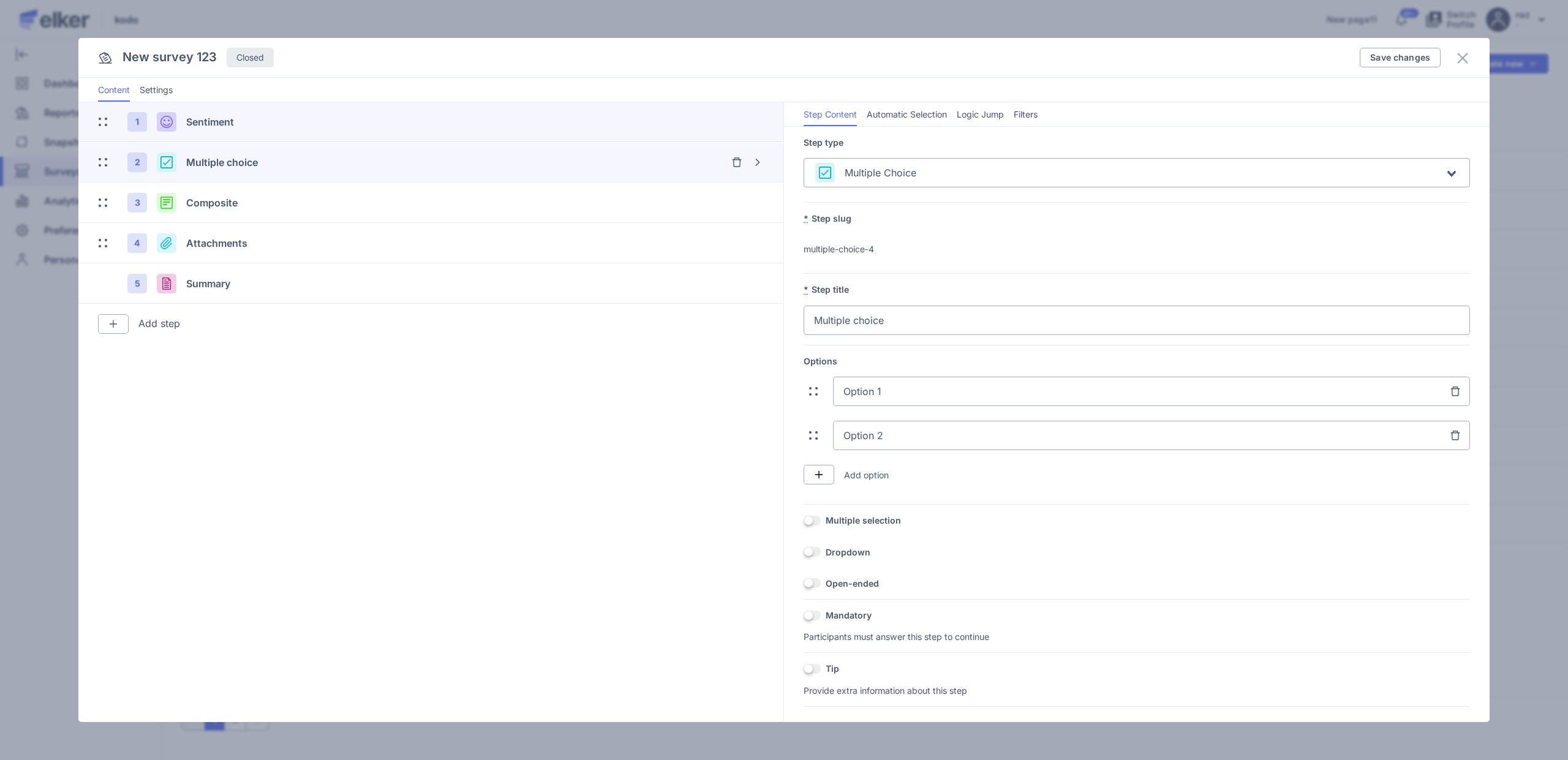
click at [252, 124] on div "Sentiment" at bounding box center [365, 122] width 358 height 15
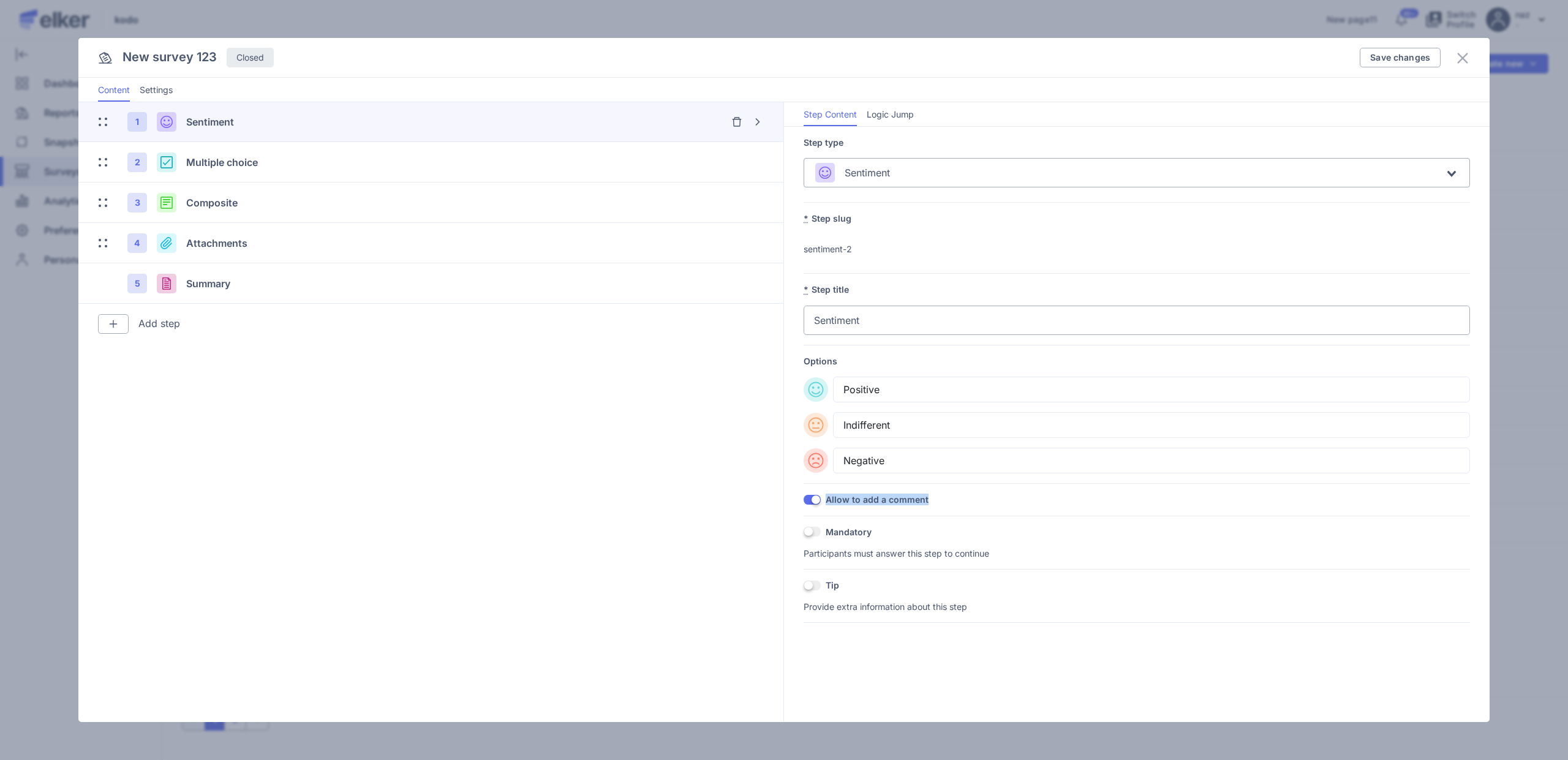
drag, startPoint x: 928, startPoint y: 499, endPoint x: 824, endPoint y: 504, distance: 104.1
click at [824, 504] on div "ON Allow to add a comment" at bounding box center [1137, 499] width 667 height 12
copy label "Allow to add a comment"
click at [244, 163] on span "Multiple choice" at bounding box center [222, 163] width 72 height 12
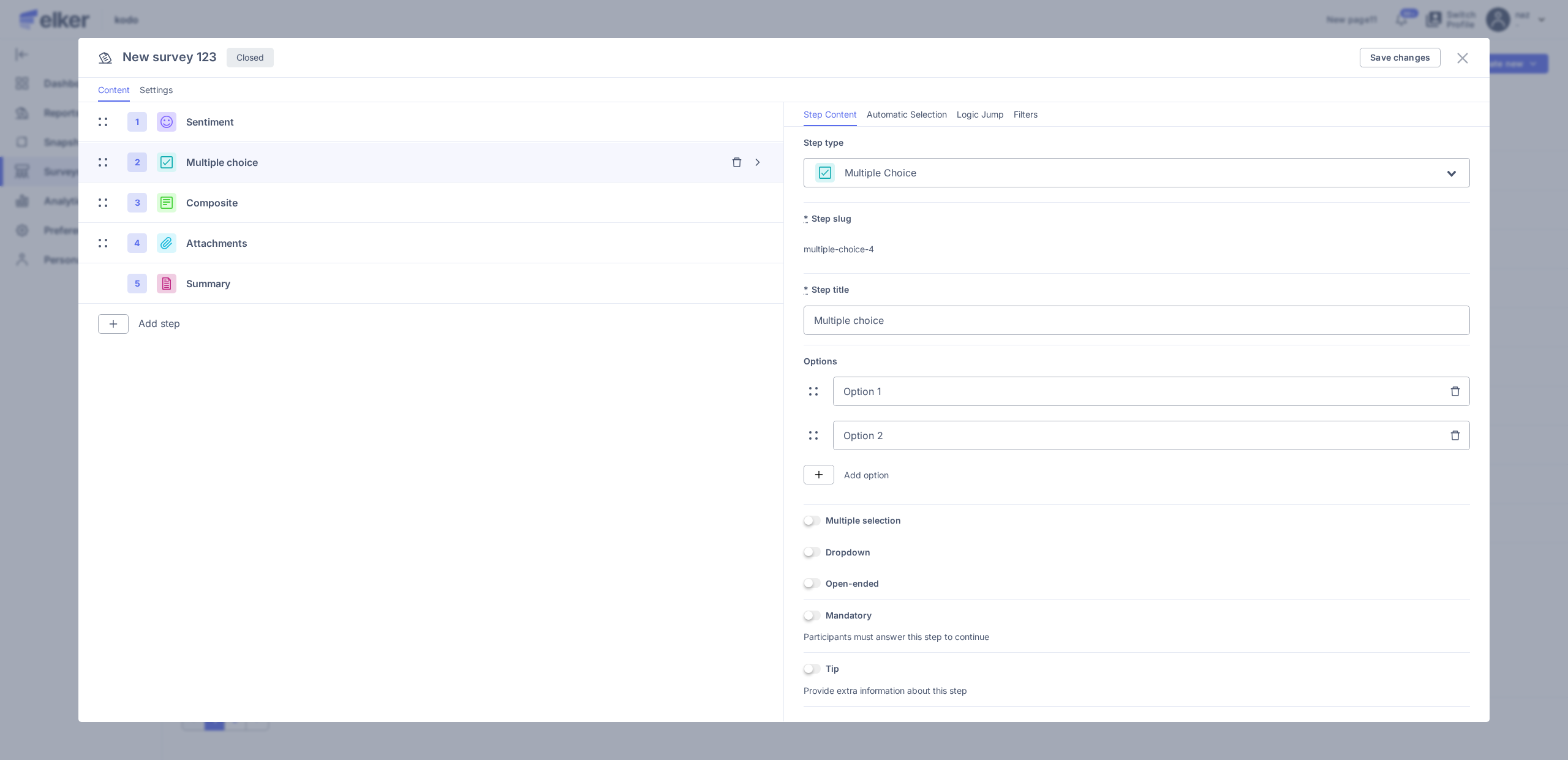
click at [806, 589] on div "OFF Open-ended" at bounding box center [1137, 588] width 667 height 22
click at [817, 581] on span at bounding box center [812, 583] width 17 height 10
click at [804, 583] on input "OFF" at bounding box center [804, 583] width 0 height 0
click at [1464, 55] on icon at bounding box center [1462, 57] width 11 height 11
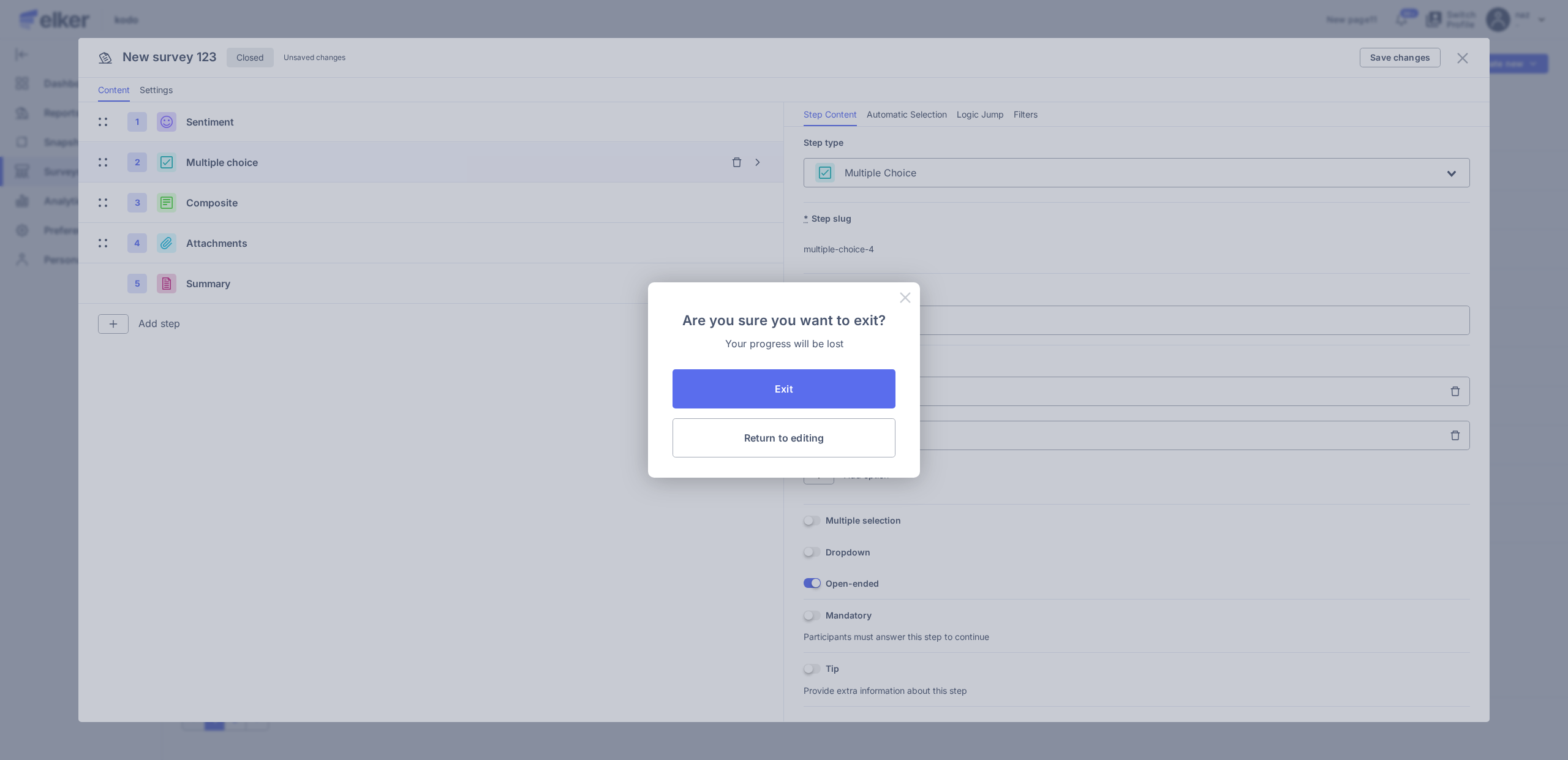
click at [900, 303] on icon at bounding box center [905, 298] width 15 height 15
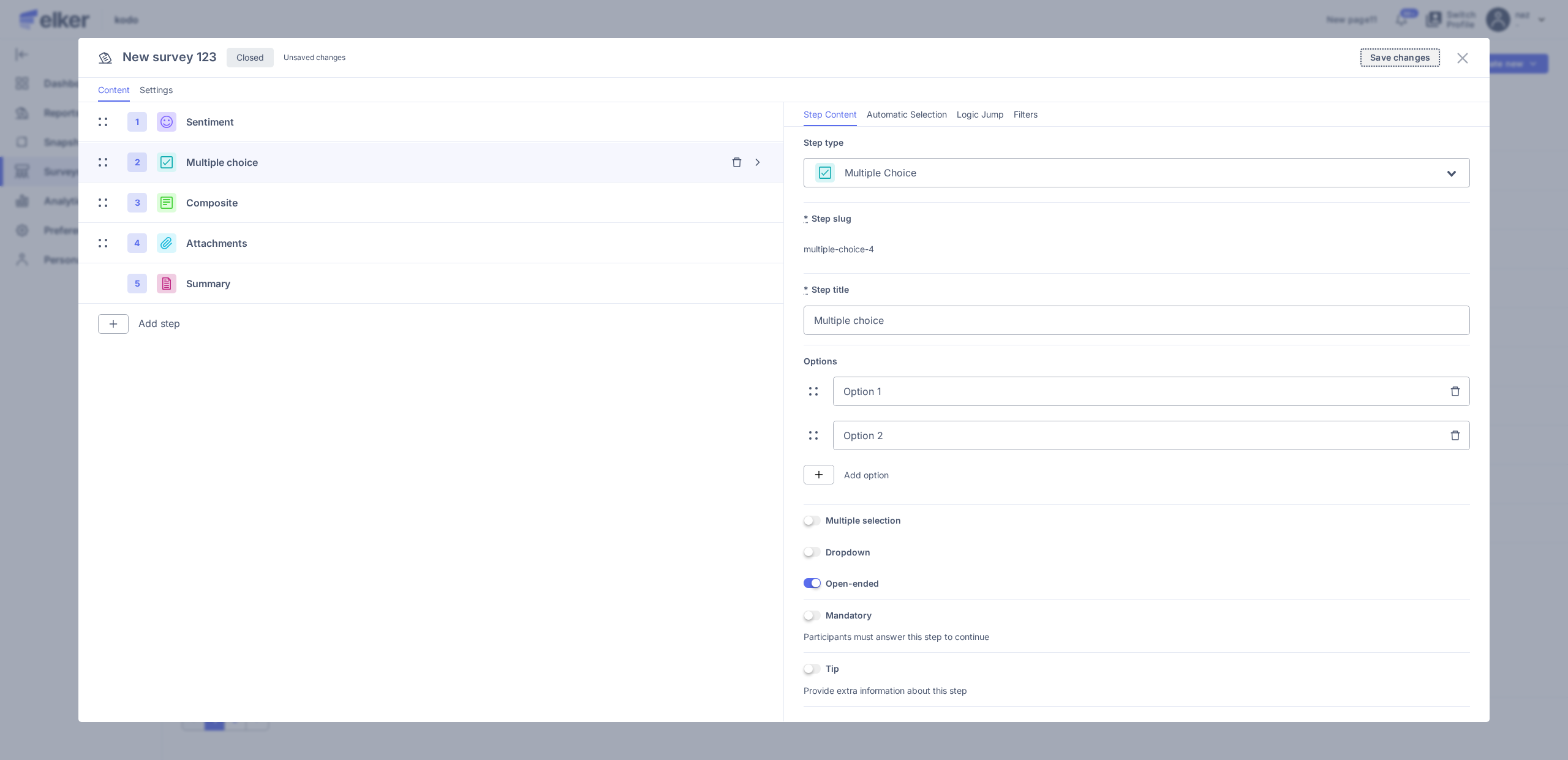
click at [1380, 61] on span "Save changes" at bounding box center [1400, 57] width 60 height 9
click at [1464, 59] on icon at bounding box center [1462, 57] width 11 height 11
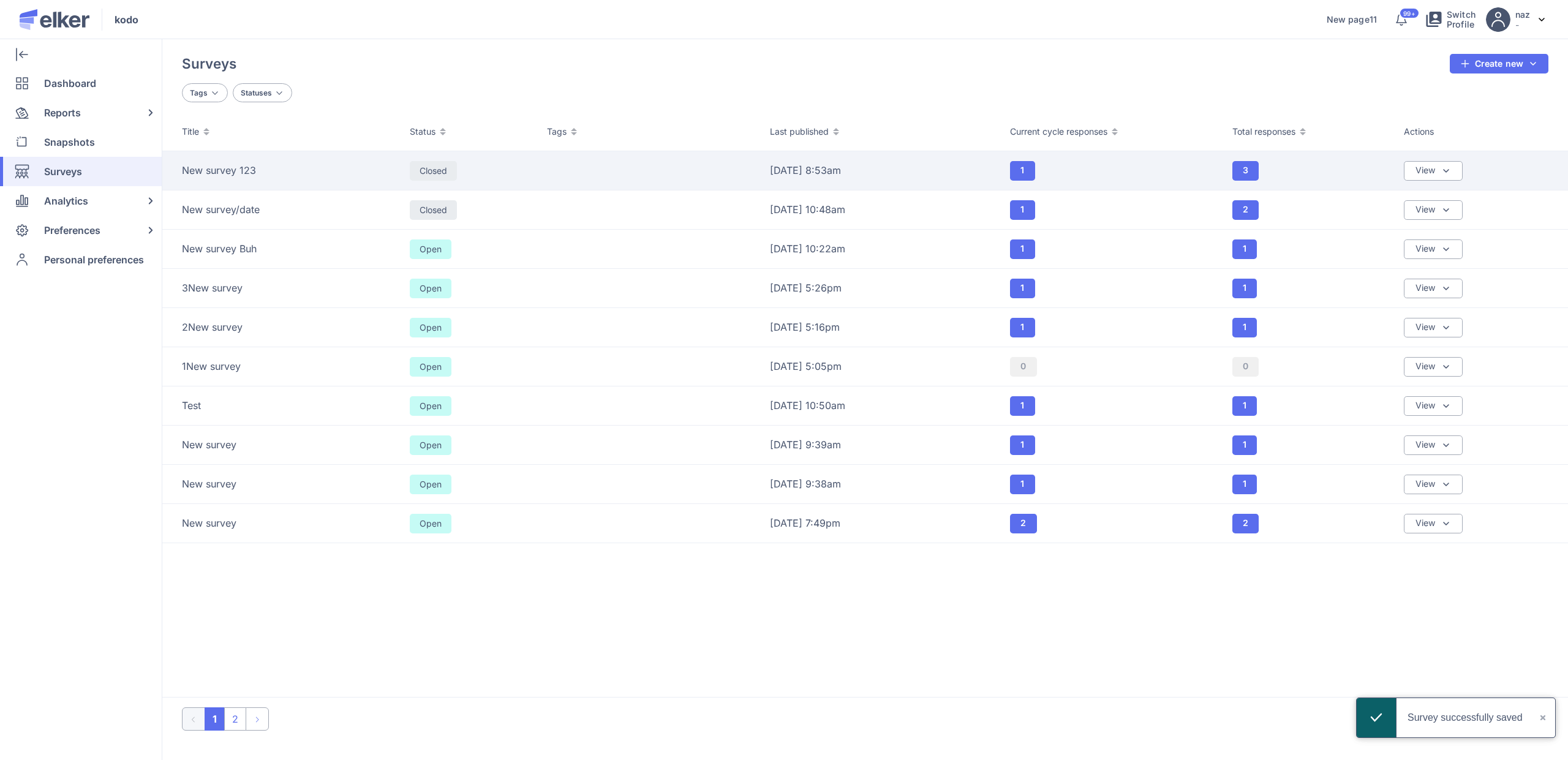
click at [1295, 172] on div "3" at bounding box center [1311, 171] width 157 height 20
click at [1252, 174] on button "3" at bounding box center [1246, 171] width 27 height 20
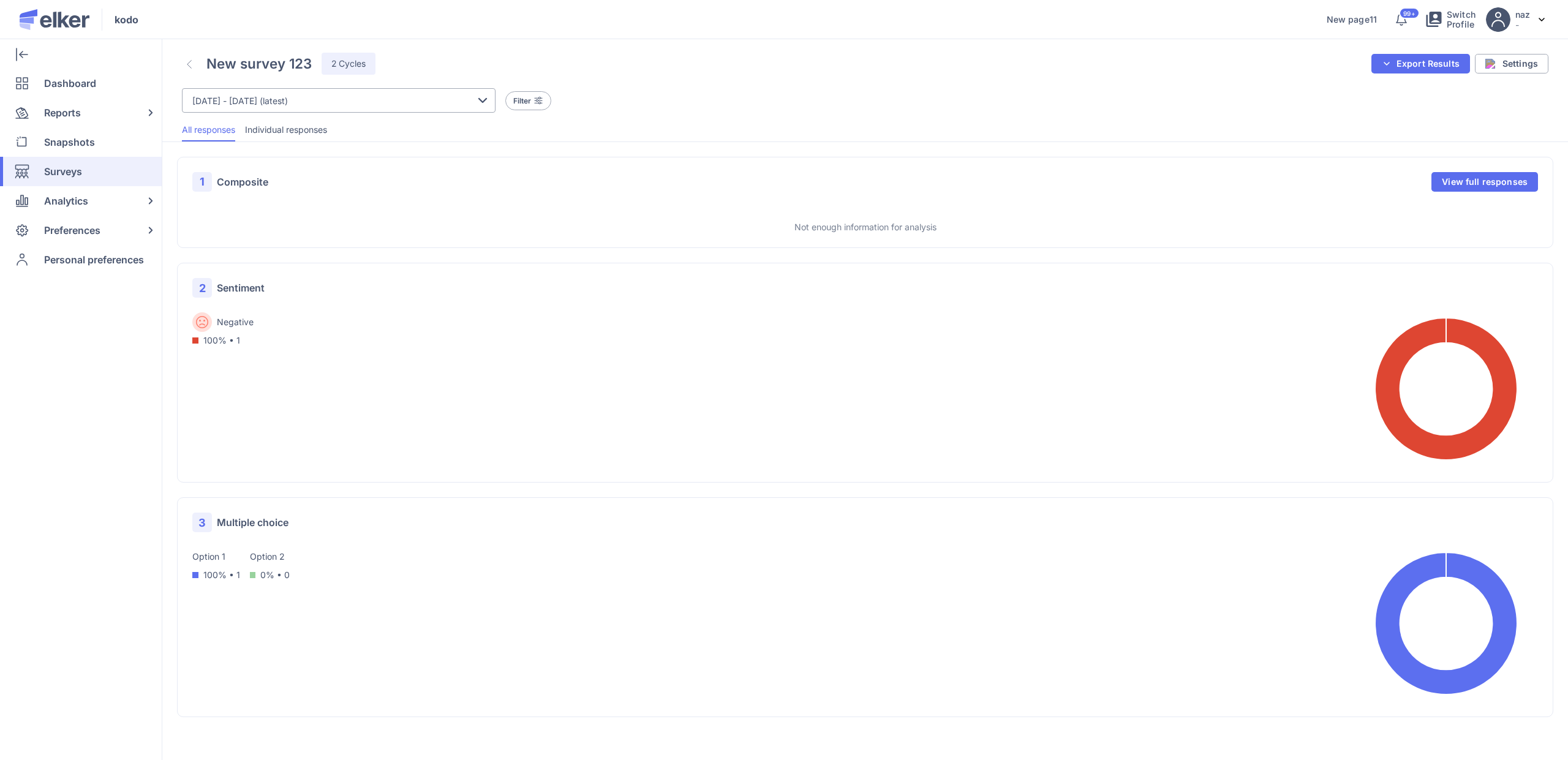
click at [193, 69] on link at bounding box center [189, 64] width 15 height 20
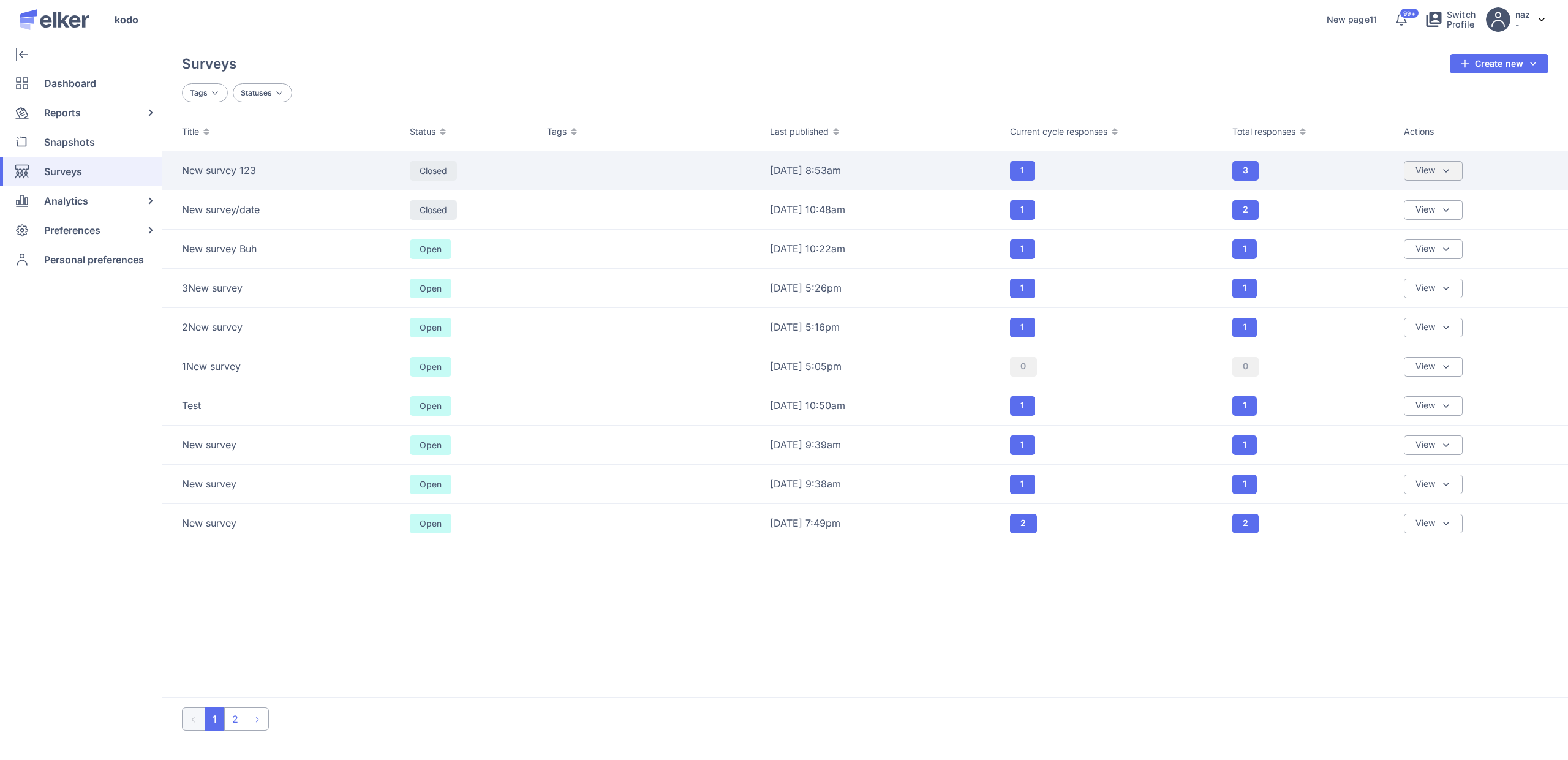
click at [1436, 178] on div "View" at bounding box center [1433, 171] width 59 height 20
click at [1396, 219] on div "Sharing & Visibility" at bounding box center [1391, 230] width 145 height 30
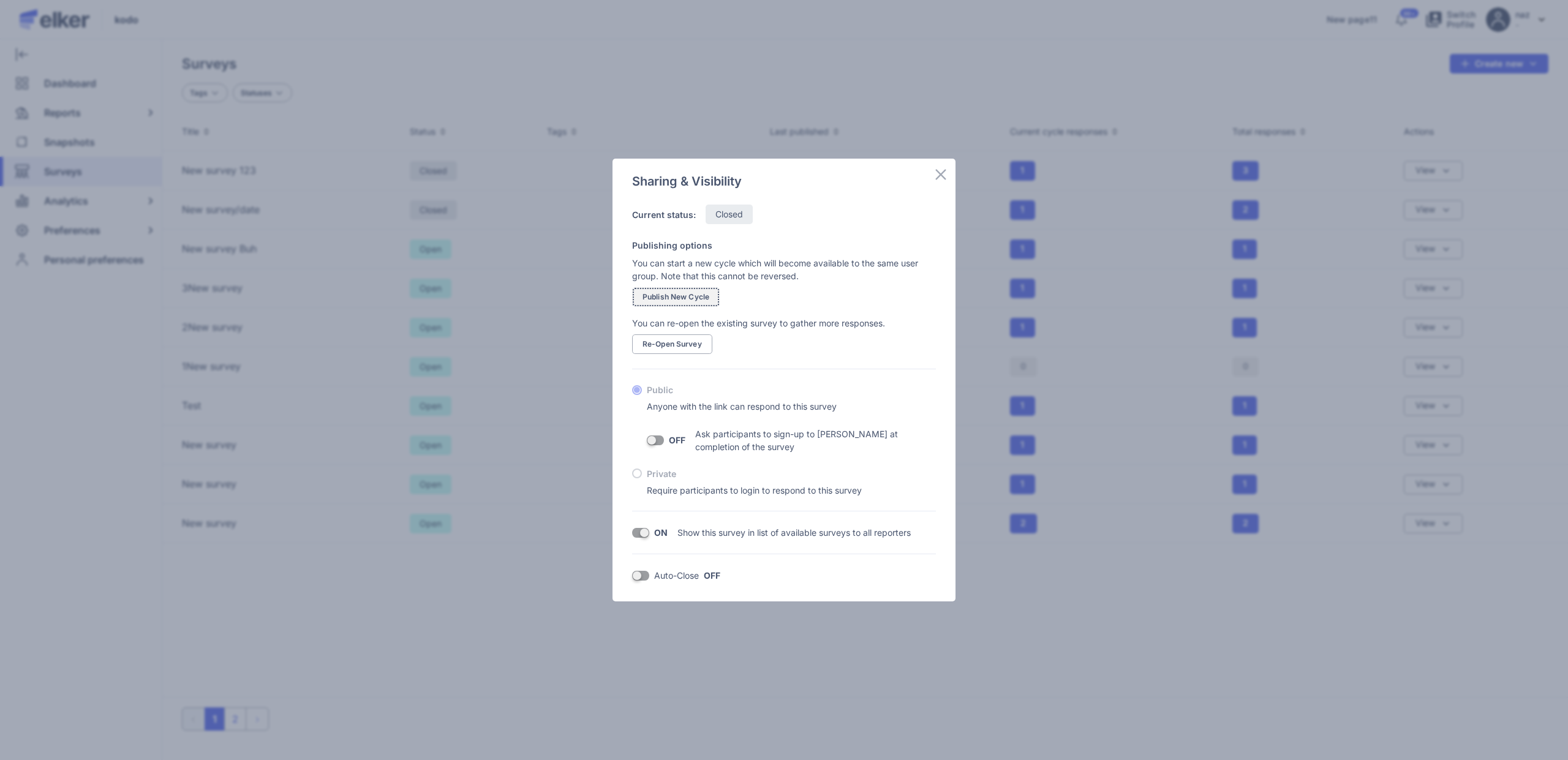
click at [660, 295] on span "Publish New Cycle" at bounding box center [676, 297] width 67 height 7
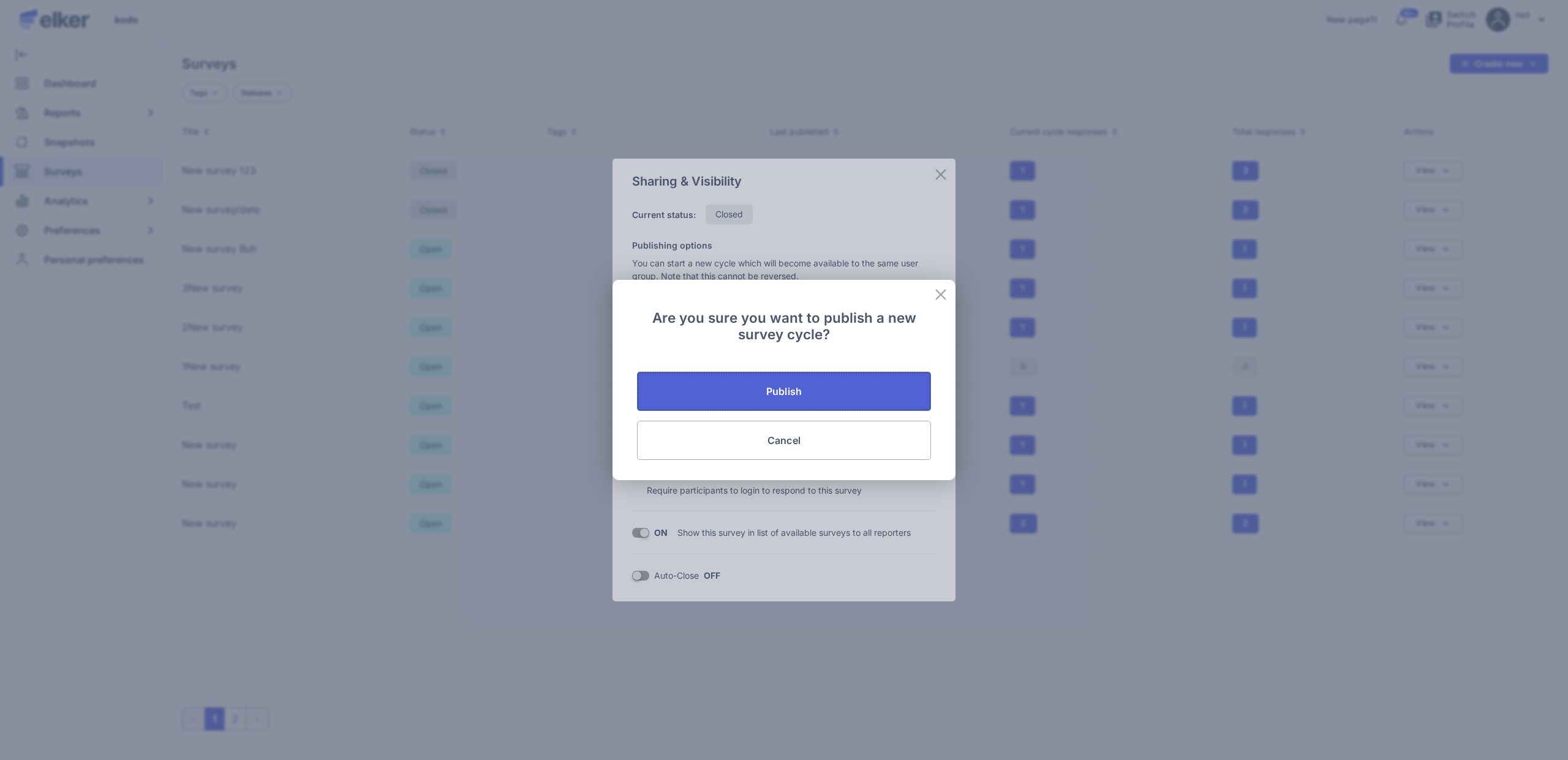
click at [762, 378] on button "Publish" at bounding box center [784, 391] width 294 height 39
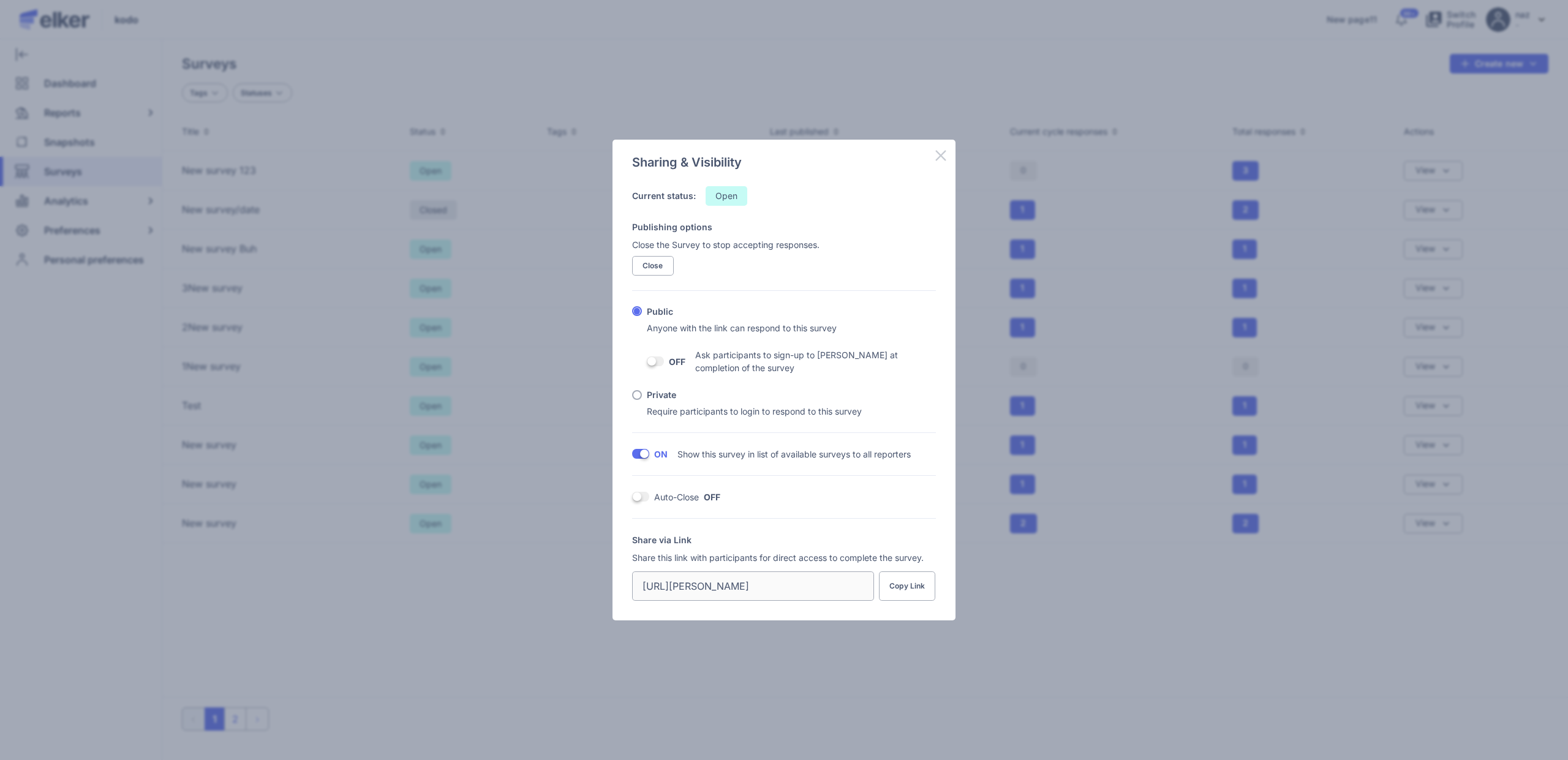
click at [944, 157] on icon at bounding box center [941, 156] width 15 height 15
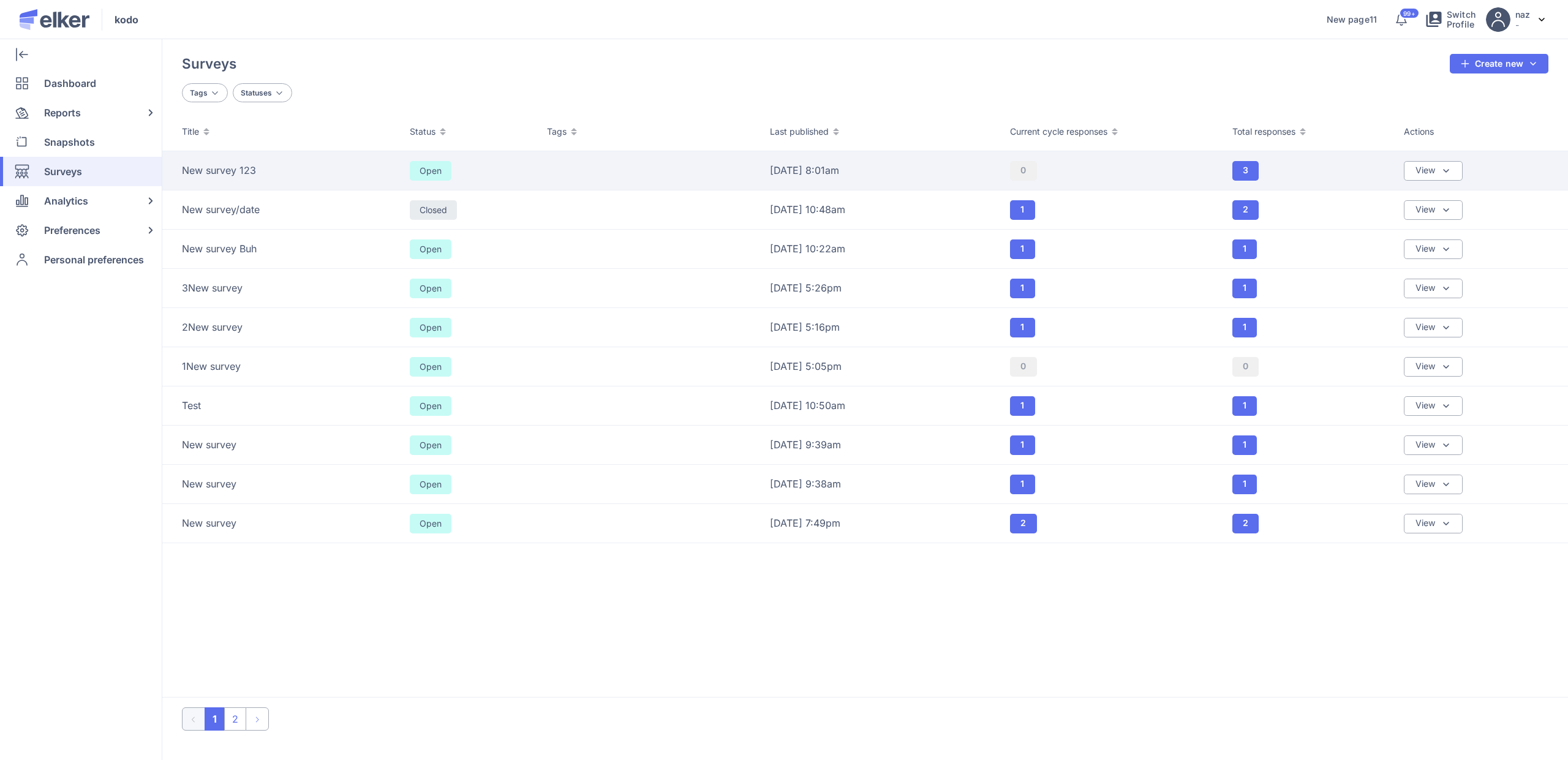
click at [217, 178] on td "New survey 123" at bounding box center [282, 171] width 240 height 39
click at [219, 169] on span "New survey 123" at bounding box center [219, 171] width 74 height 14
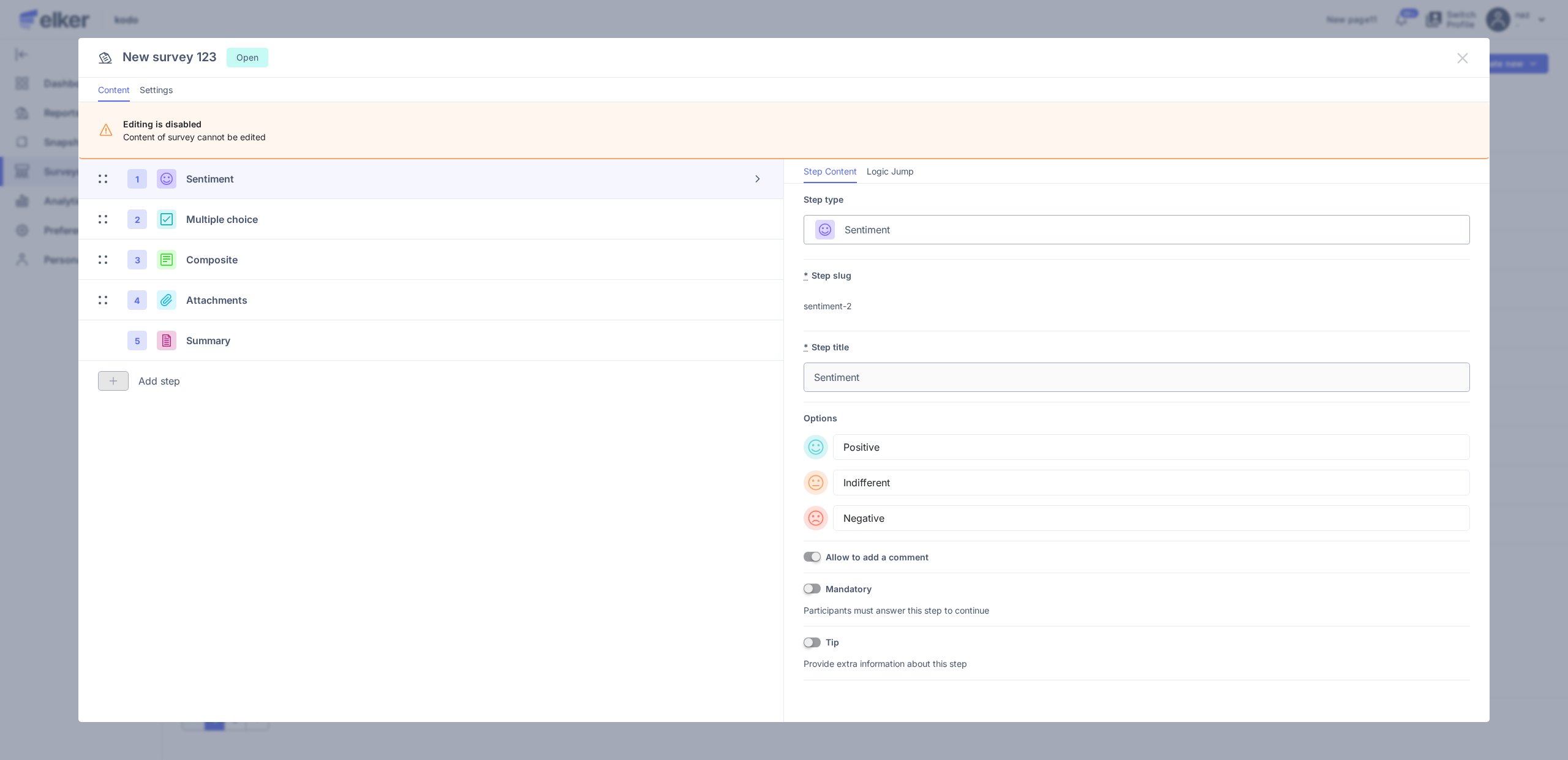
click at [1464, 56] on icon at bounding box center [1462, 57] width 11 height 11
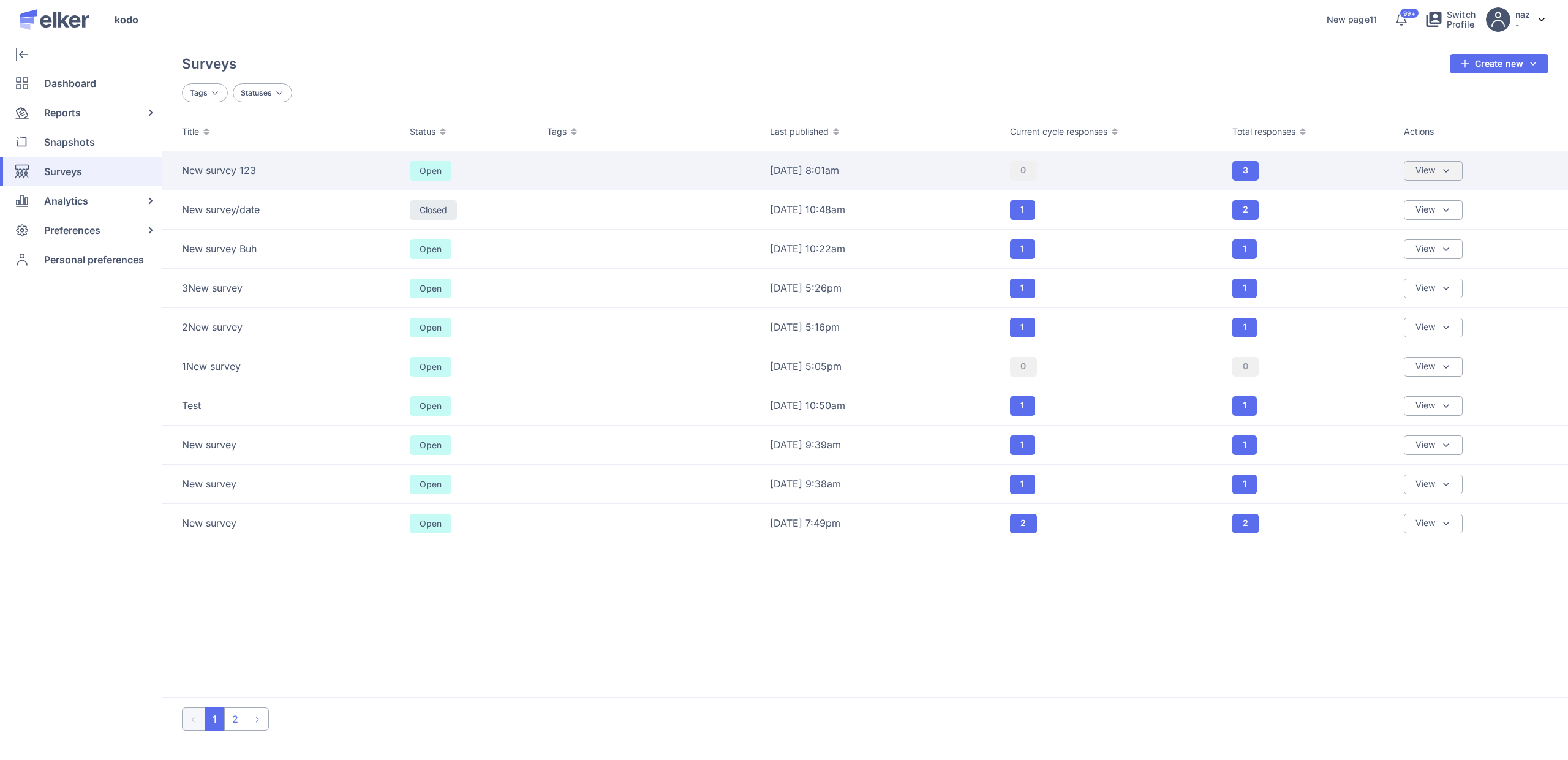
click at [1448, 163] on div "View" at bounding box center [1433, 171] width 59 height 20
click at [1386, 198] on div "Edit Survey" at bounding box center [1375, 200] width 48 height 14
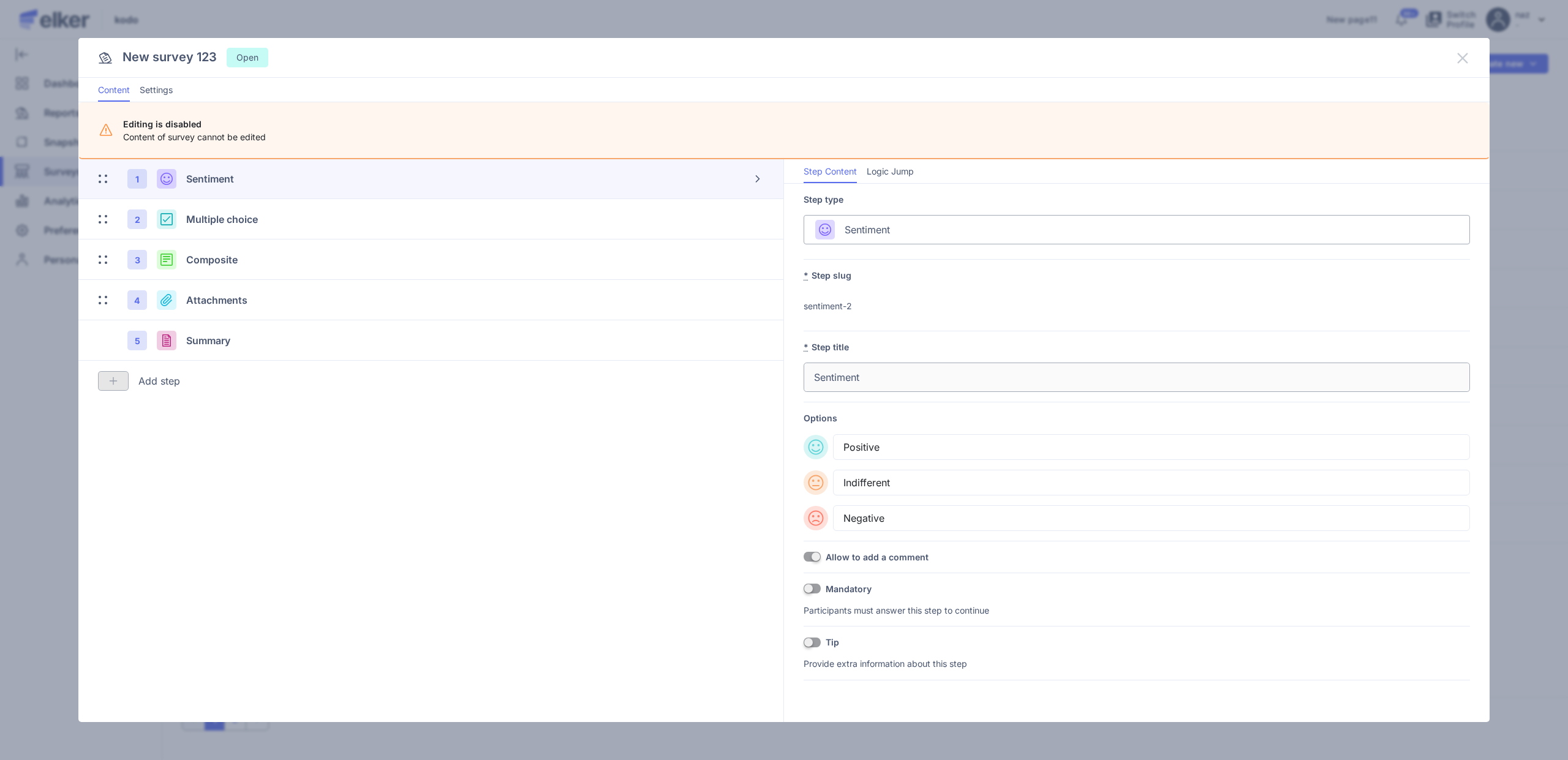
click at [1461, 61] on icon at bounding box center [1463, 58] width 15 height 15
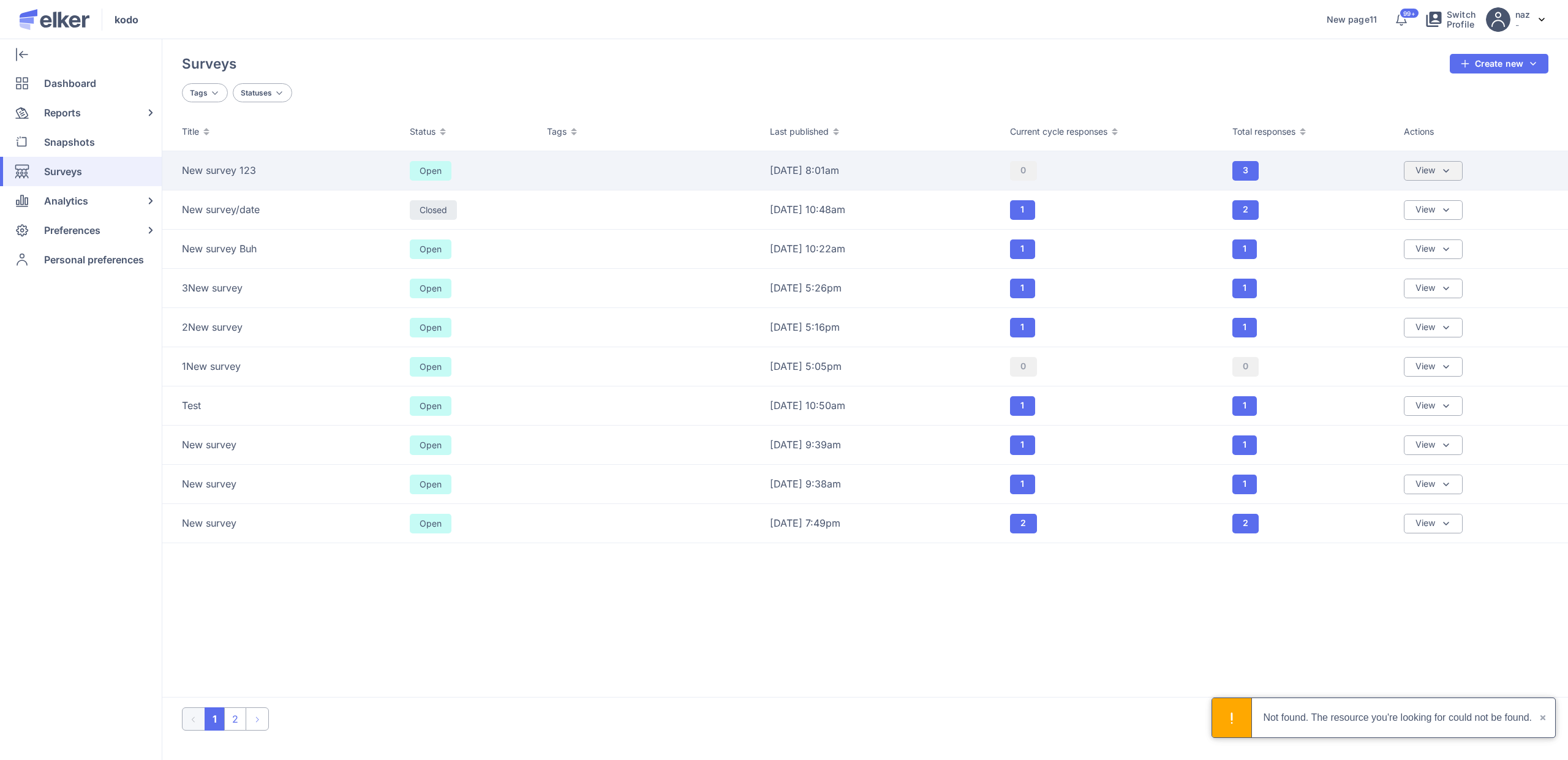
click at [1437, 161] on div "View" at bounding box center [1433, 171] width 59 height 20
click at [1390, 229] on div "Sharing & Visibility" at bounding box center [1391, 229] width 80 height 14
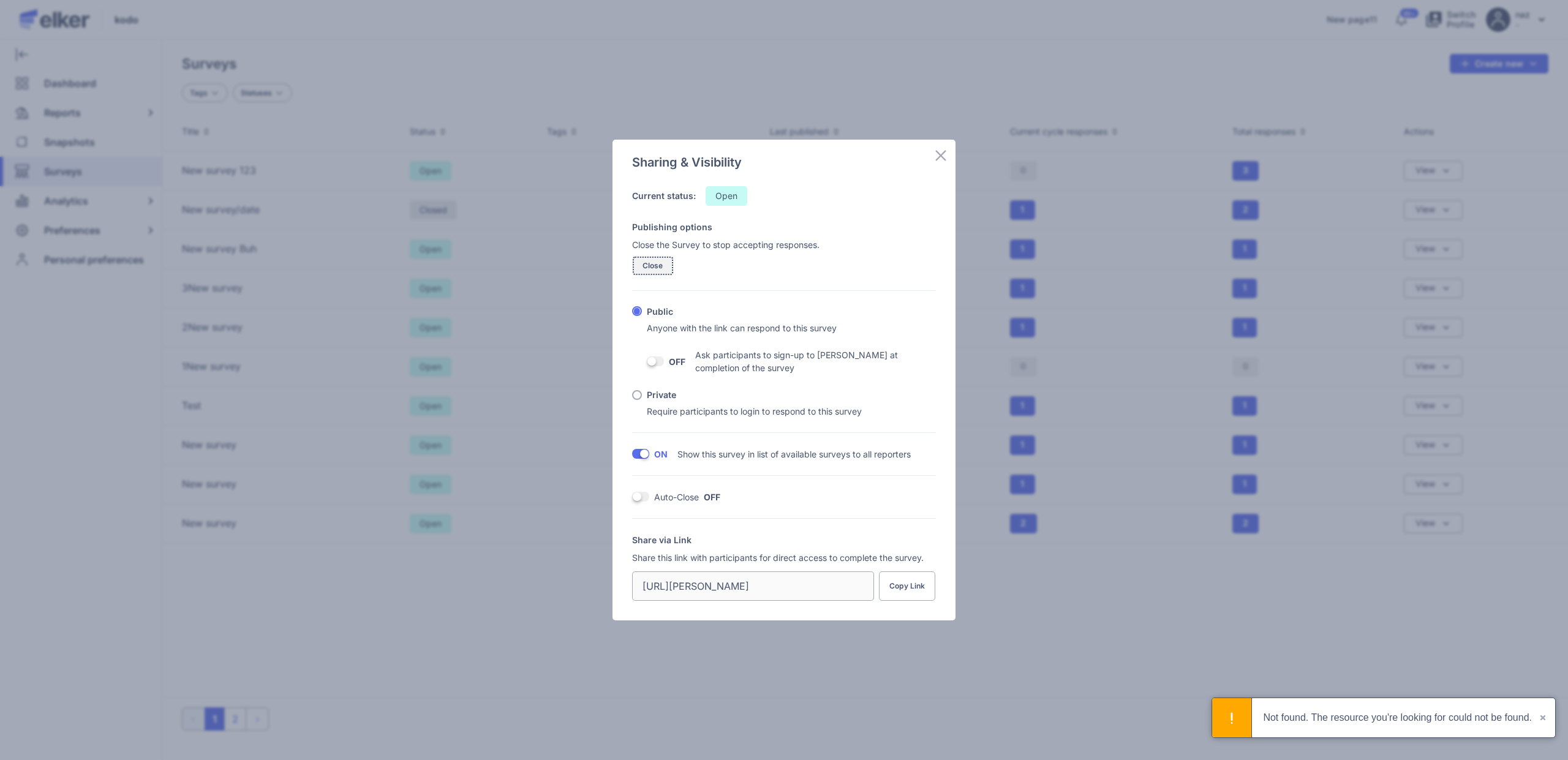
click at [651, 266] on span "Close" at bounding box center [653, 266] width 21 height 7
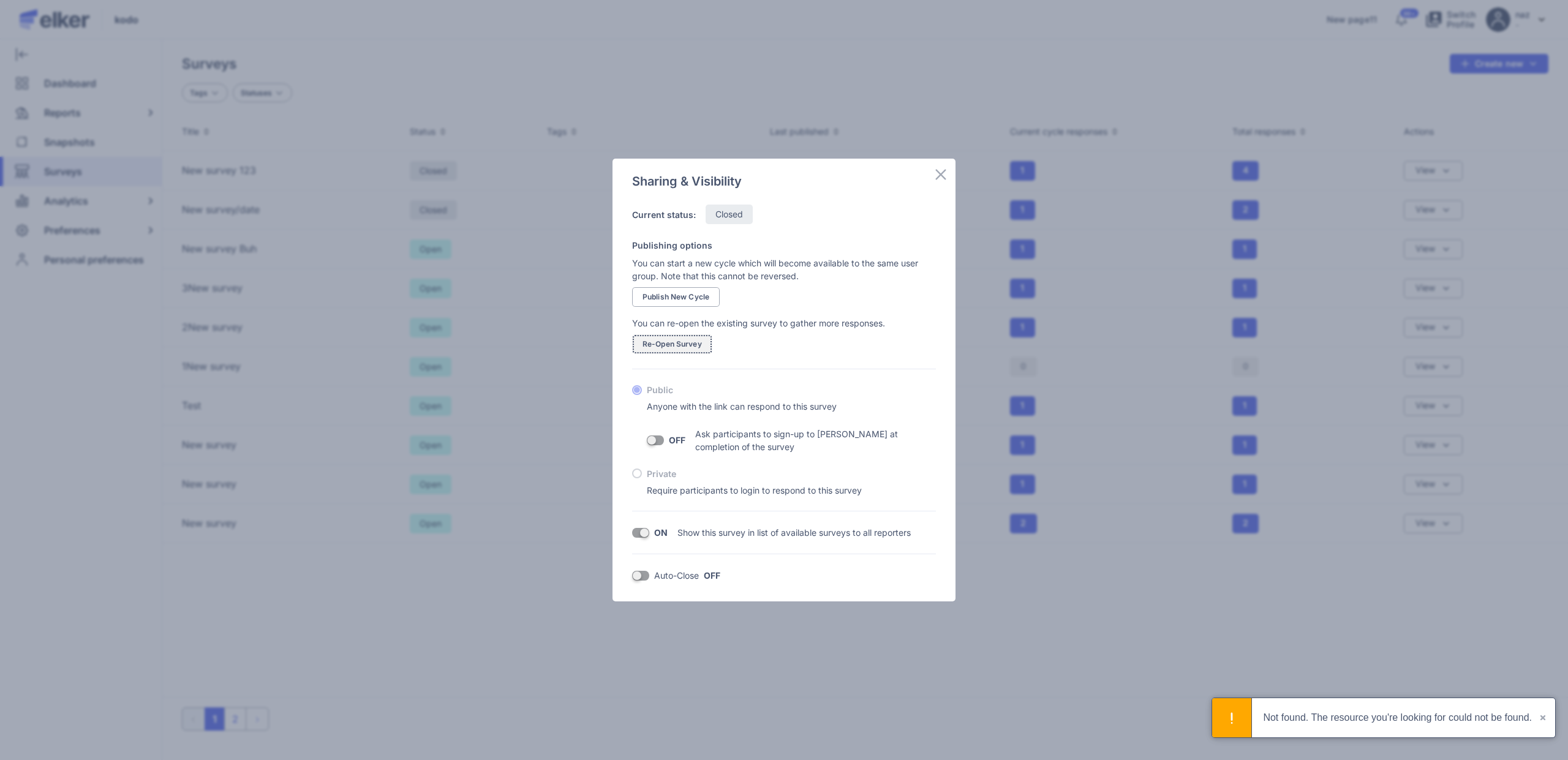
click at [681, 344] on span "Re-Open Survey" at bounding box center [672, 344] width 59 height 7
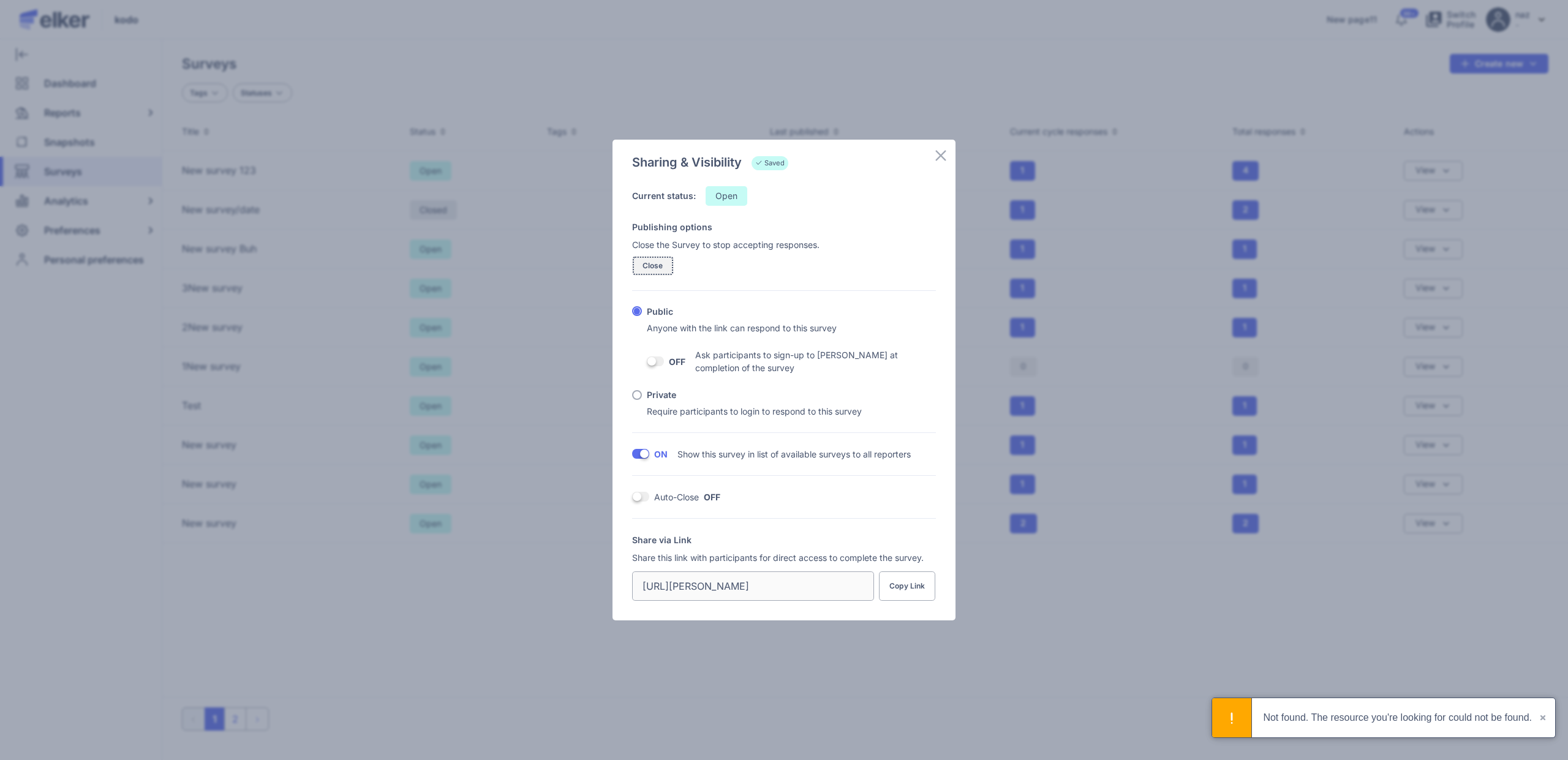
click at [654, 266] on span "Close" at bounding box center [653, 266] width 21 height 7
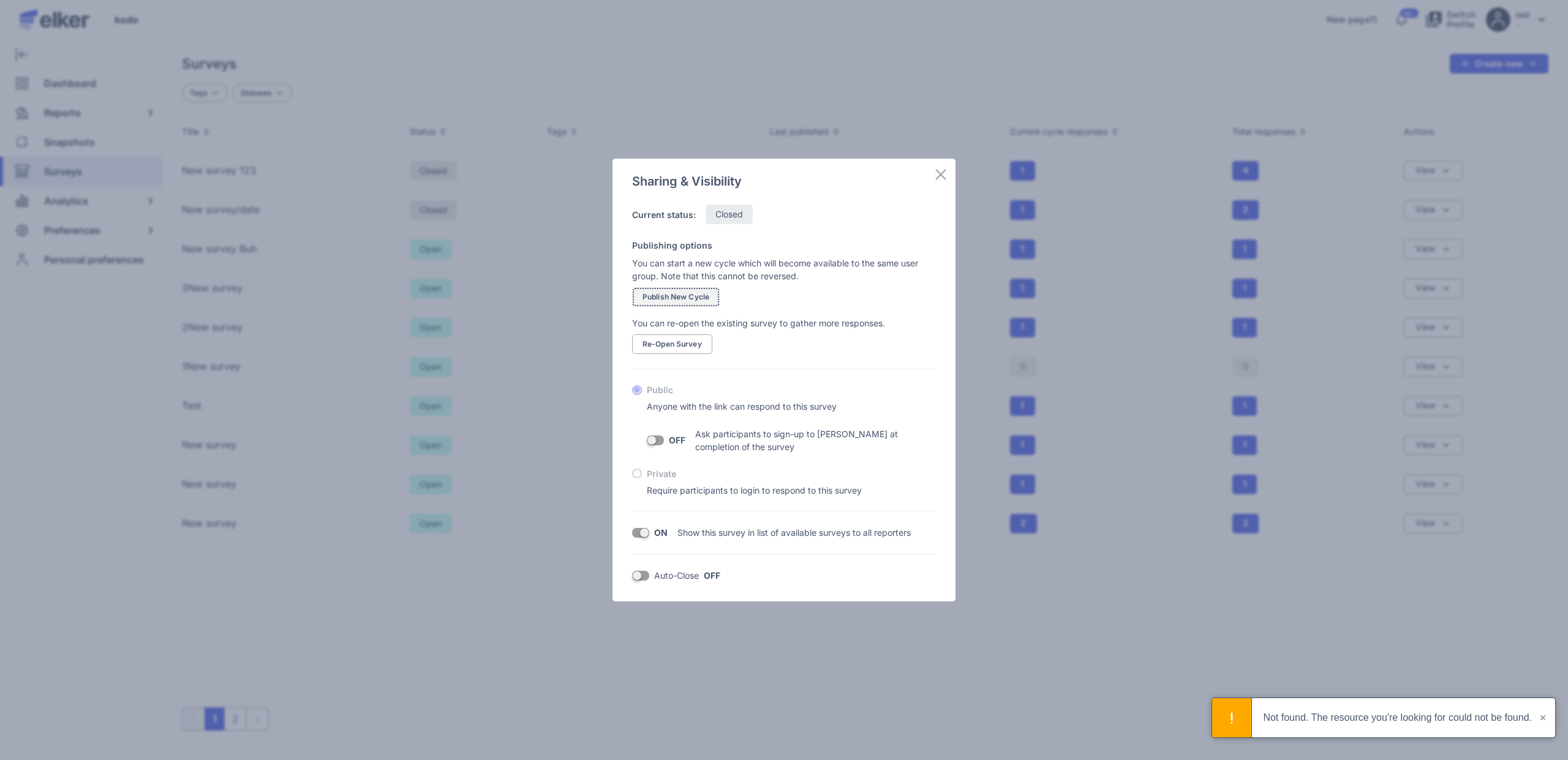
click at [672, 296] on span "Publish New Cycle" at bounding box center [676, 297] width 67 height 7
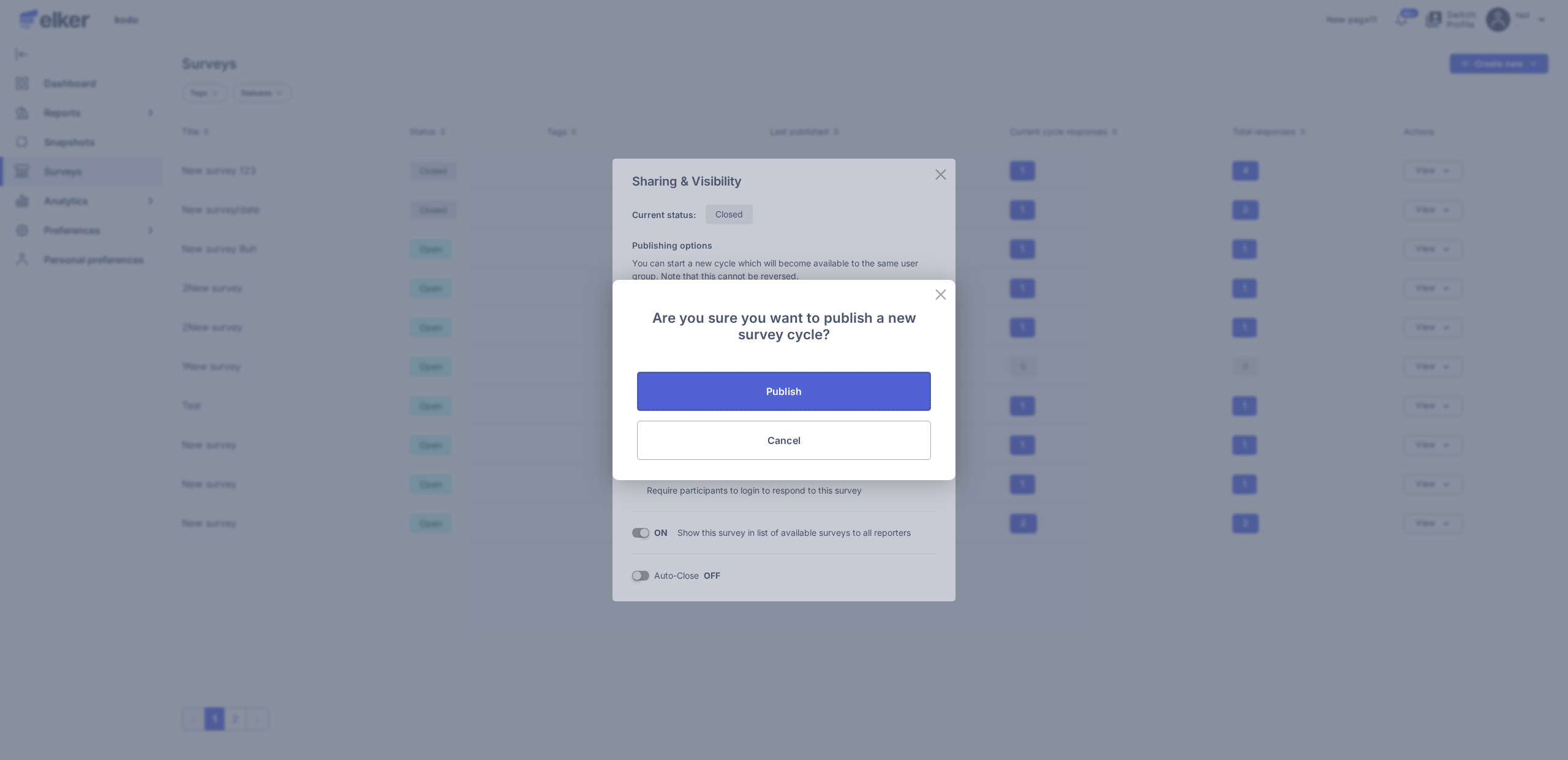
click at [792, 387] on span "Publish" at bounding box center [784, 392] width 36 height 10
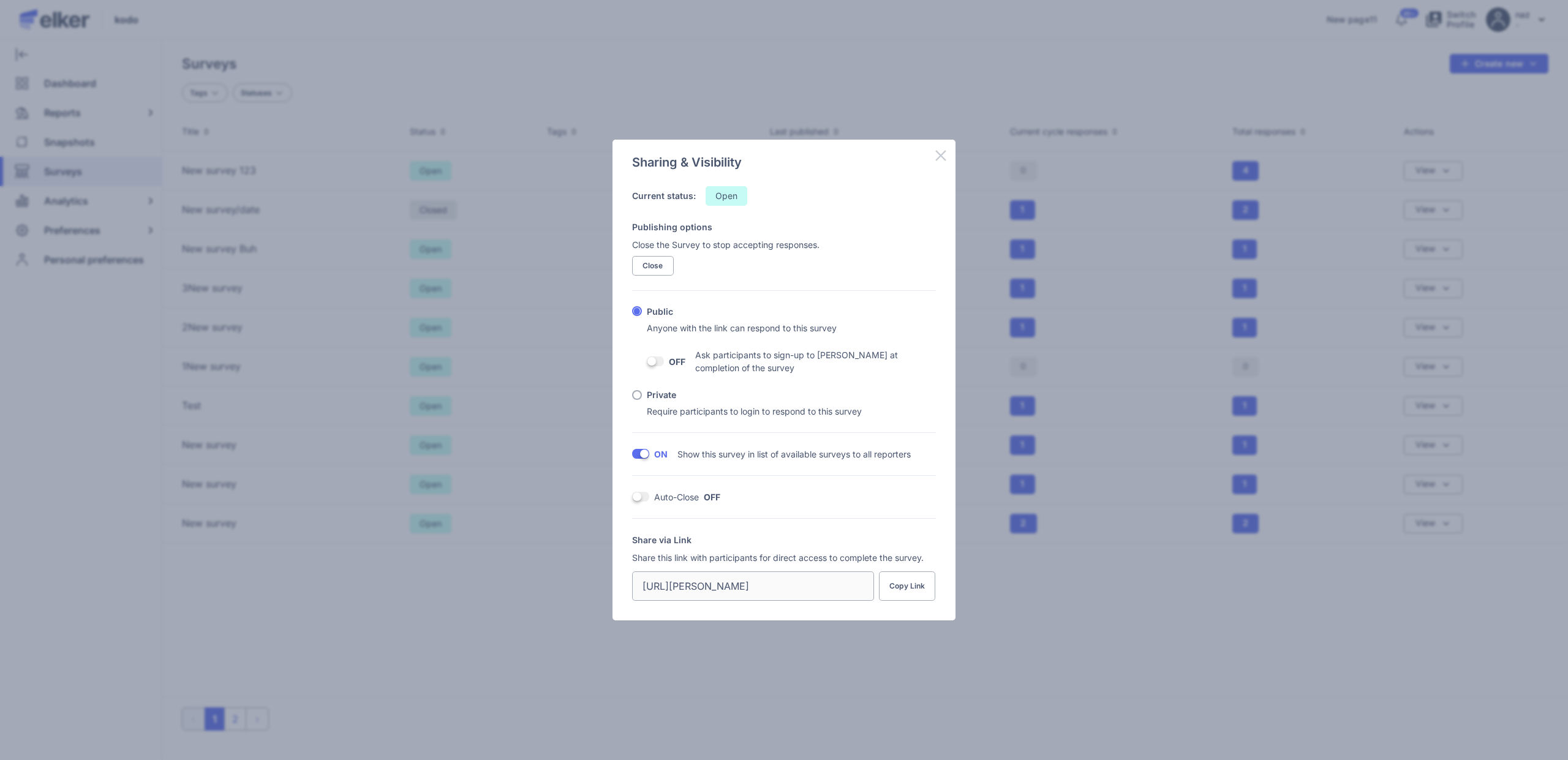
click at [937, 150] on icon at bounding box center [941, 156] width 15 height 15
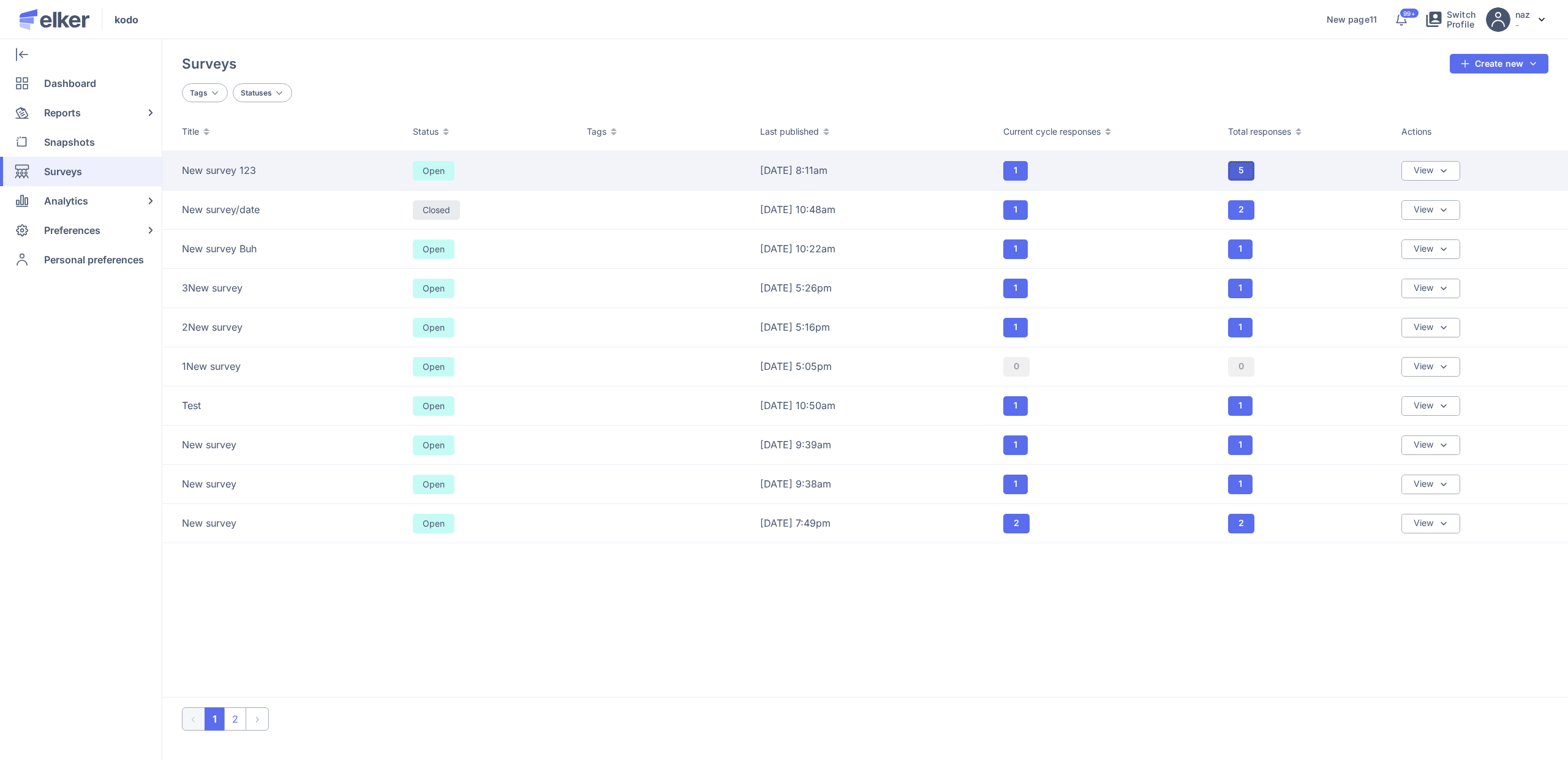
click at [1244, 164] on button "5" at bounding box center [1241, 171] width 27 height 20
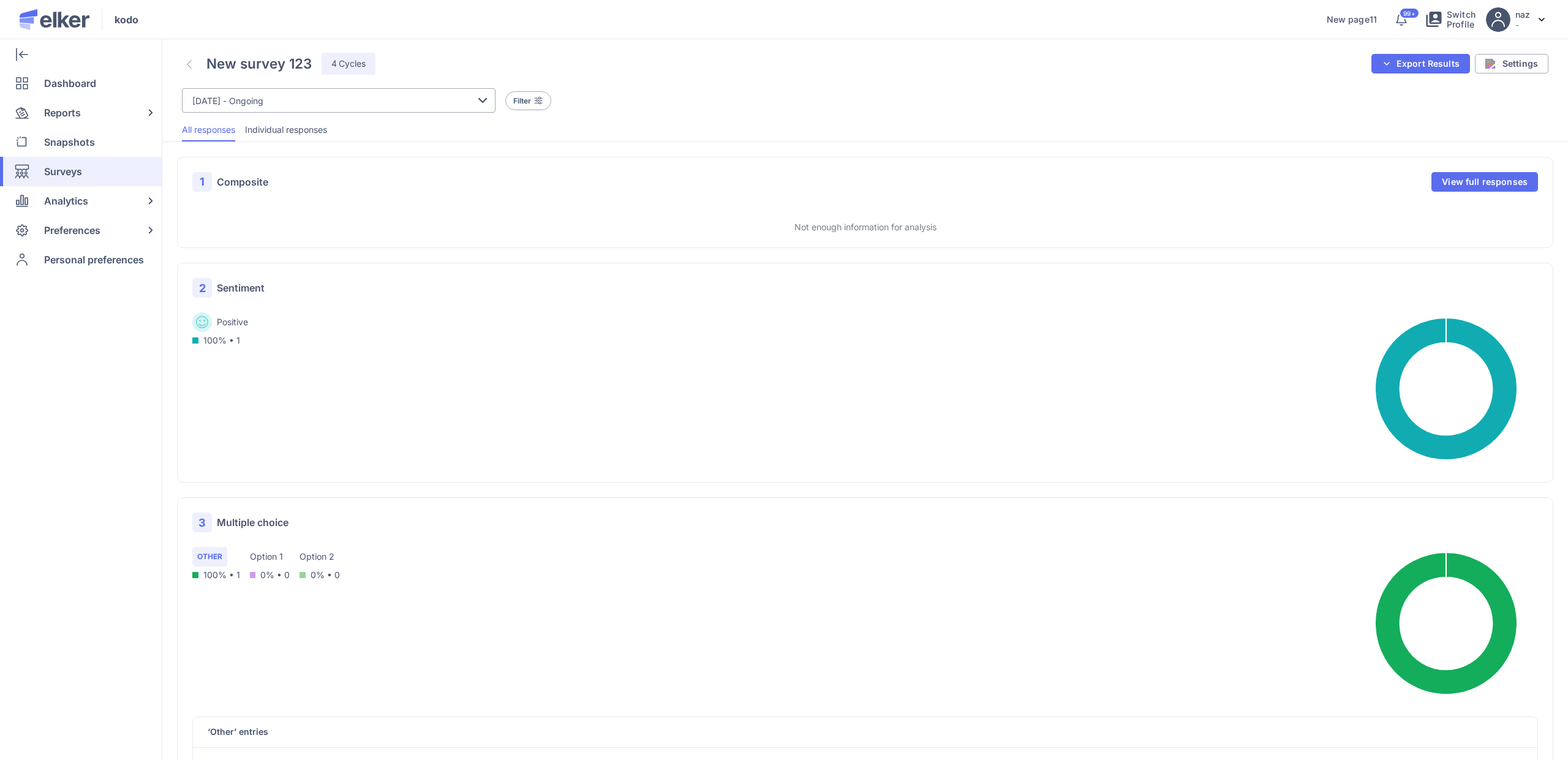
click at [255, 124] on span "Individual responses" at bounding box center [286, 130] width 82 height 12
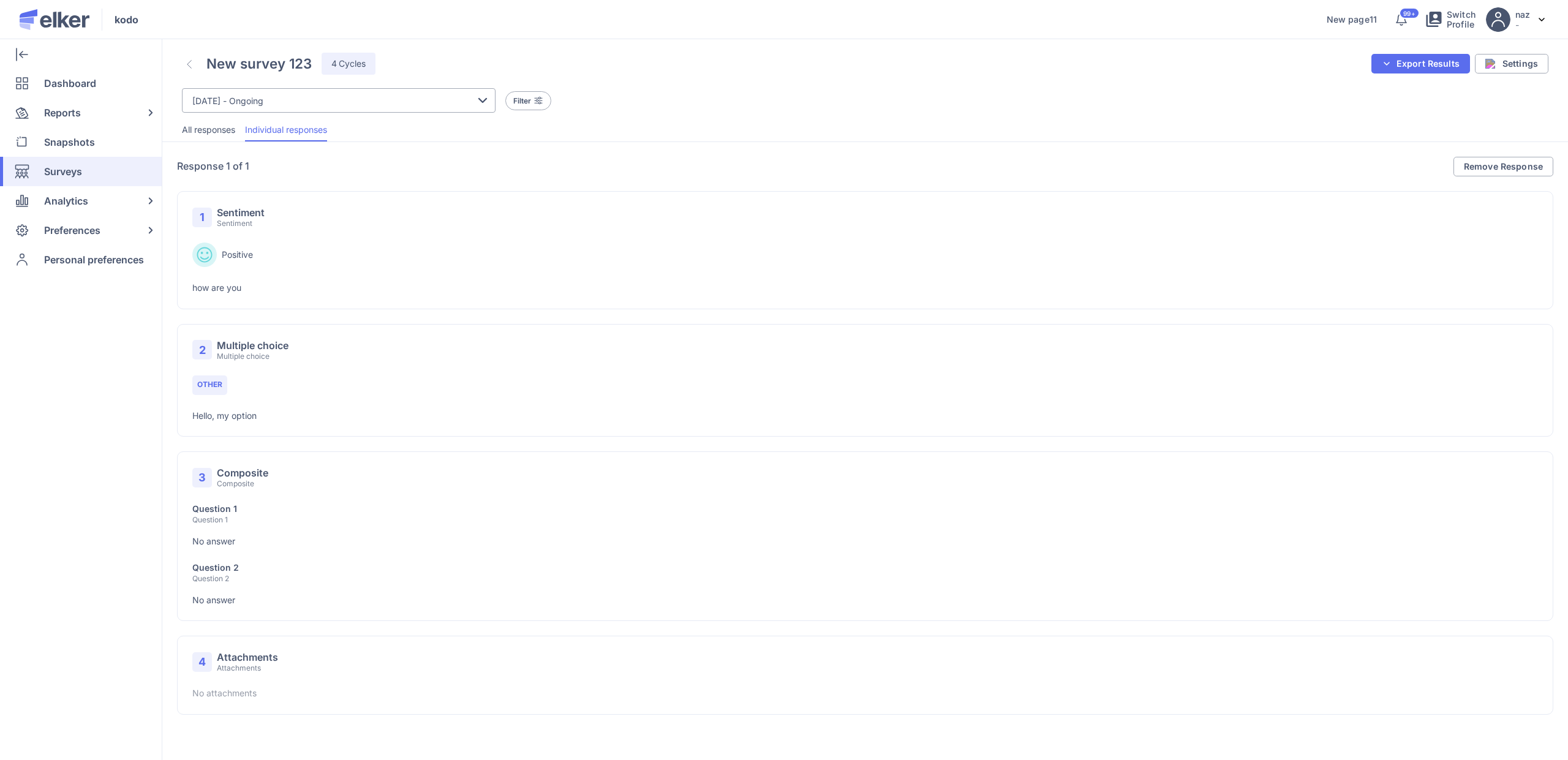
click at [235, 140] on li "All responses" at bounding box center [208, 129] width 53 height 24
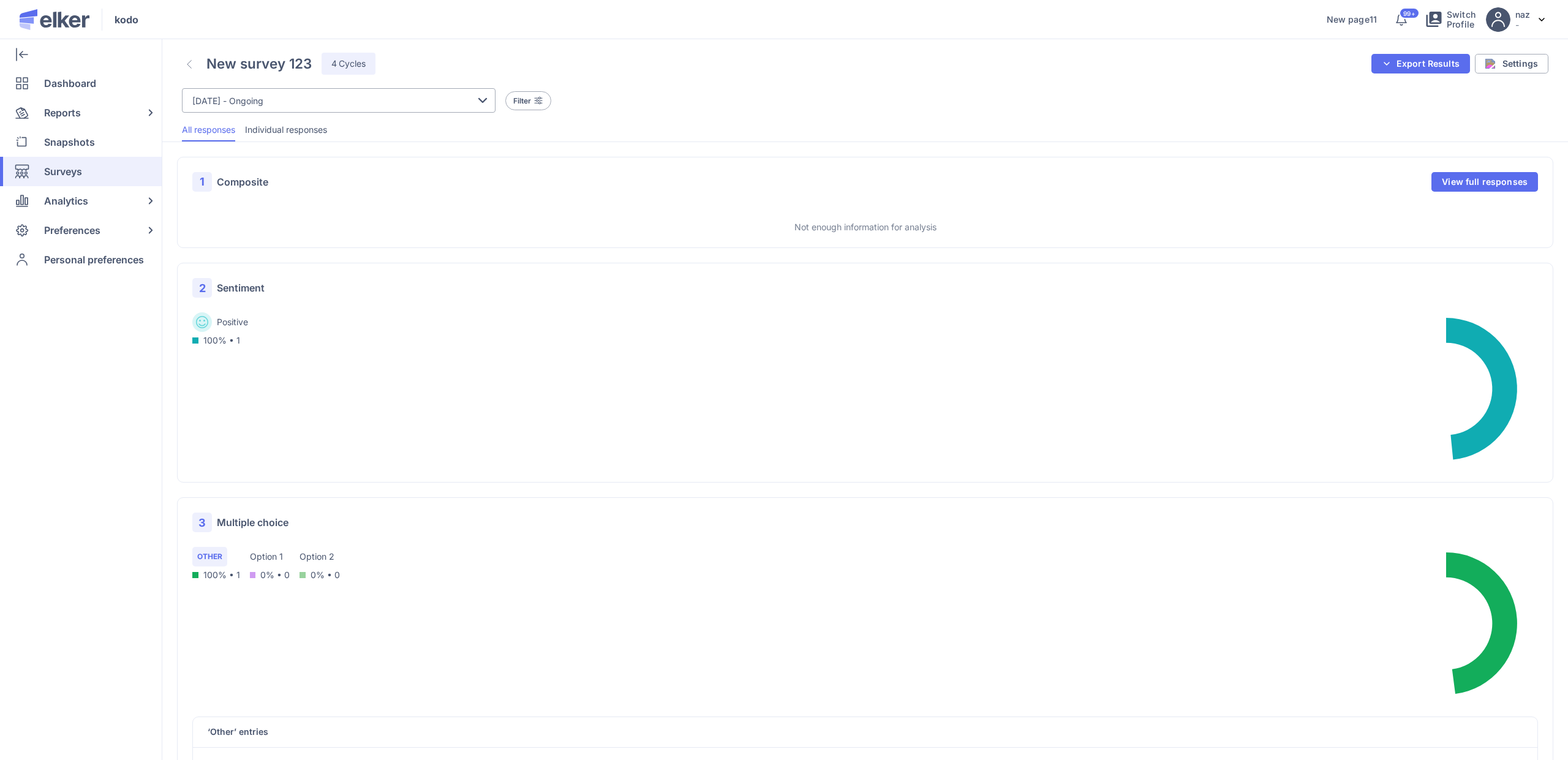
click at [308, 129] on span "Individual responses" at bounding box center [286, 130] width 82 height 12
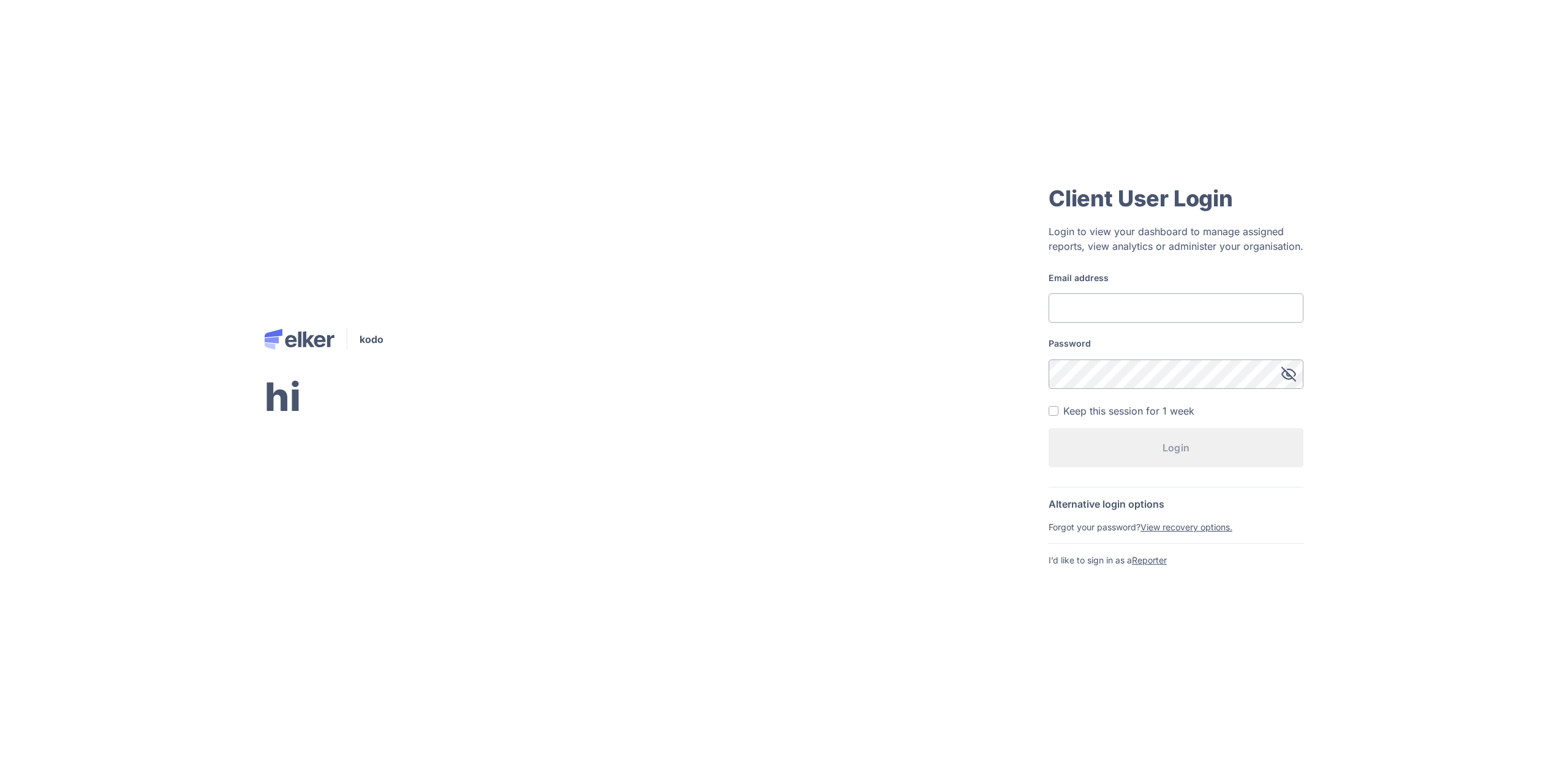
click at [1117, 285] on div "Email address" at bounding box center [1176, 297] width 255 height 51
click at [1119, 315] on input "Email address" at bounding box center [1176, 308] width 255 height 30
type input "[EMAIL_ADDRESS][DOMAIN_NAME]"
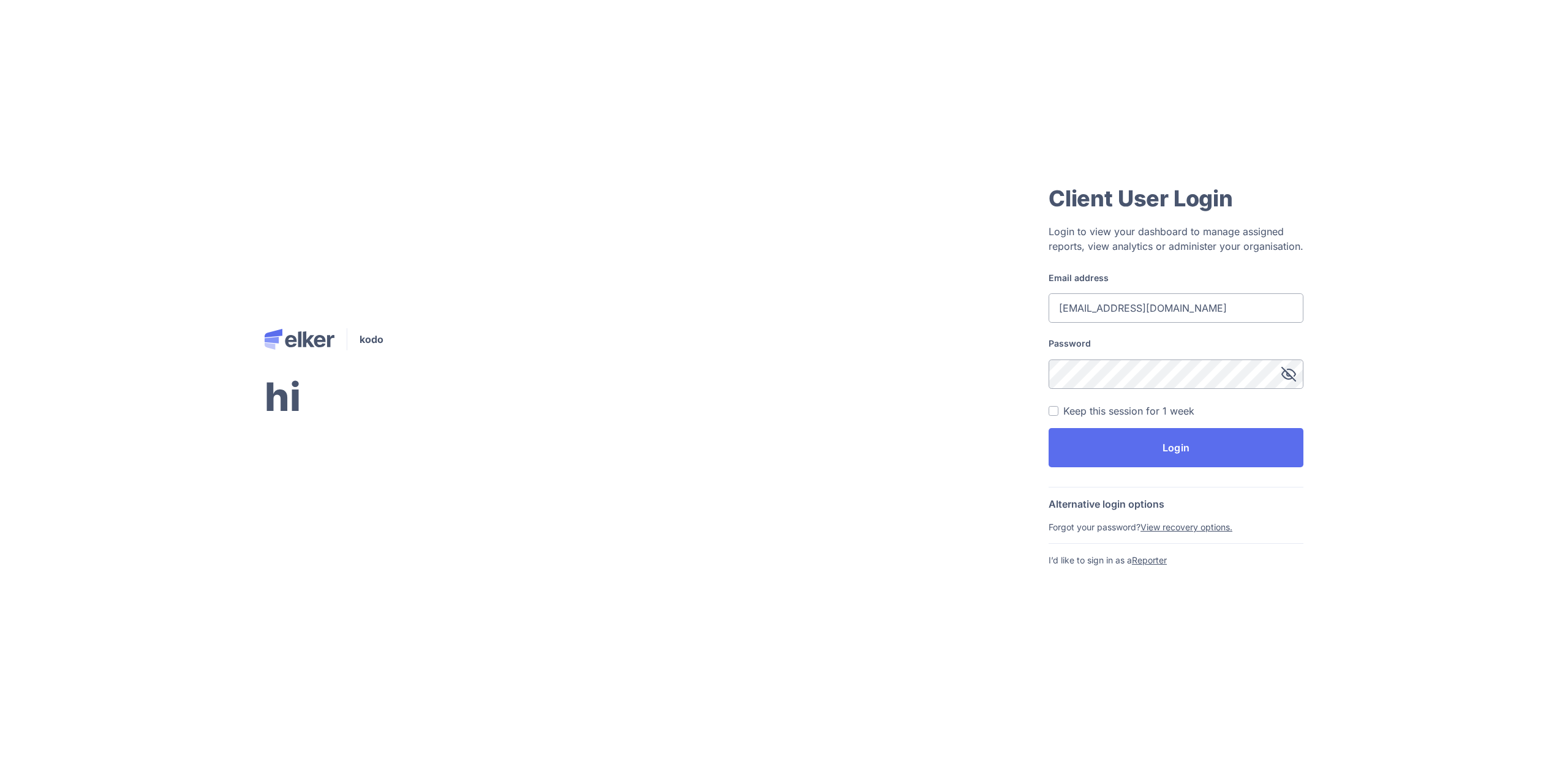
click at [1048, 428] on button "Login" at bounding box center [1176, 447] width 255 height 39
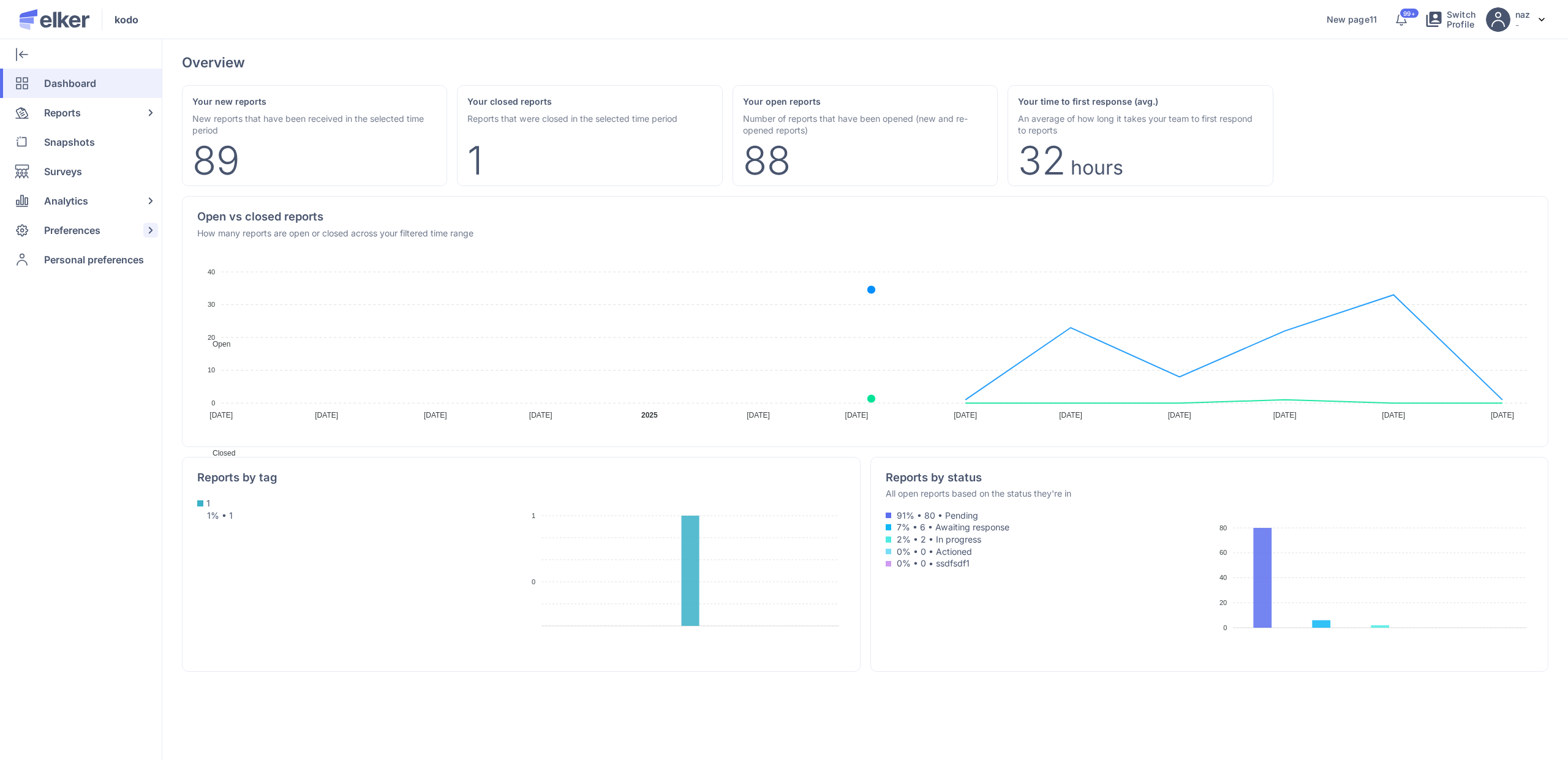
click at [88, 238] on span "Preferences" at bounding box center [72, 230] width 56 height 30
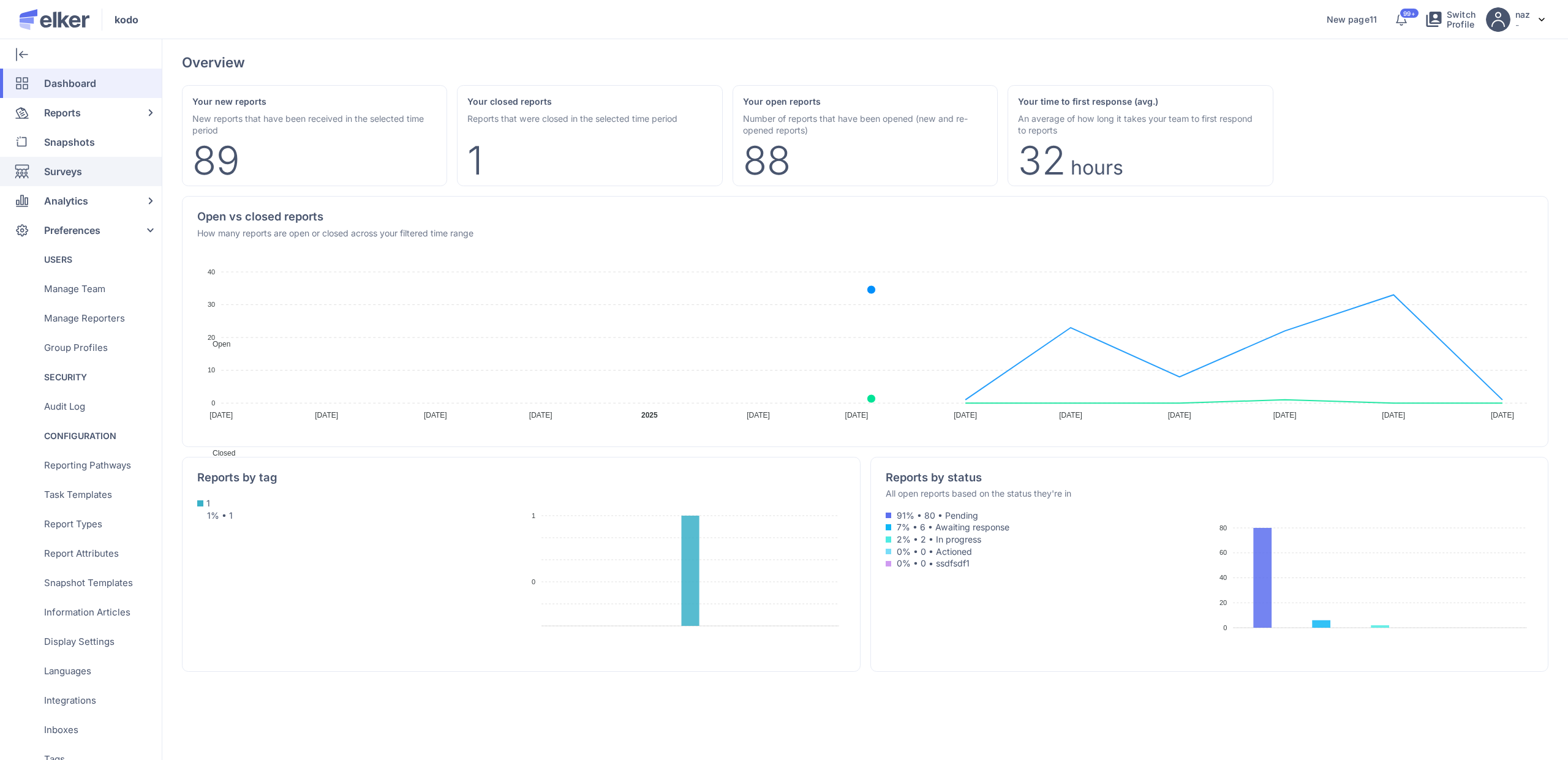
click at [78, 172] on span "Surveys" at bounding box center [62, 172] width 38 height 30
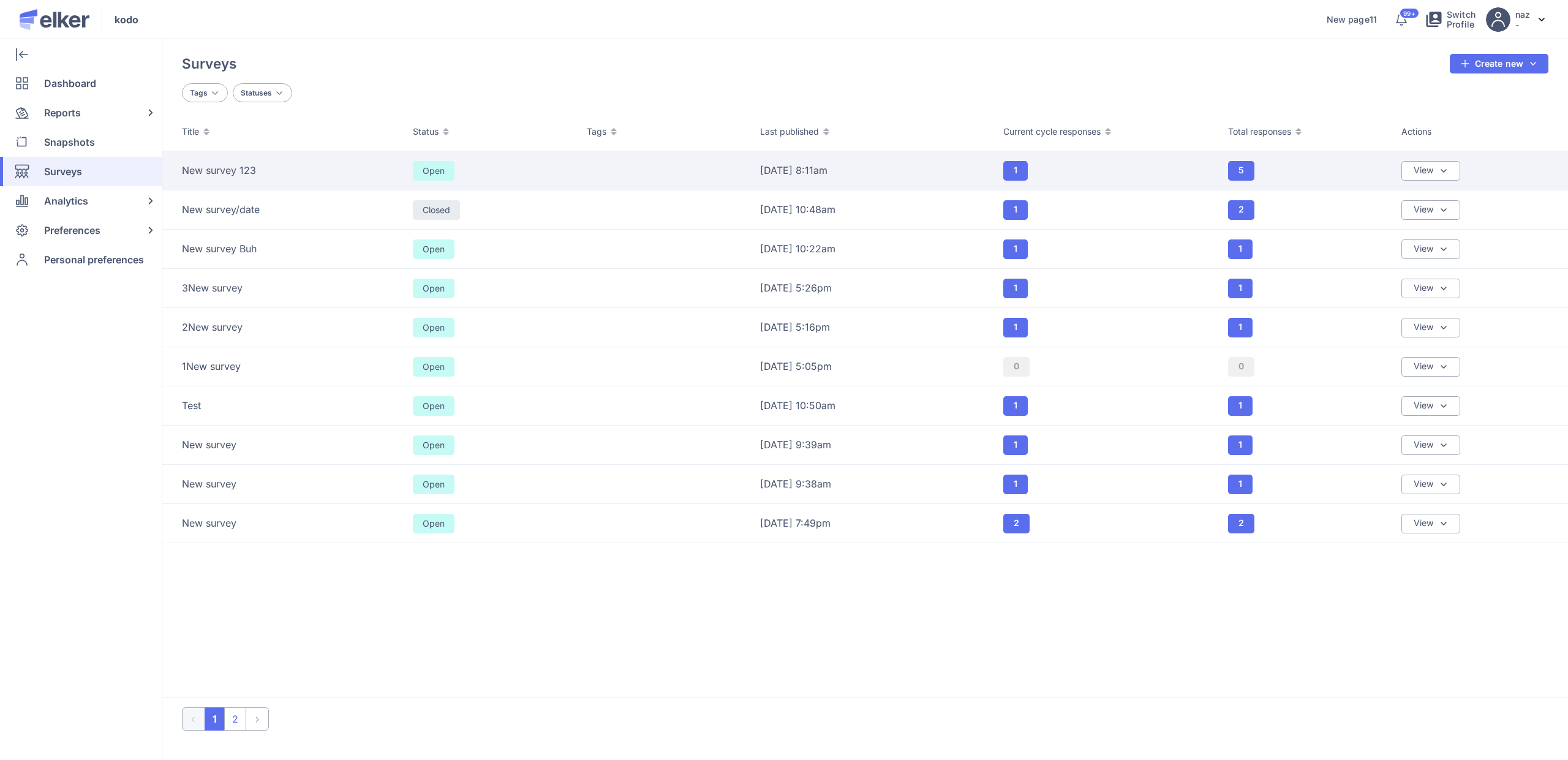
click at [279, 159] on td "New survey 123" at bounding box center [284, 171] width 243 height 39
click at [1431, 179] on div "View" at bounding box center [1430, 171] width 59 height 20
click at [1393, 222] on div "Sharing & Visibility" at bounding box center [1388, 229] width 80 height 14
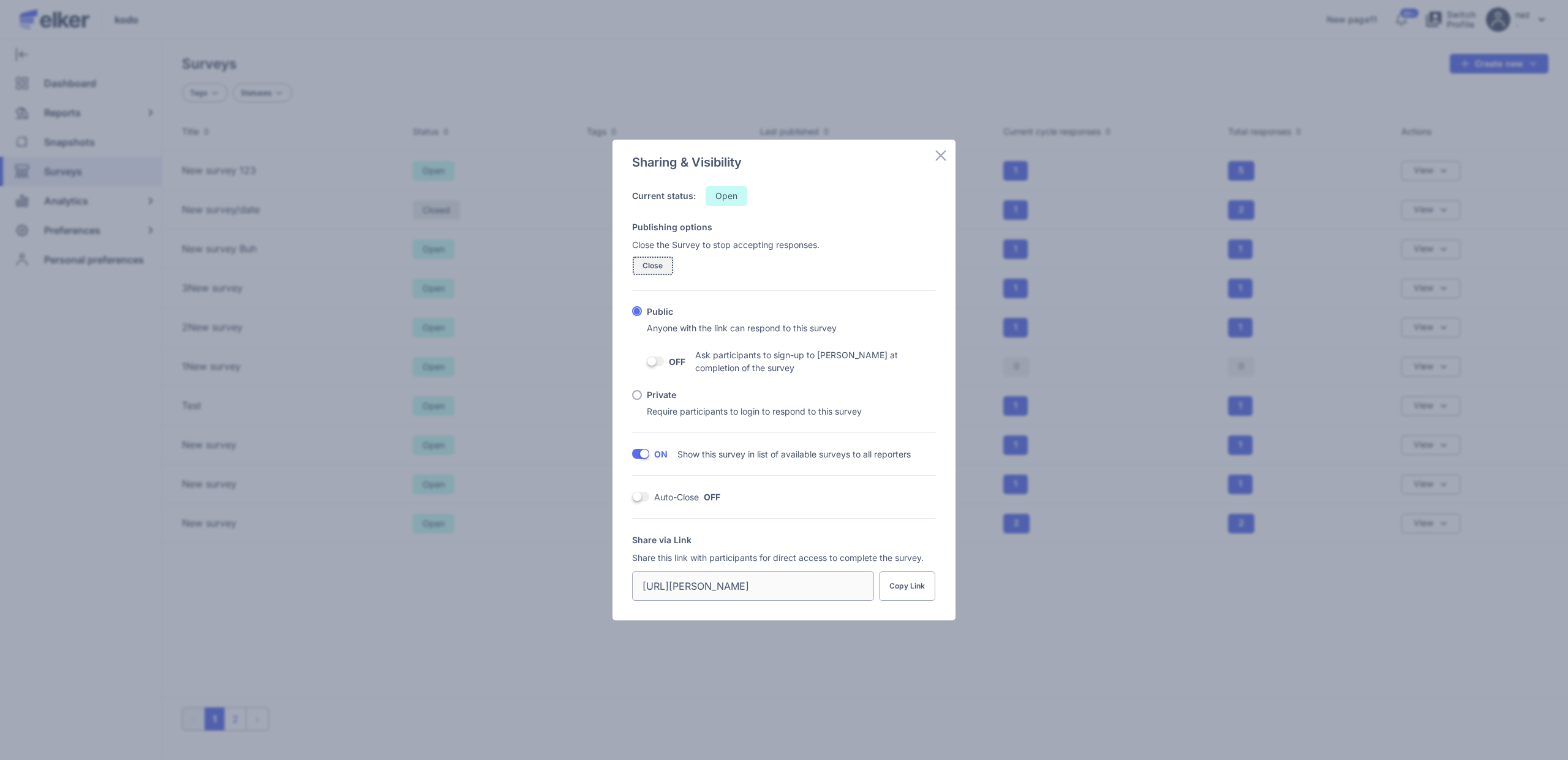
click at [668, 264] on button "Close" at bounding box center [652, 266] width 41 height 20
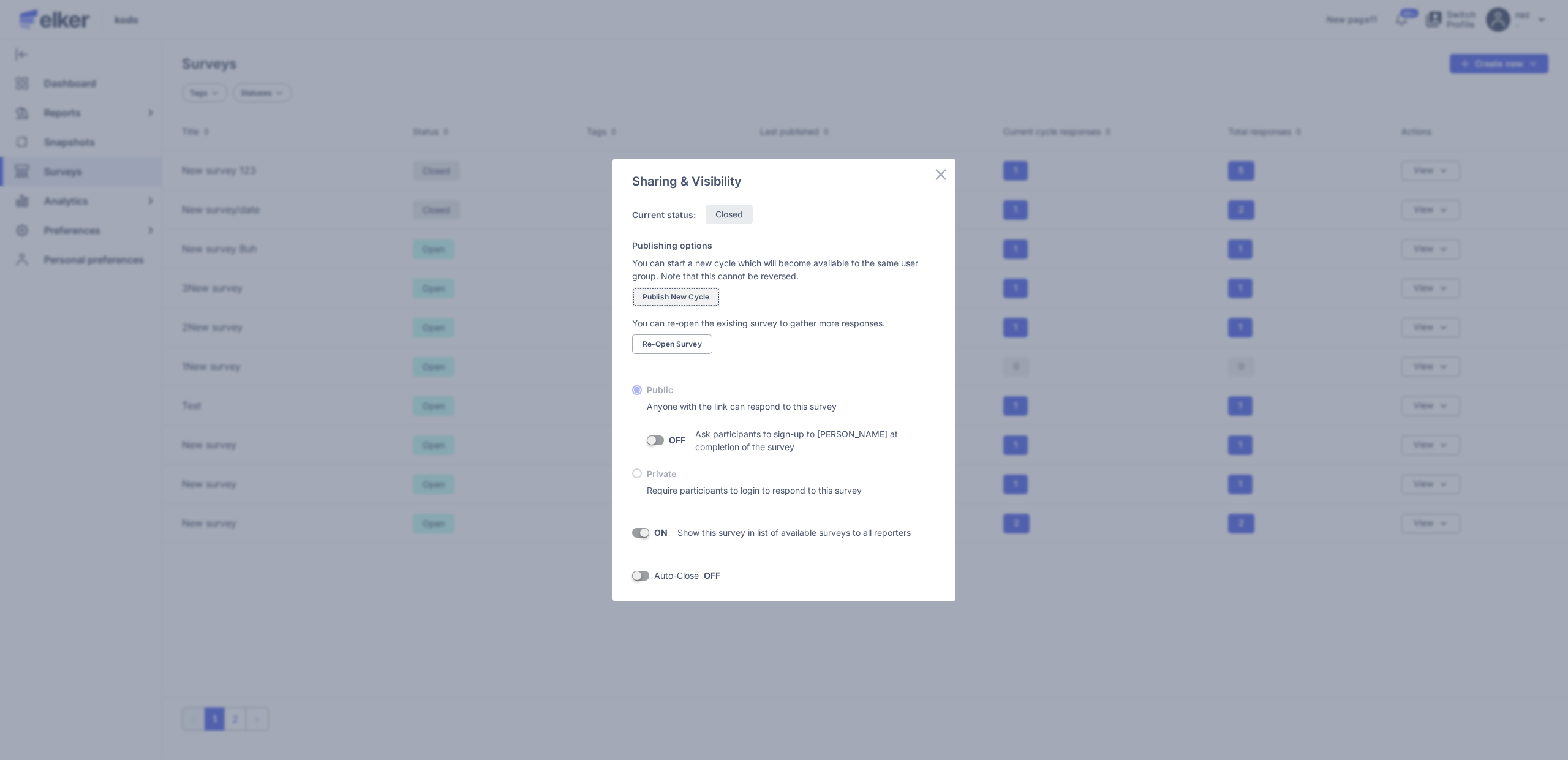
click at [683, 295] on span "Publish New Cycle" at bounding box center [676, 297] width 67 height 7
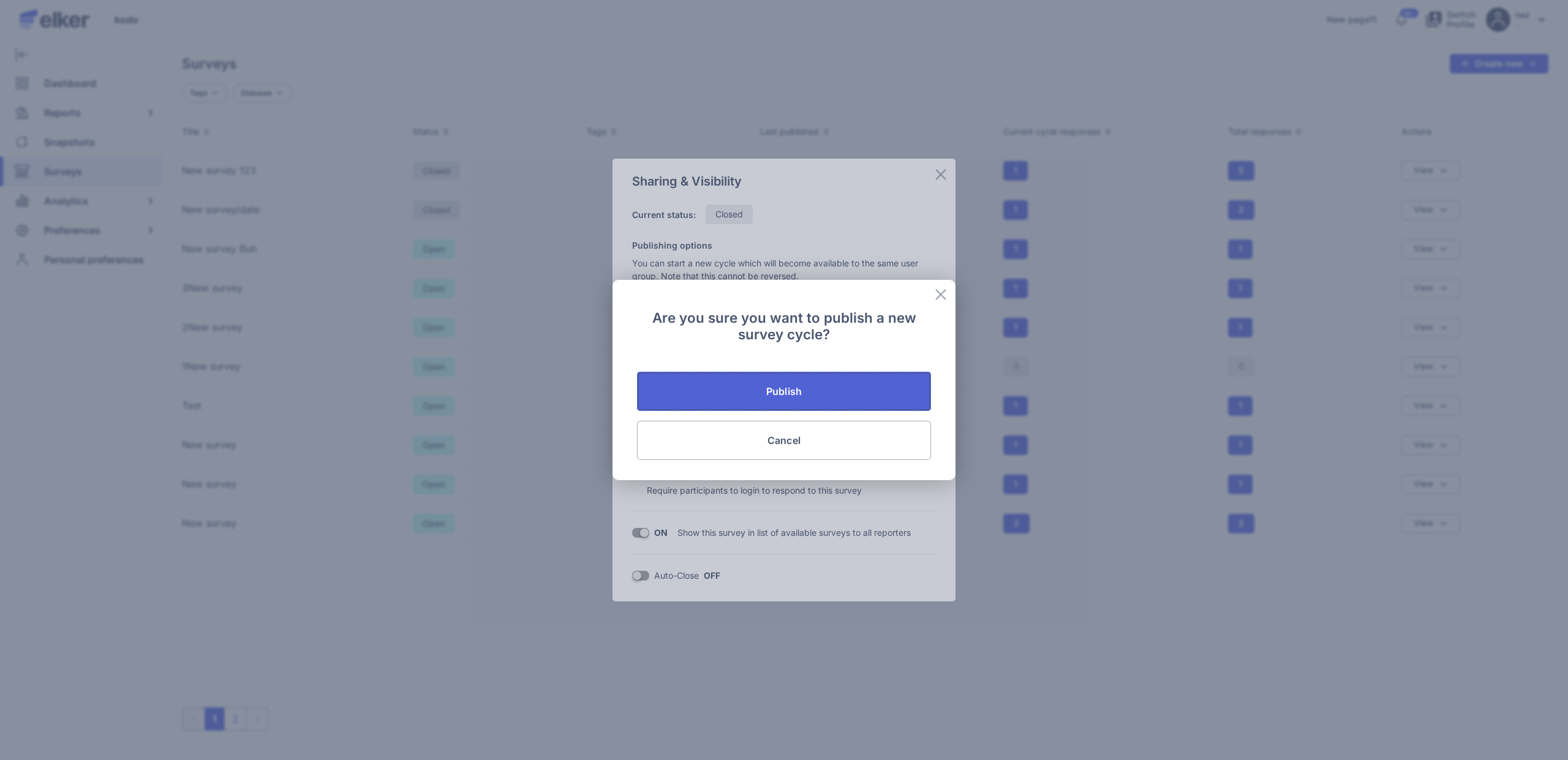
click at [786, 382] on button "Publish" at bounding box center [784, 391] width 294 height 39
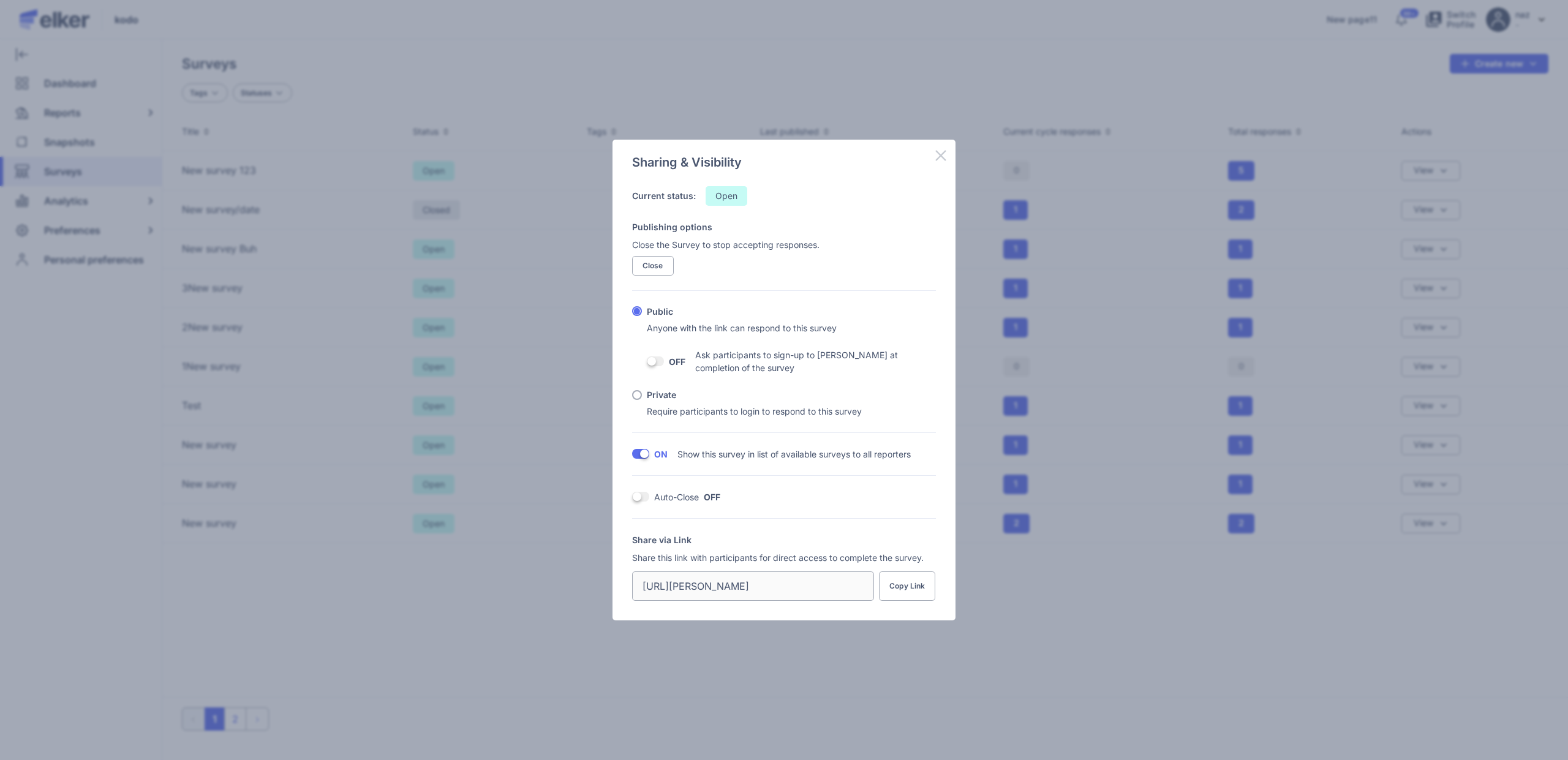
click at [943, 151] on icon at bounding box center [941, 156] width 15 height 15
